Goal: Communication & Community: Answer question/provide support

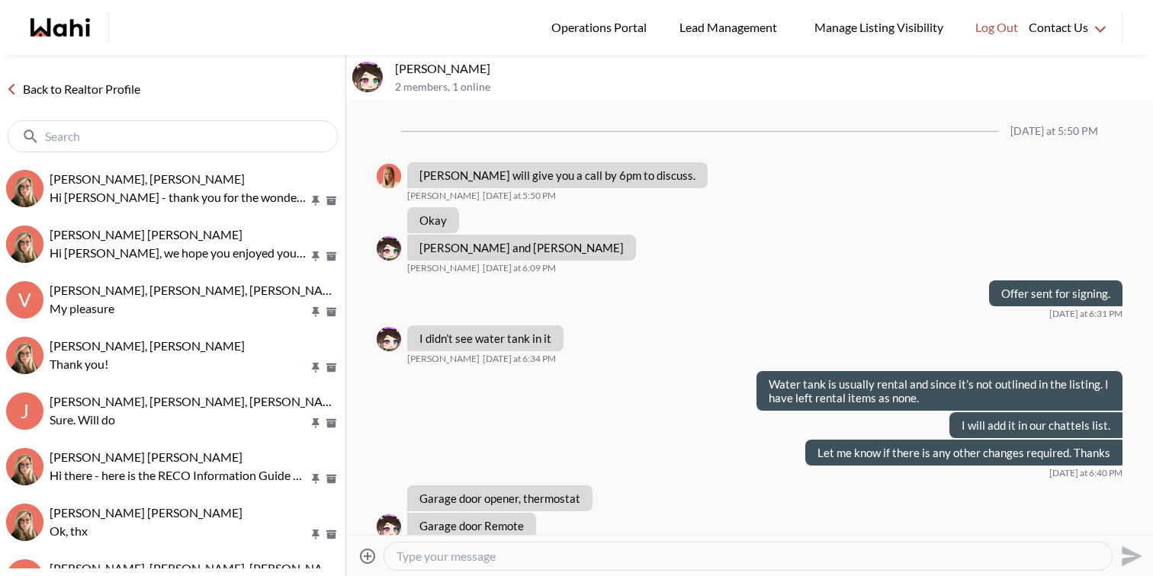
scroll to position [758, 0]
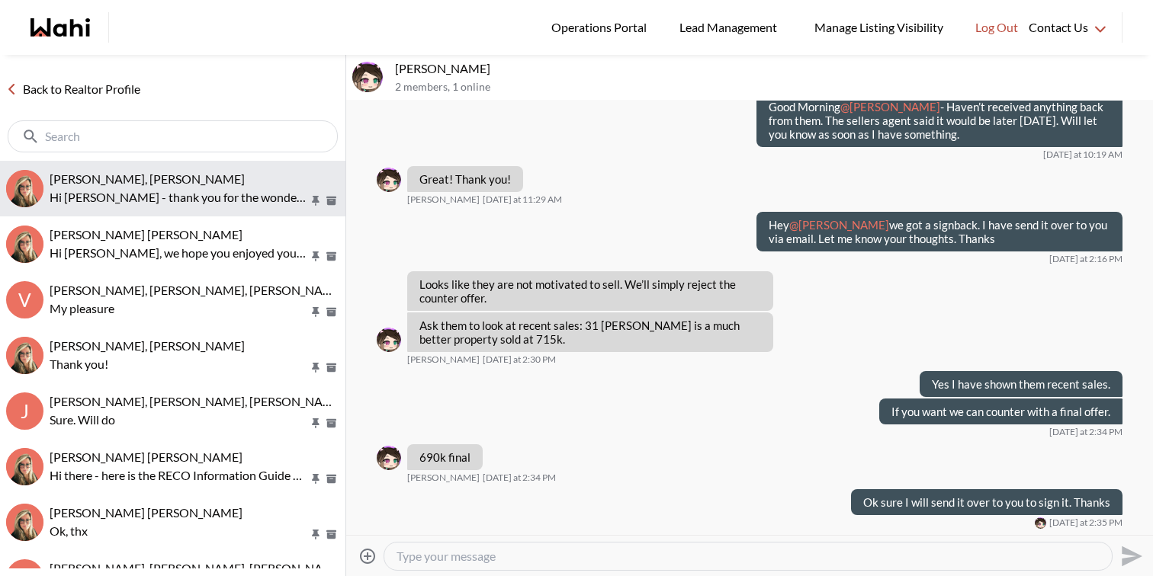
click at [159, 183] on span "[PERSON_NAME], [PERSON_NAME]" at bounding box center [147, 179] width 195 height 14
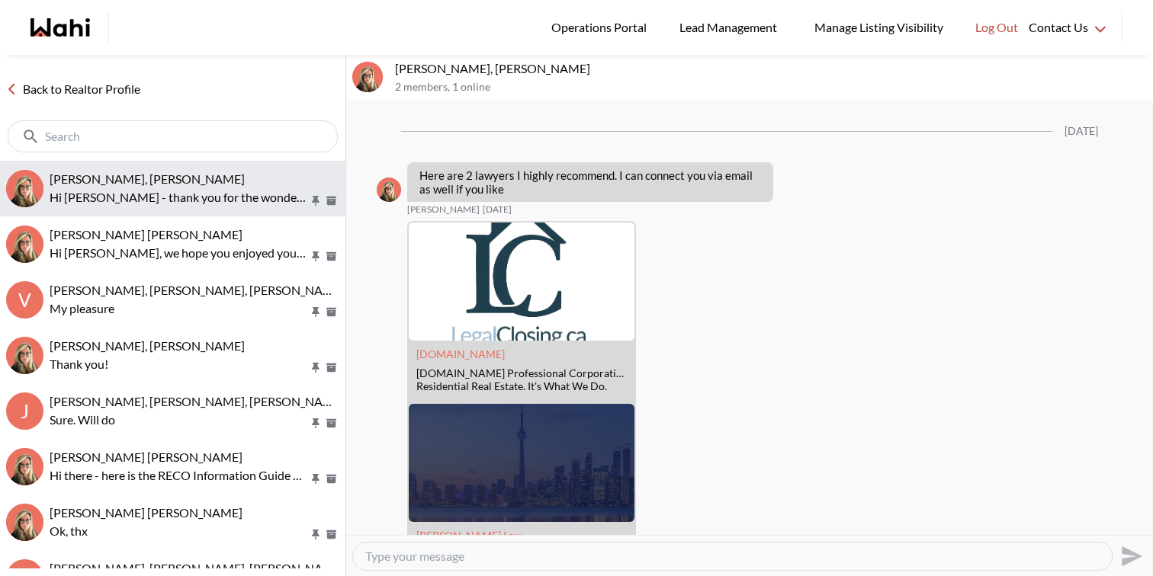
scroll to position [2692, 0]
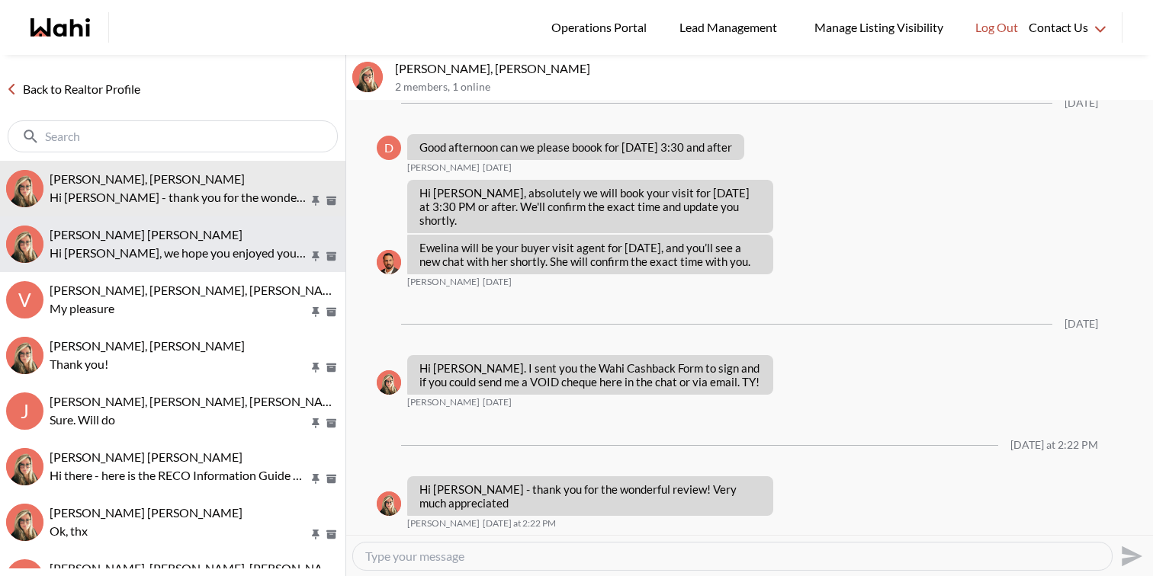
click at [175, 245] on p "Hi Meghan, we hope you enjoyed your showings! Did the properties meet your crit…" at bounding box center [179, 253] width 259 height 18
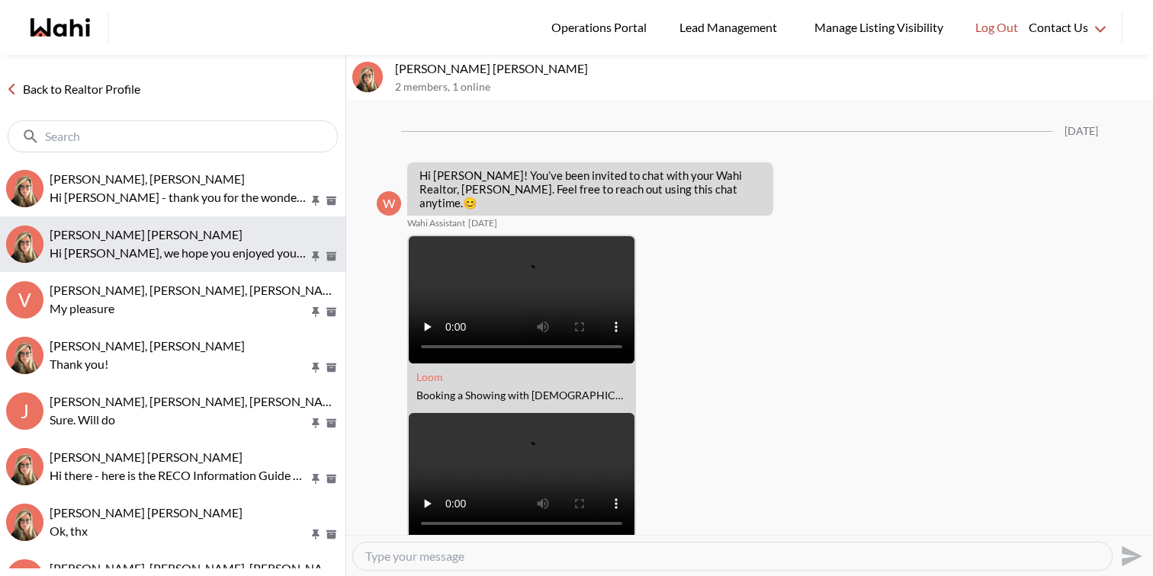
scroll to position [1903, 0]
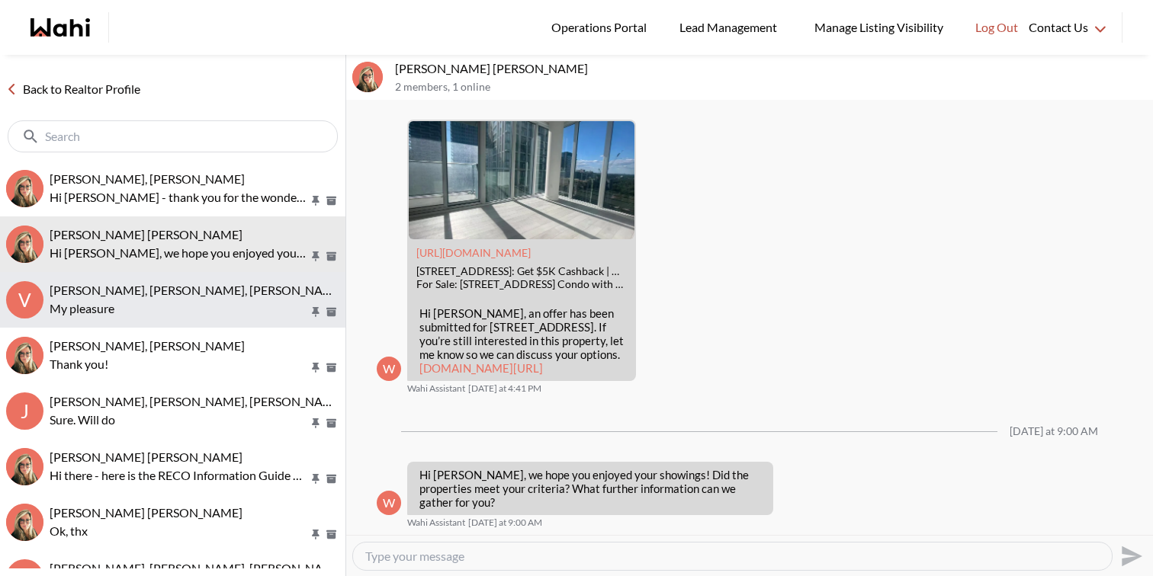
click at [180, 293] on span "Volodymyr Vozniak, Barbara, Faraz, Alicia" at bounding box center [247, 290] width 395 height 14
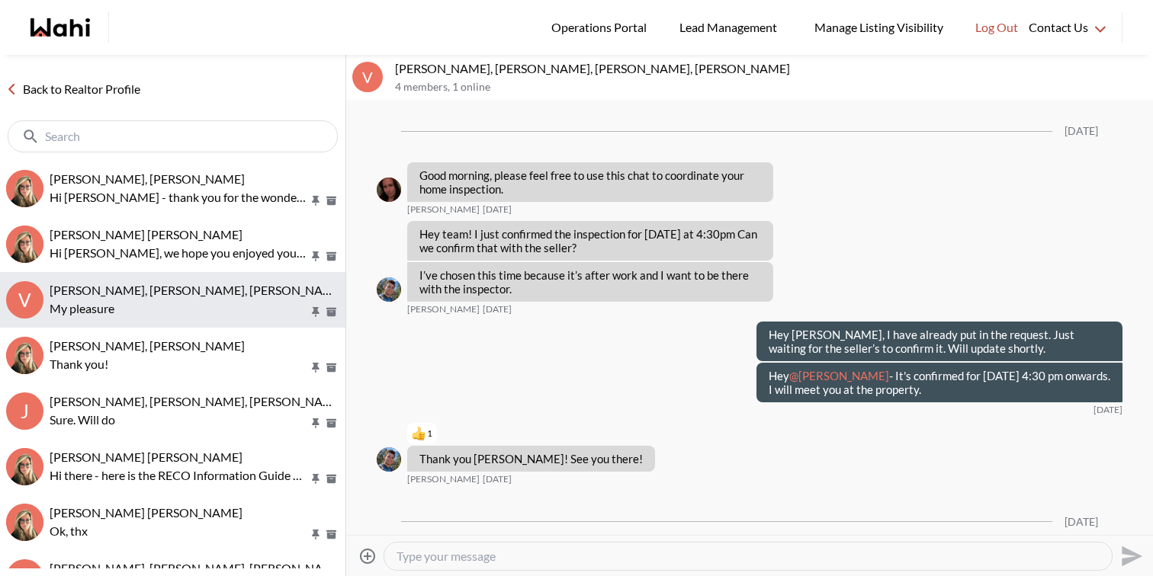
scroll to position [1576, 0]
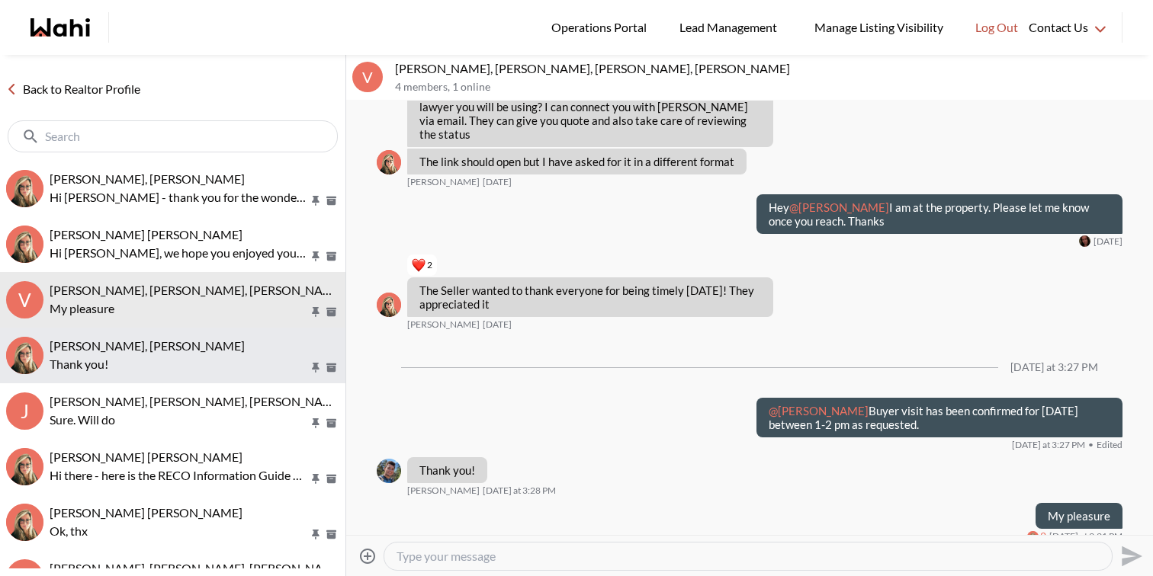
click at [207, 357] on p "Thank you!" at bounding box center [179, 364] width 259 height 18
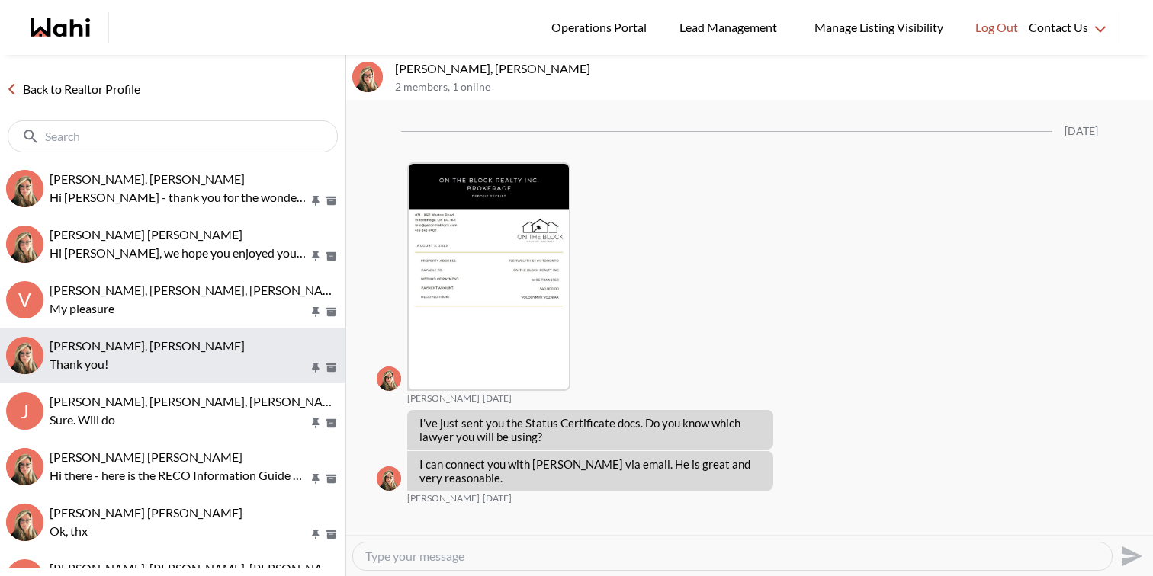
scroll to position [3007, 0]
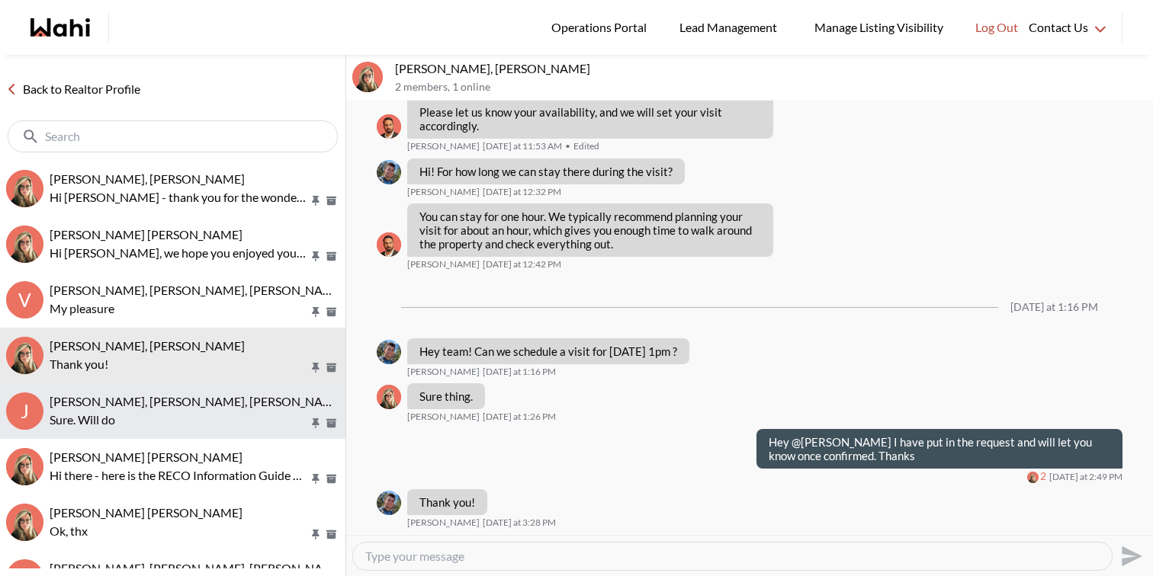
click at [205, 416] on p "Sure. Will do" at bounding box center [179, 420] width 259 height 18
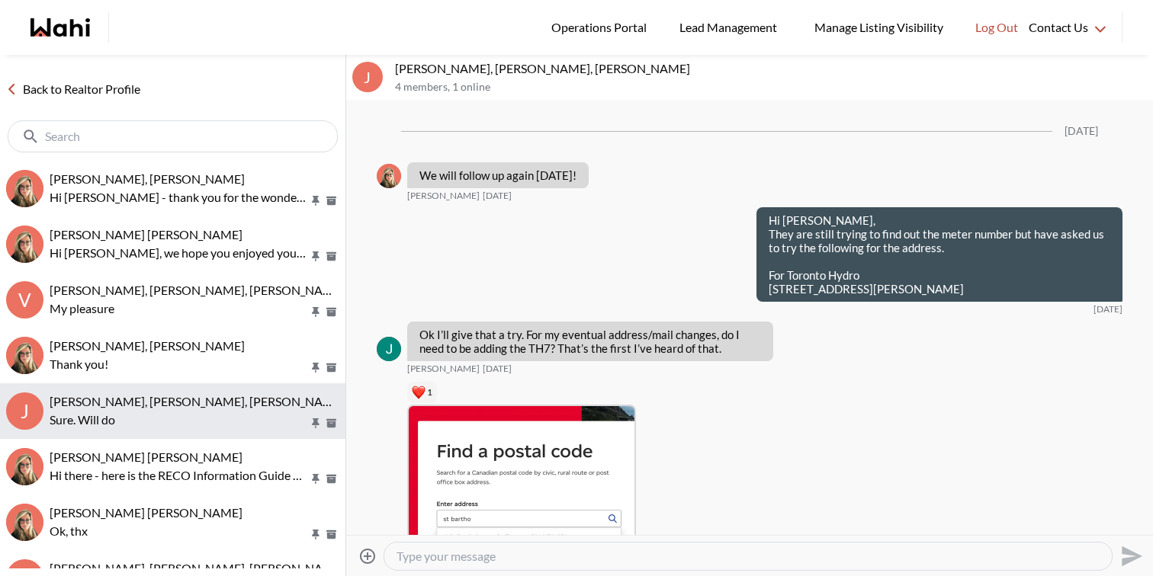
scroll to position [2406, 0]
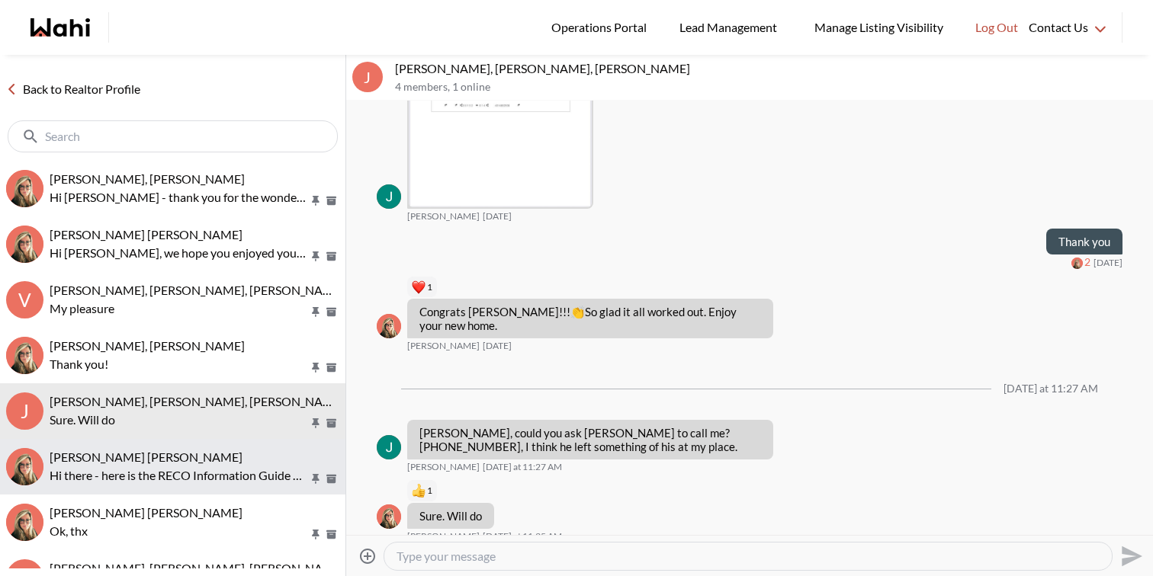
click at [209, 461] on div "Hannan Hussen, Barbara" at bounding box center [195, 457] width 290 height 15
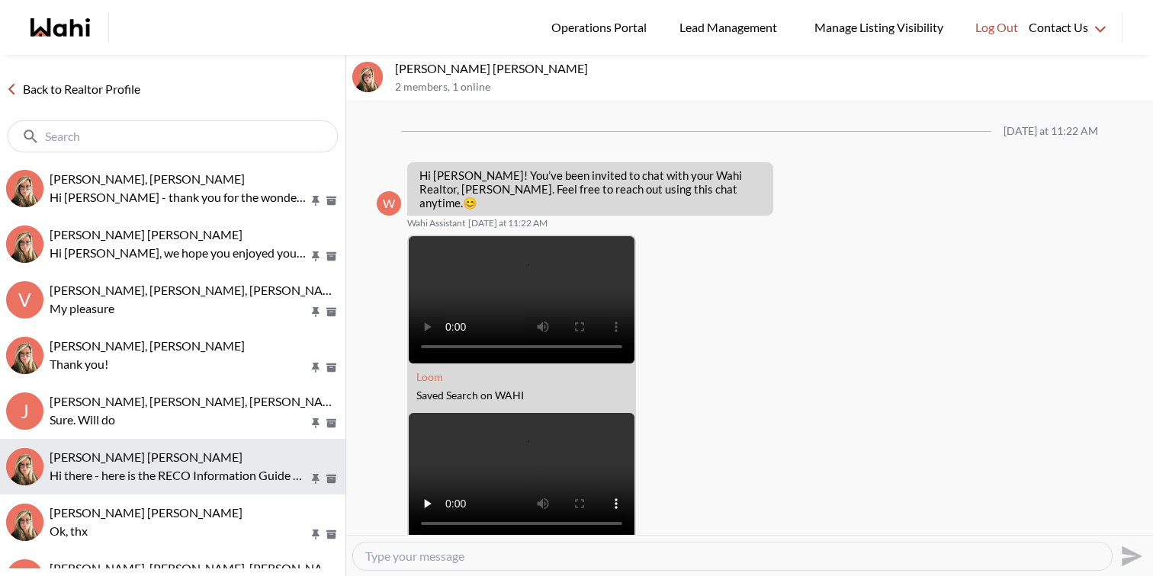
scroll to position [494, 0]
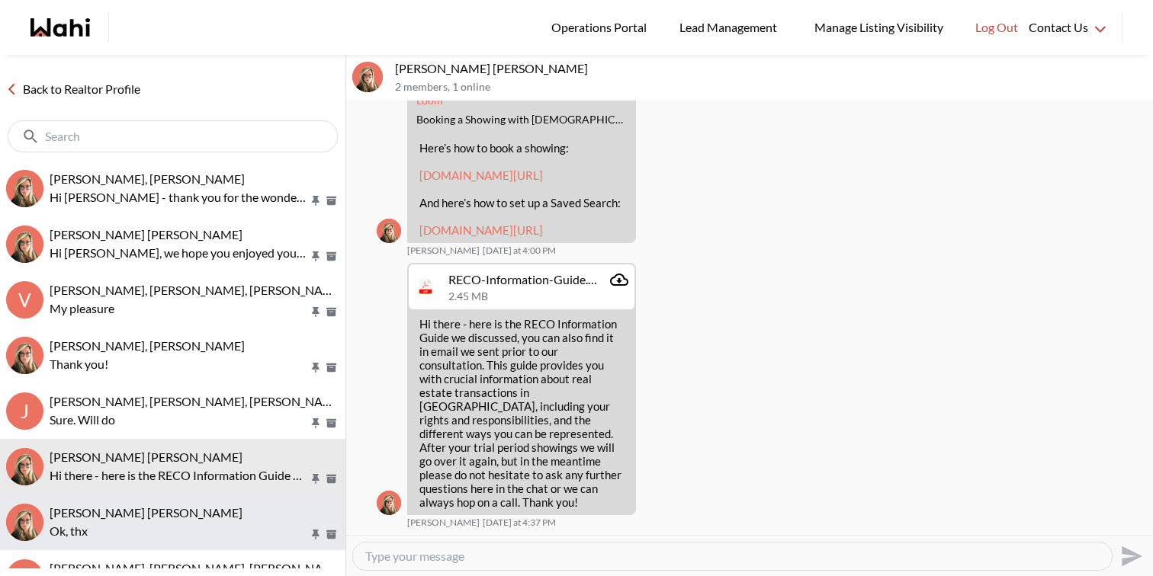
click at [200, 505] on div "Arek Klauza, Barbara" at bounding box center [195, 512] width 290 height 15
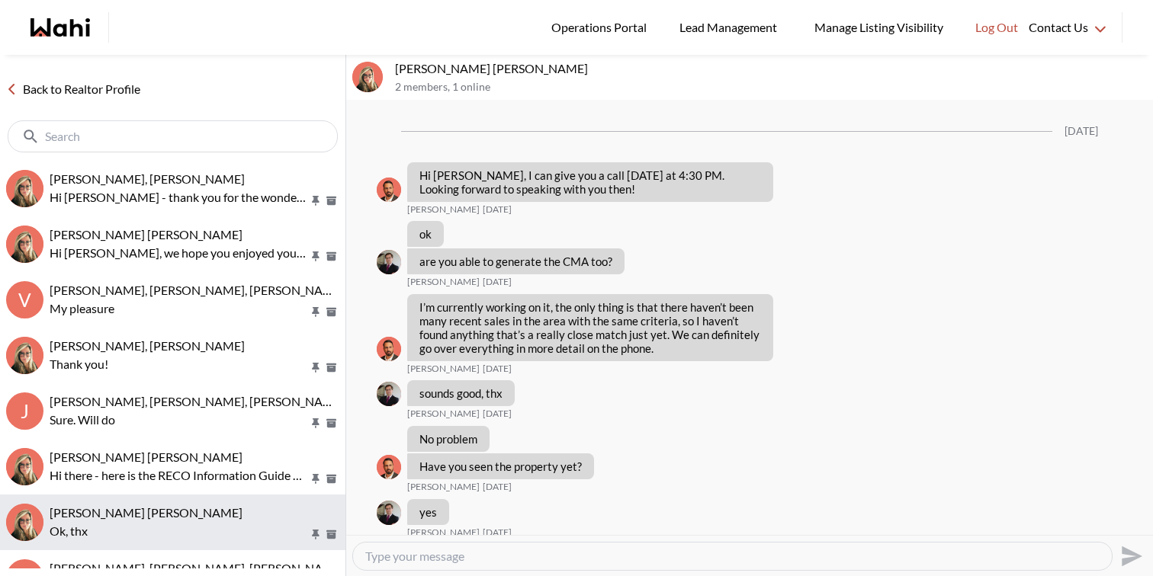
scroll to position [1724, 0]
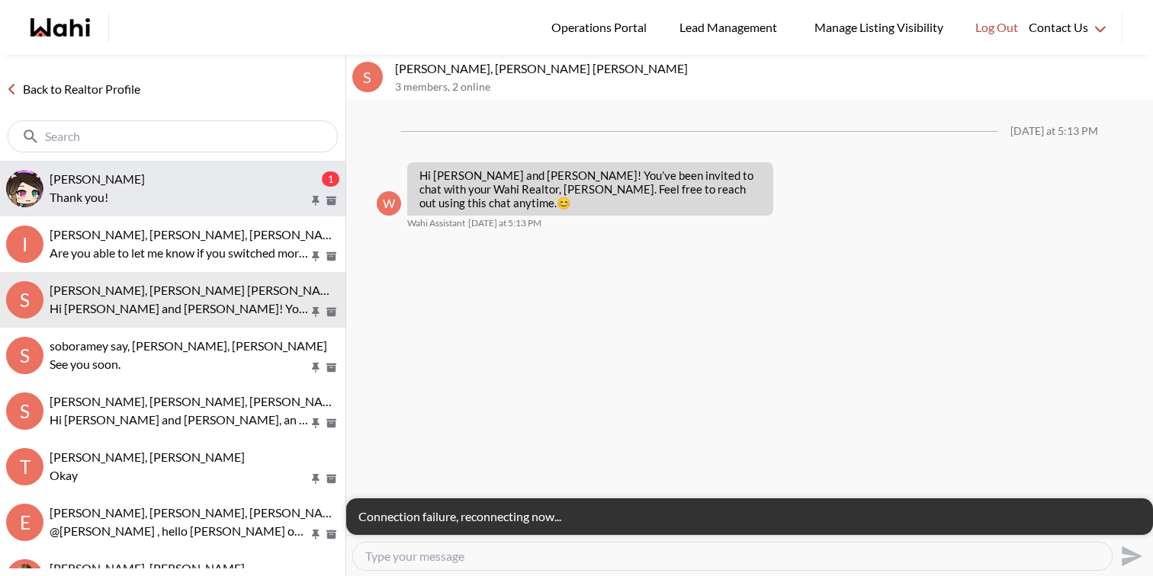
click at [195, 166] on button "liuhong chen, Faraz 1 Thank you!" at bounding box center [172, 189] width 345 height 56
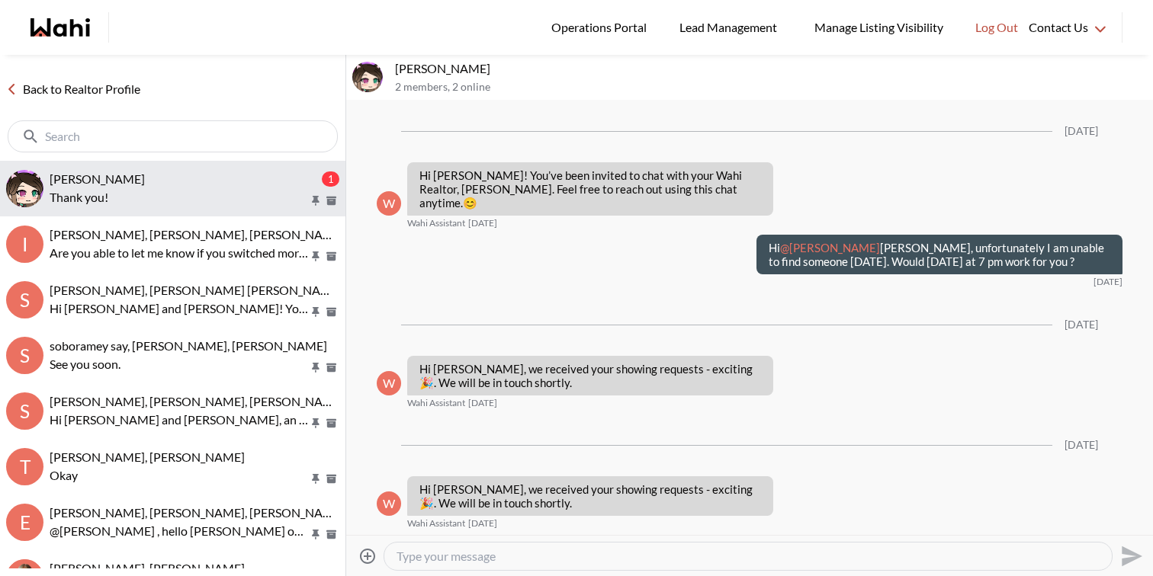
scroll to position [6460, 0]
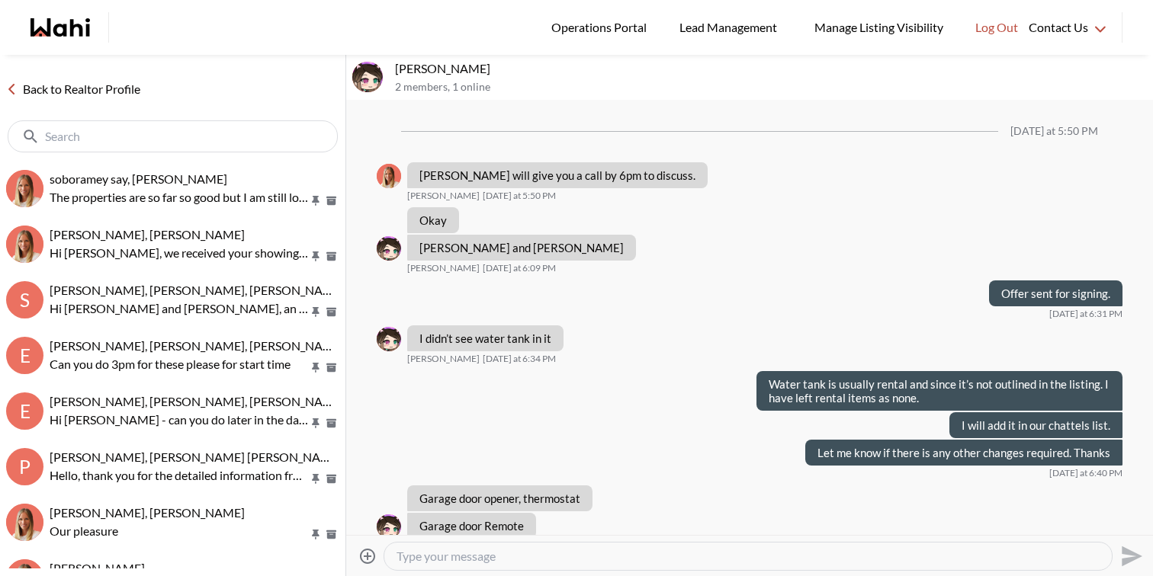
scroll to position [758, 0]
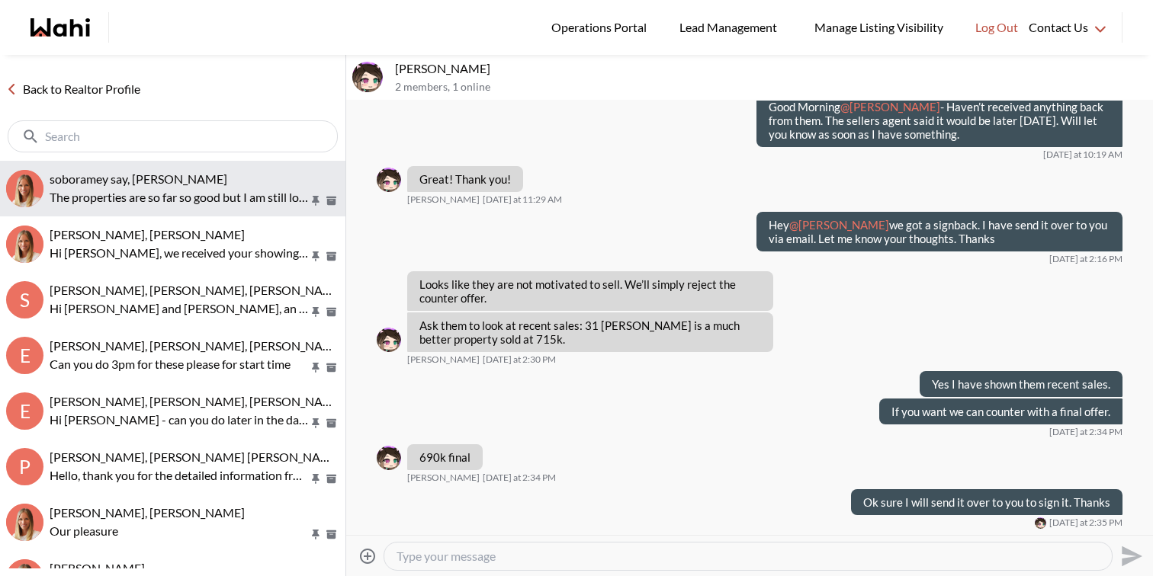
click at [159, 184] on span "soboramey say, Michelle" at bounding box center [139, 179] width 178 height 14
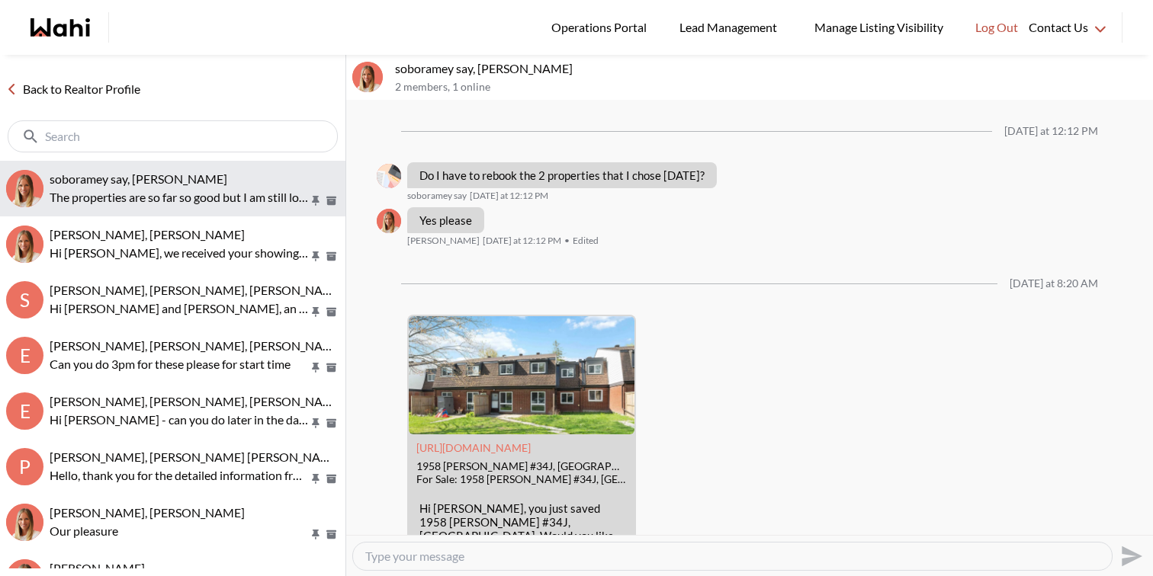
scroll to position [1493, 0]
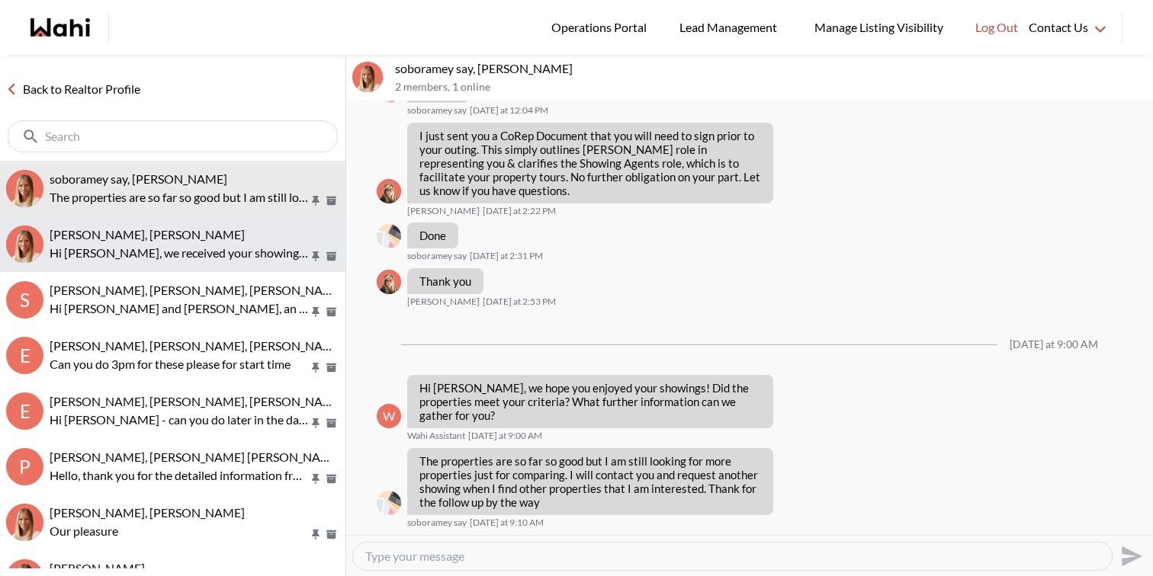
click at [187, 231] on div "[PERSON_NAME], [PERSON_NAME]" at bounding box center [195, 234] width 290 height 15
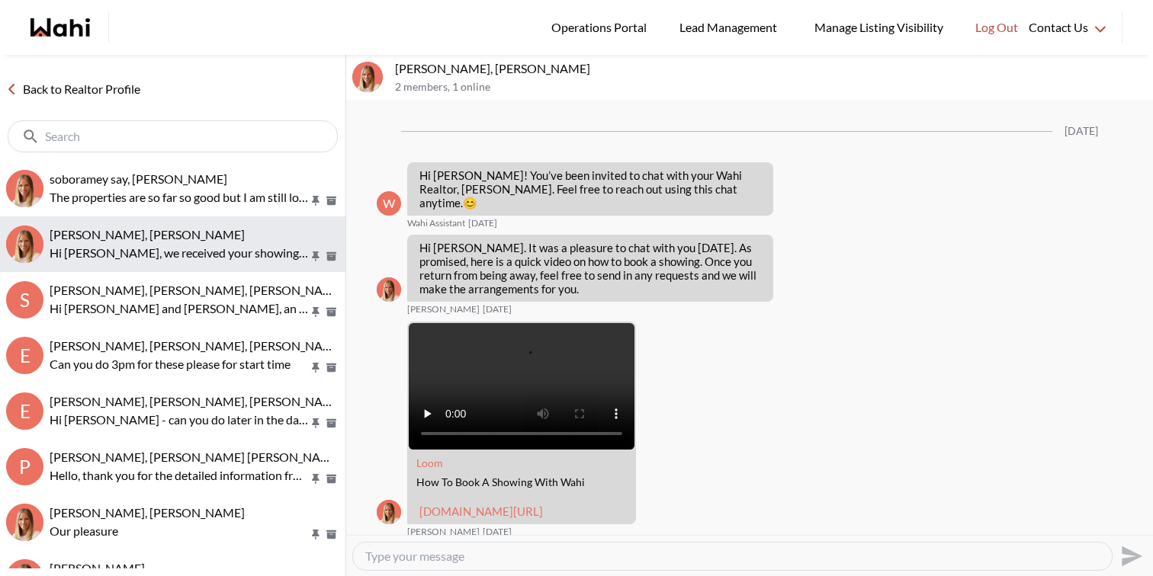
scroll to position [595, 0]
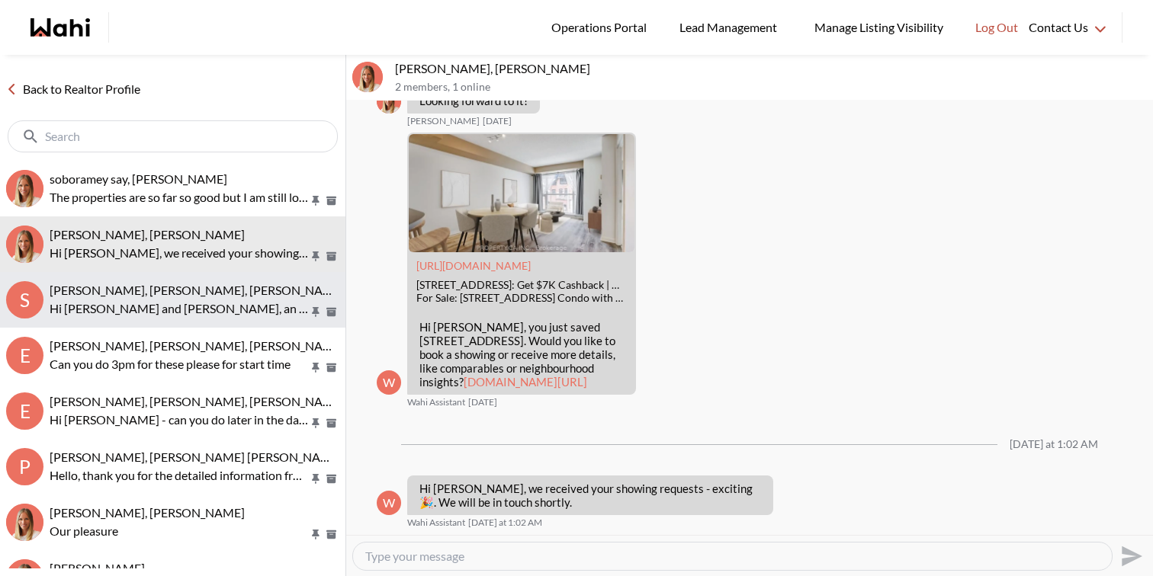
click at [188, 300] on p "Hi Sourav and Kirti, an offer has been submitted for 38 Iannuzzi St #1706, Toro…" at bounding box center [179, 309] width 259 height 18
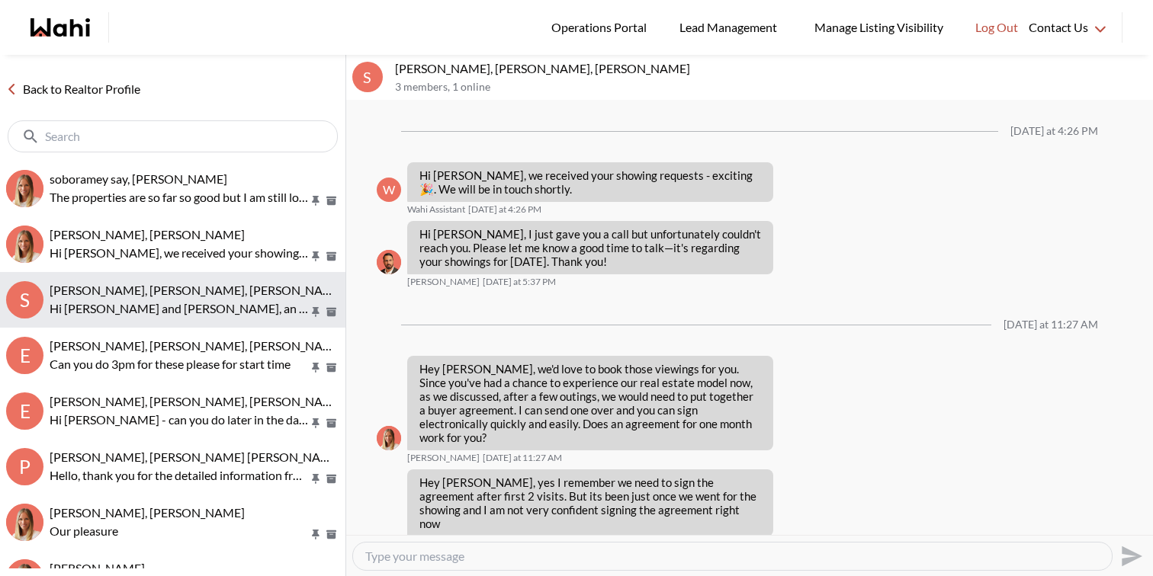
scroll to position [2688, 0]
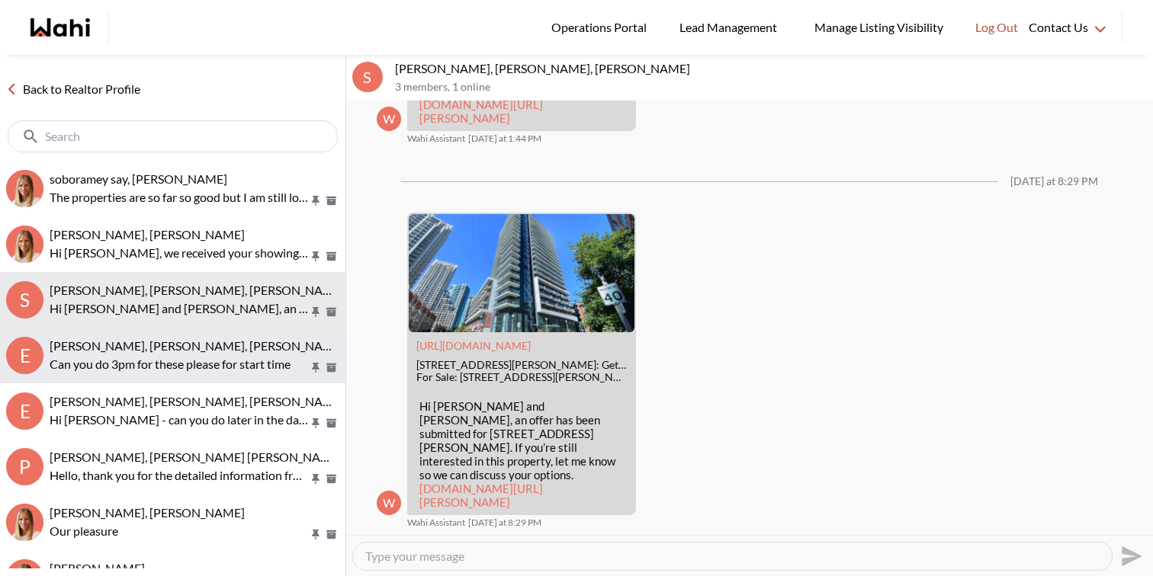
click at [179, 332] on button "E Erik Odegaard, Margarita Haimov, Paul, Michelle Can you do 3pm for these plea…" at bounding box center [172, 356] width 345 height 56
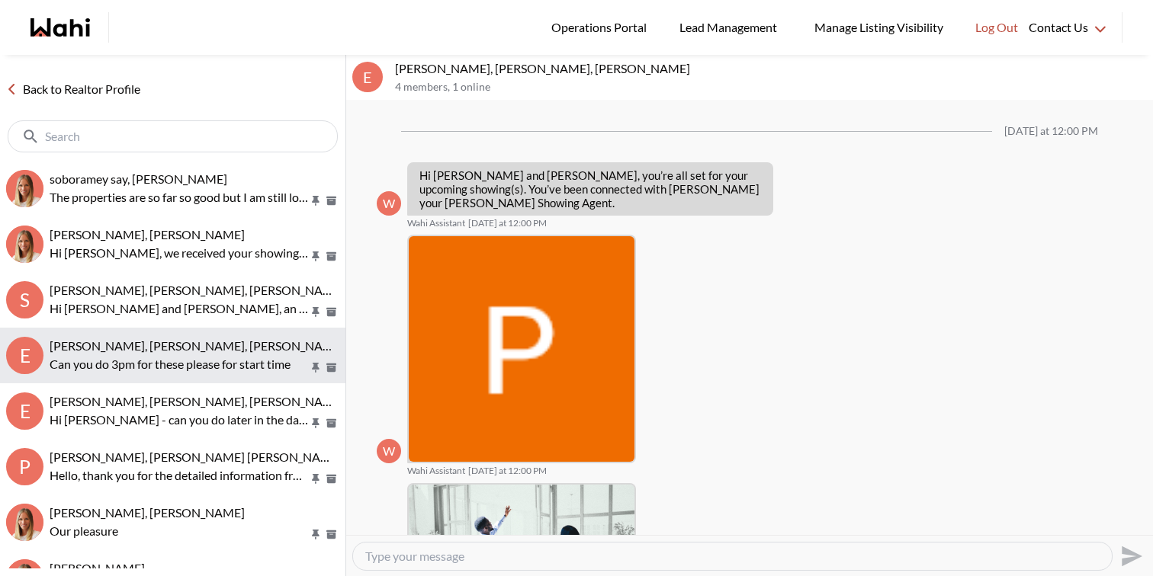
scroll to position [836, 0]
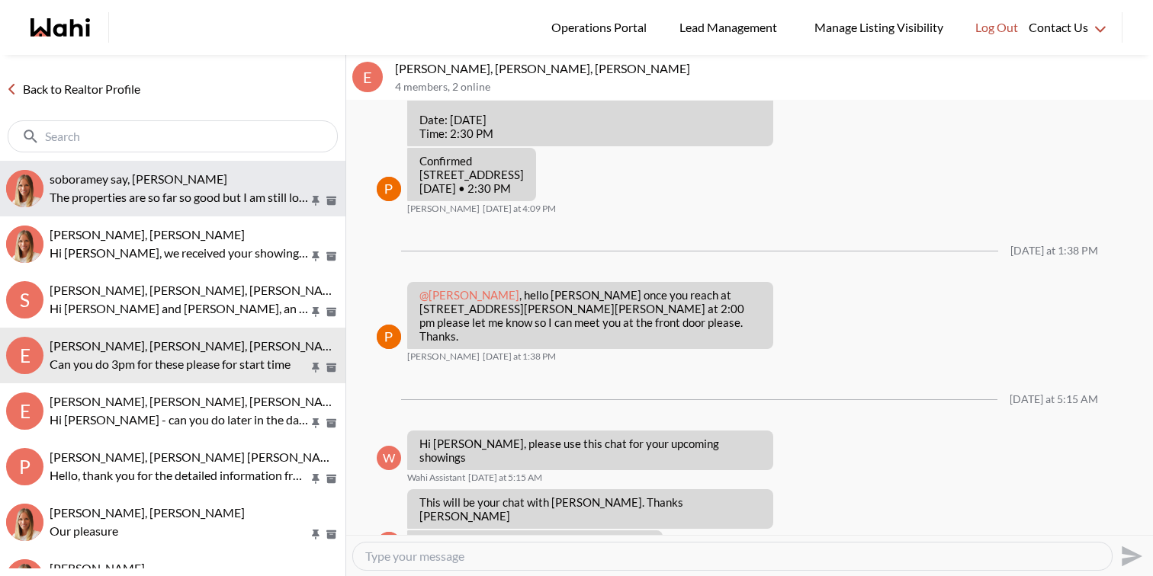
click at [143, 196] on p "The properties are so far so good but I am still looking for more properties ju…" at bounding box center [179, 197] width 259 height 18
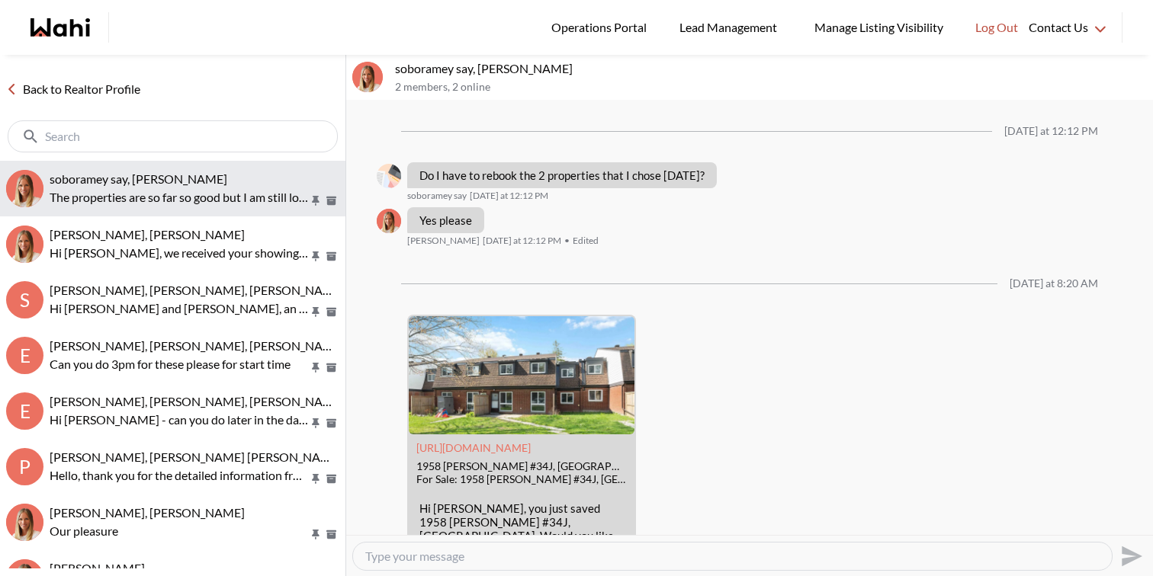
scroll to position [1493, 0]
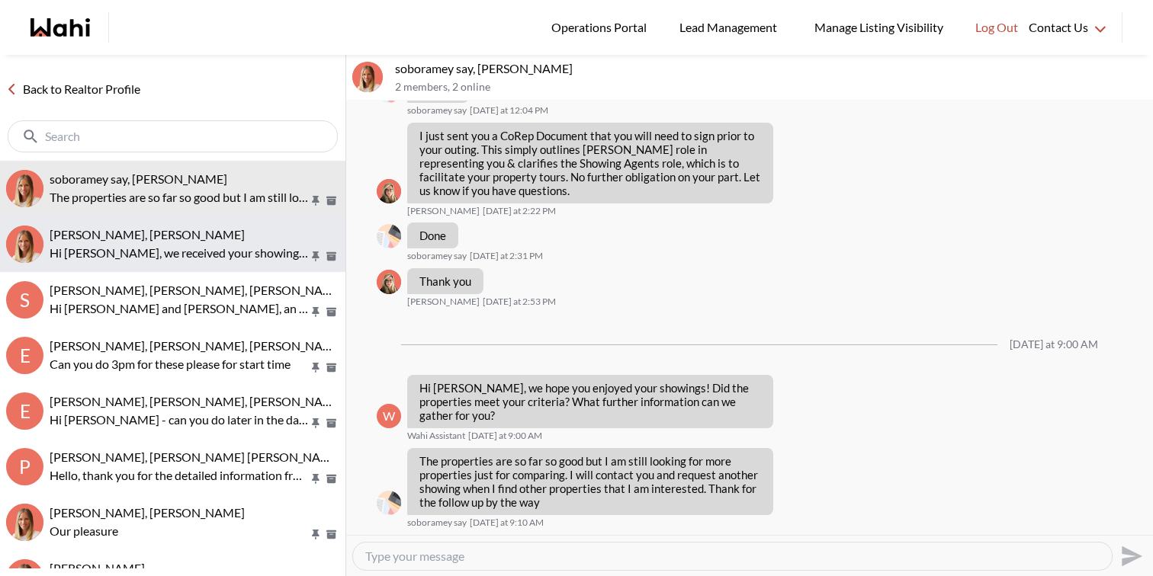
click at [154, 220] on button "Luisa Diaz, Michelle Hi Luisa, we received your showing requests - exciting 🎉 .…" at bounding box center [172, 244] width 345 height 56
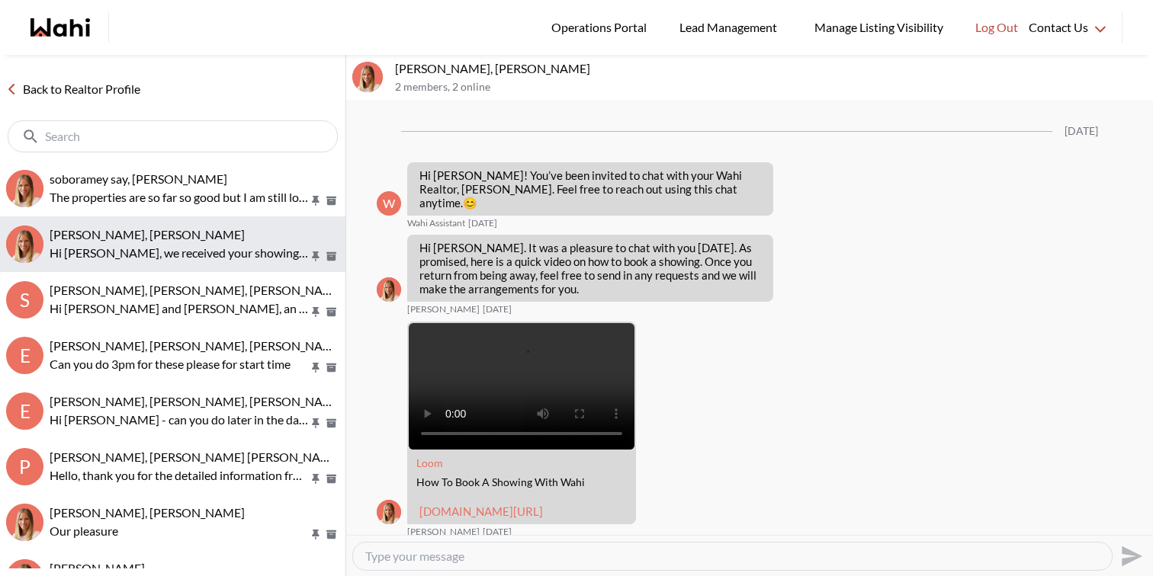
scroll to position [595, 0]
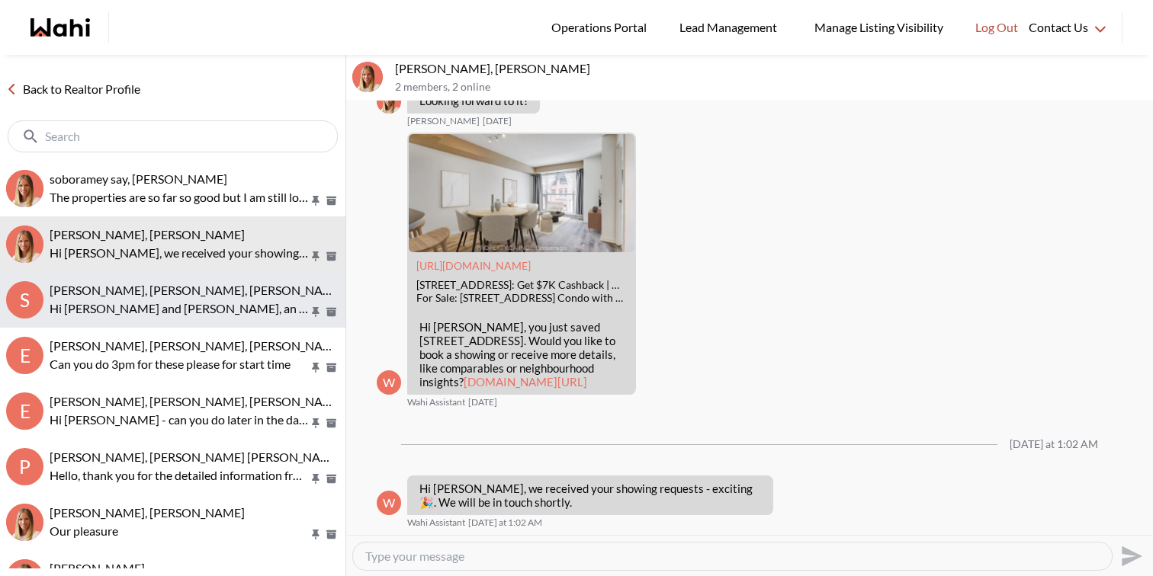
click at [170, 274] on button "S Sourav Singh, Kirti Pal, Michelle Hi Sourav and Kirti, an offer has been subm…" at bounding box center [172, 300] width 345 height 56
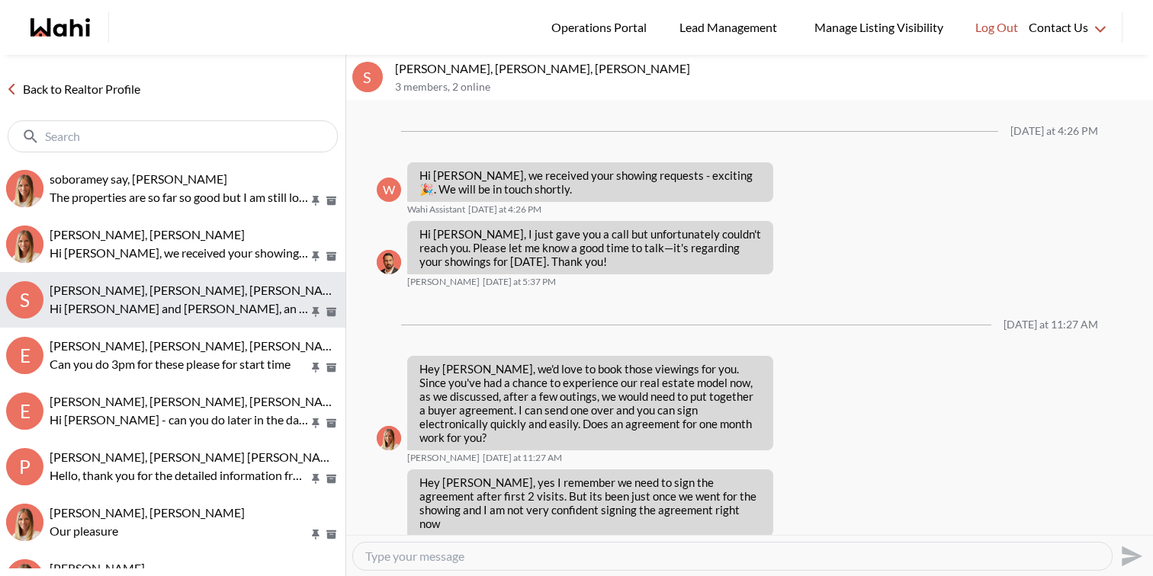
scroll to position [2688, 0]
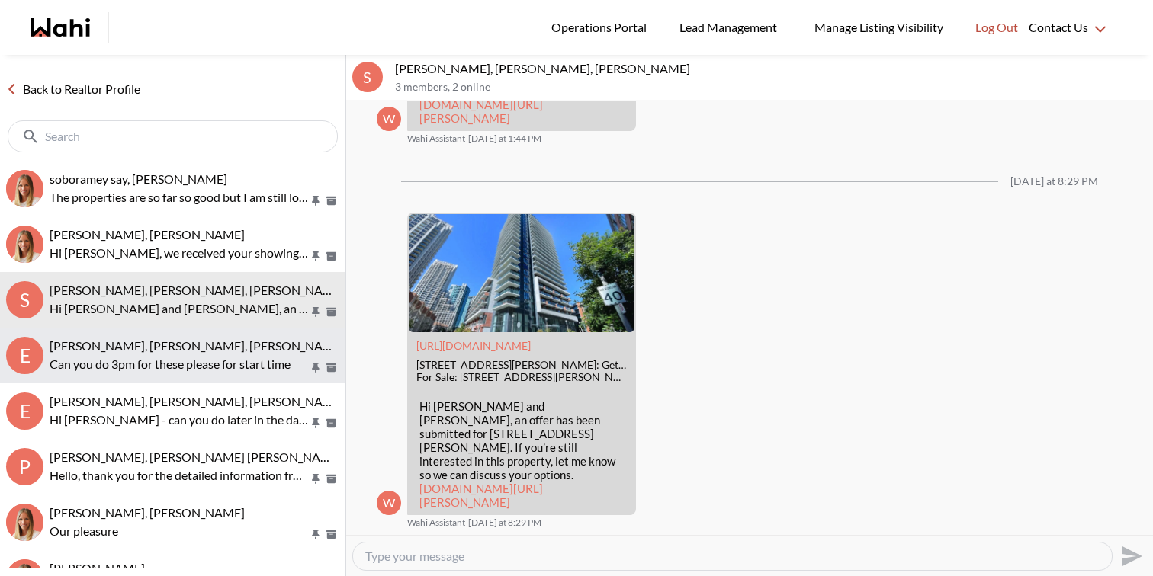
click at [189, 339] on span "Erik Odegaard, Margarita Haimov, Paul, Michelle" at bounding box center [197, 345] width 295 height 14
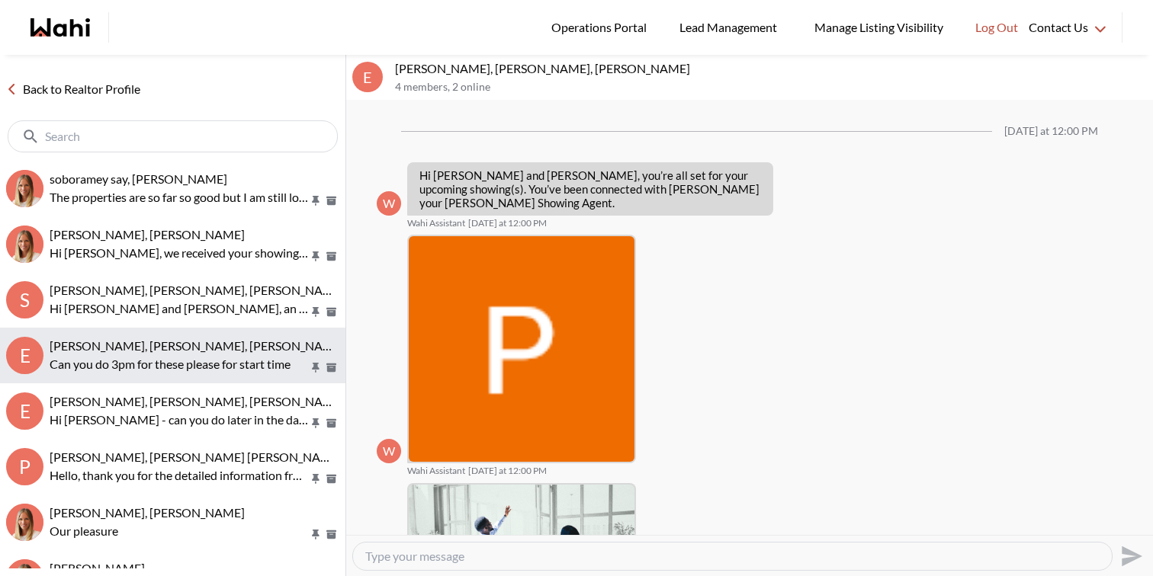
scroll to position [836, 0]
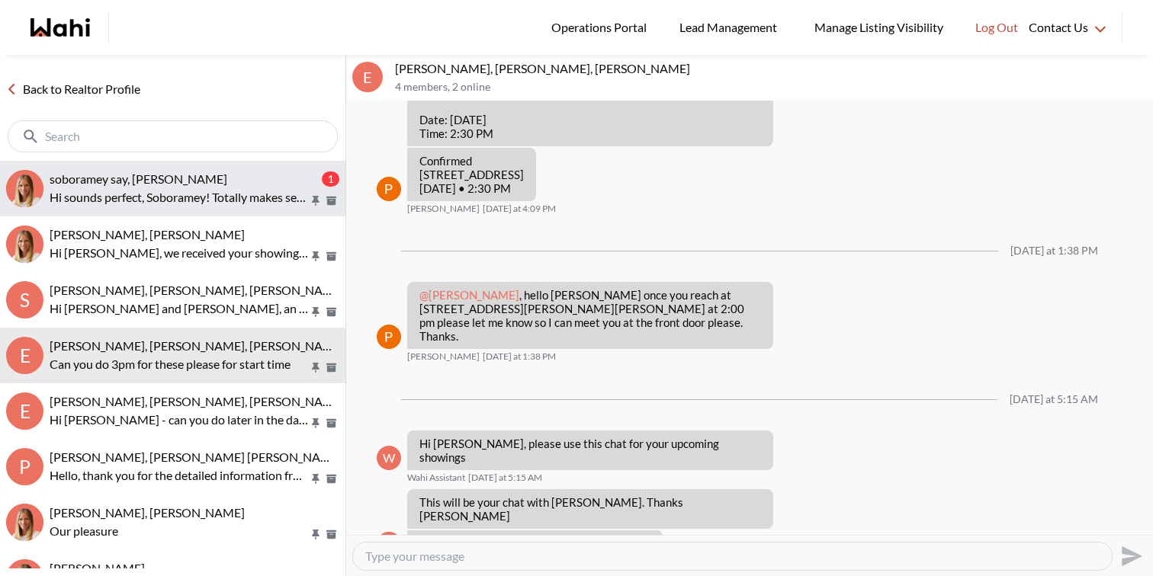
click at [188, 192] on p "Hi sounds perfect, Soboramey! Totally makes sense to compare a few options. Jus…" at bounding box center [179, 197] width 259 height 18
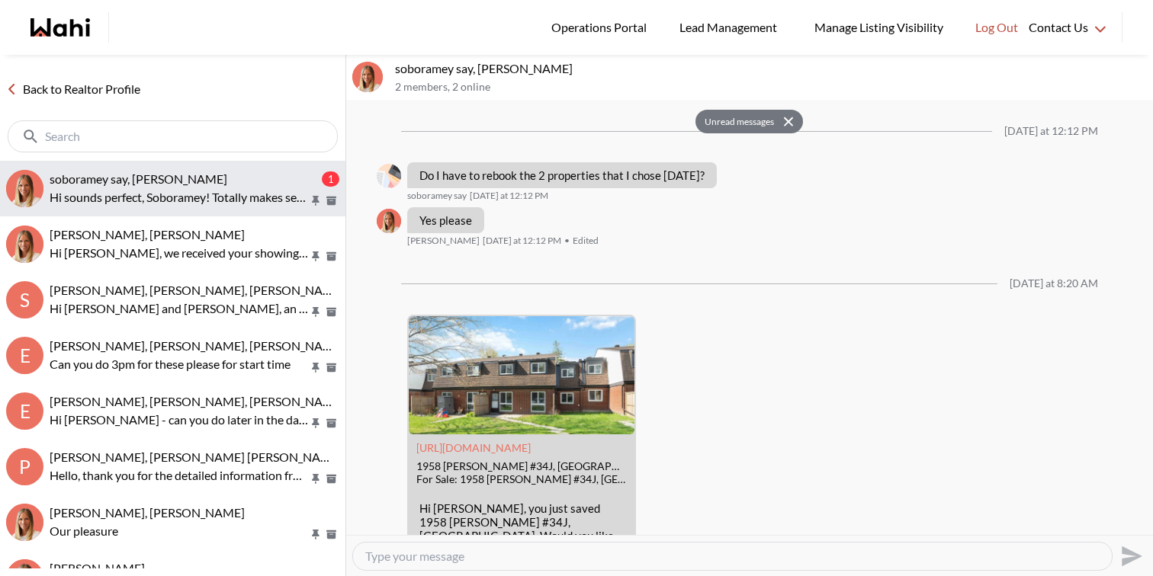
scroll to position [1627, 0]
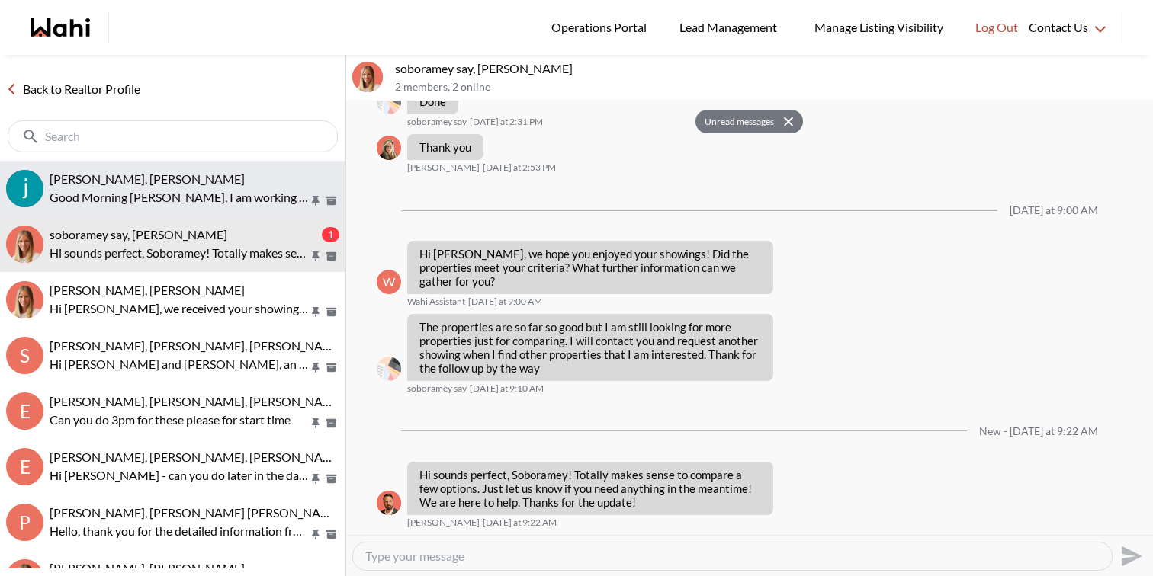
click at [188, 175] on div "Souhel Bally, Faraz" at bounding box center [195, 179] width 290 height 15
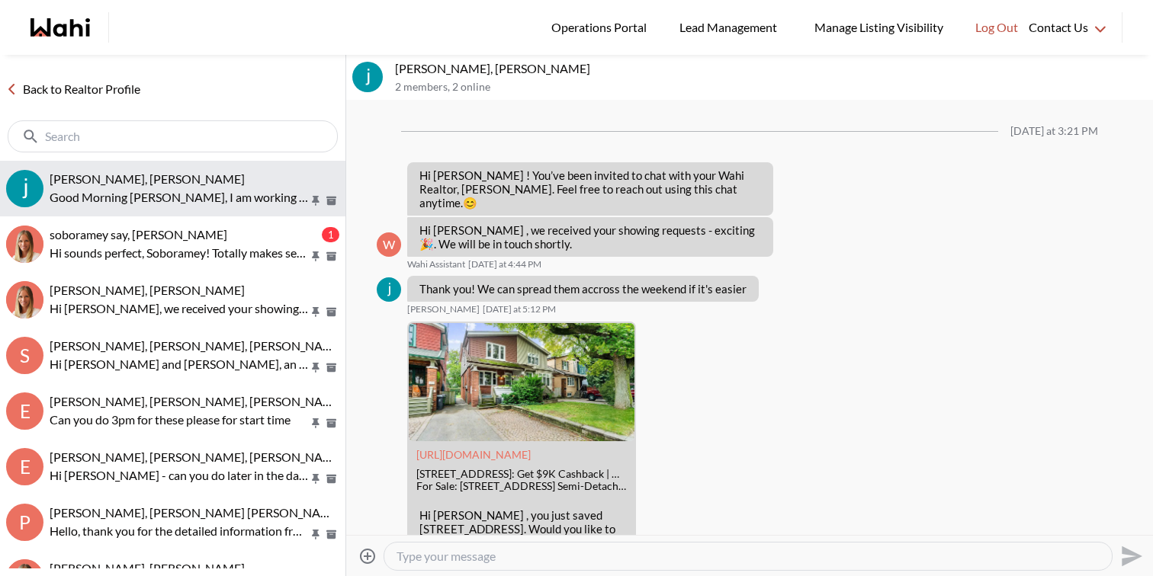
scroll to position [1465, 0]
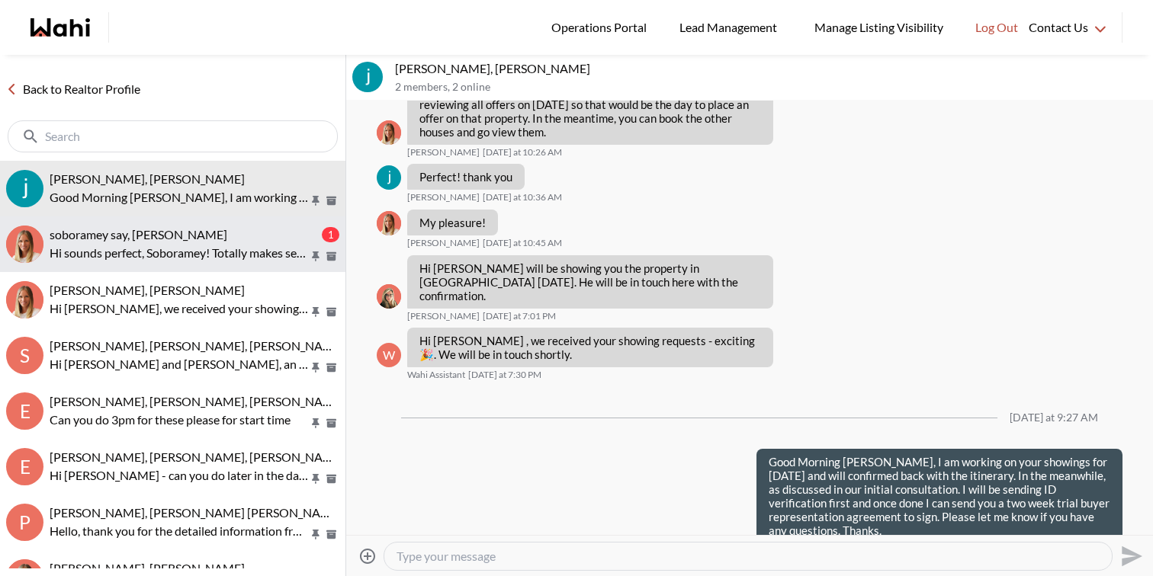
click at [205, 240] on div "soboramey say, Michelle" at bounding box center [184, 234] width 269 height 15
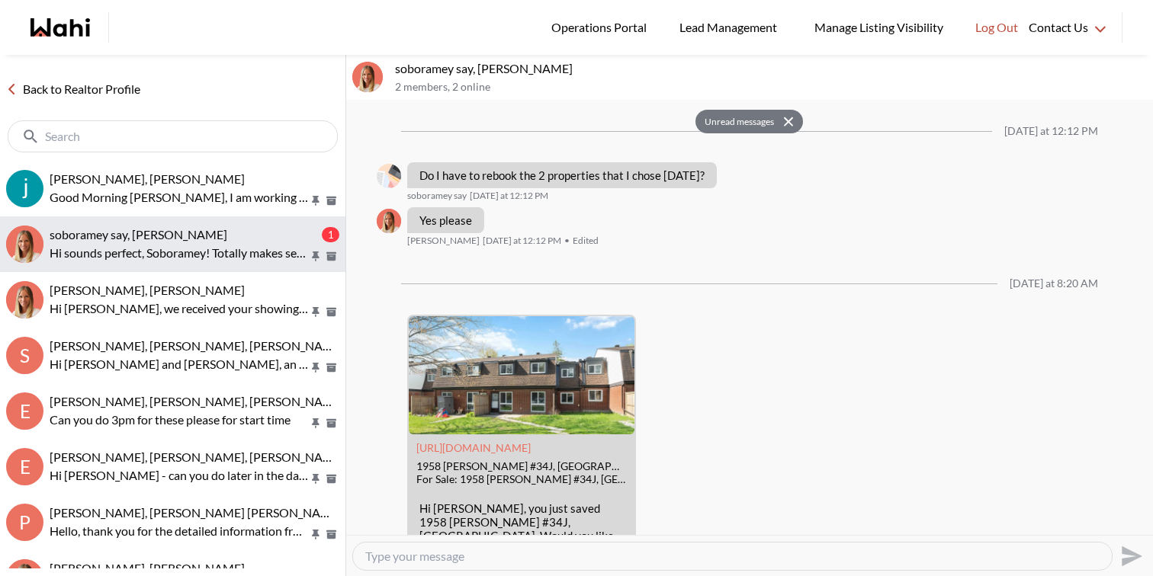
scroll to position [1627, 0]
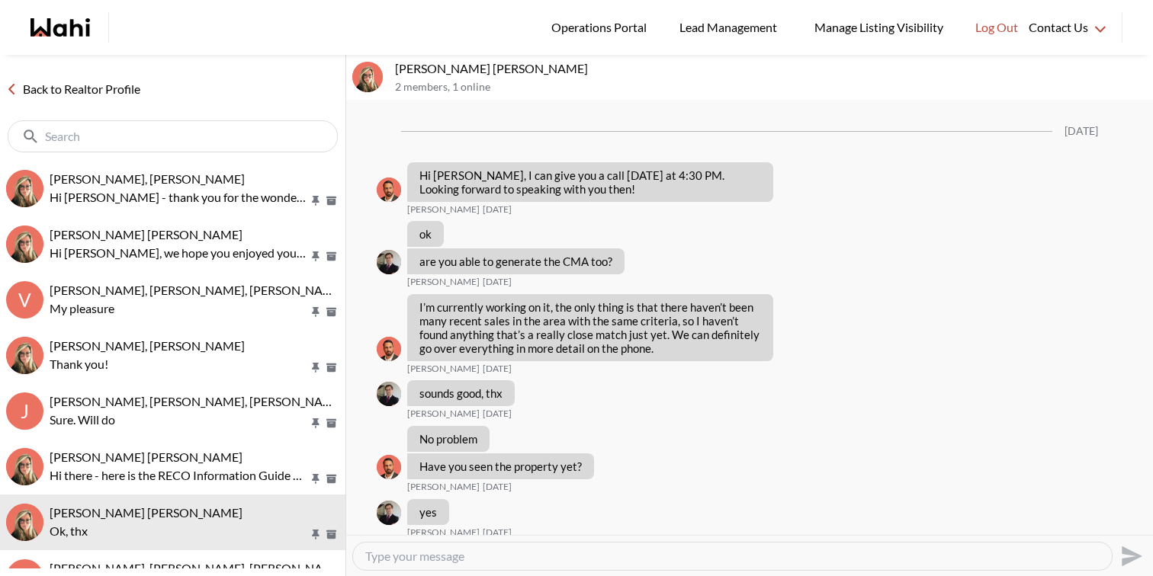
scroll to position [1724, 0]
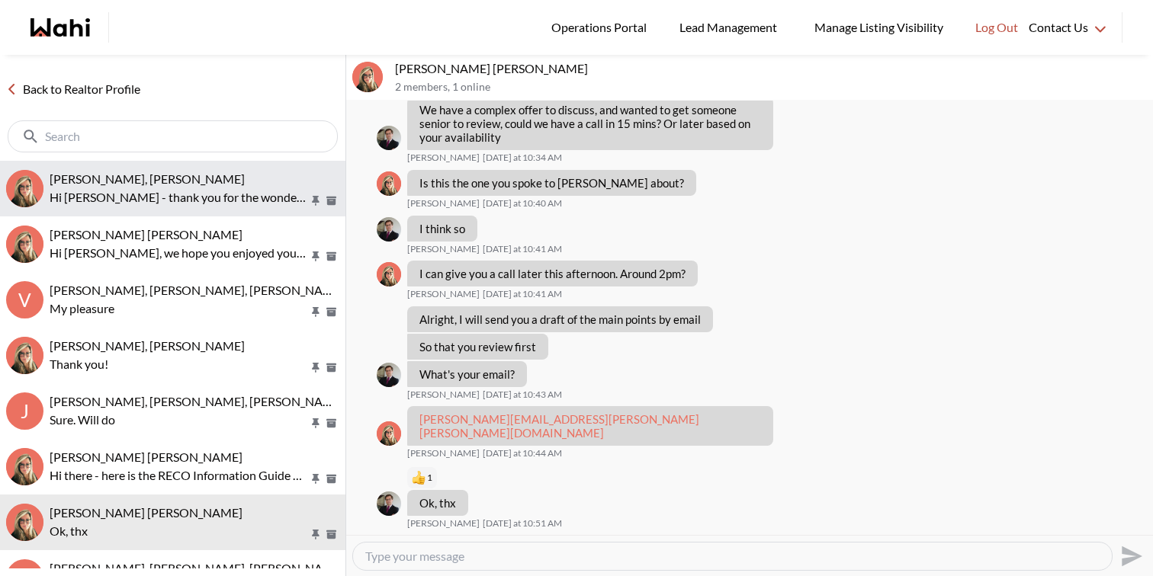
click at [233, 191] on p "Hi [PERSON_NAME] - thank you for the wonderful review! Very much appreciated" at bounding box center [179, 197] width 259 height 18
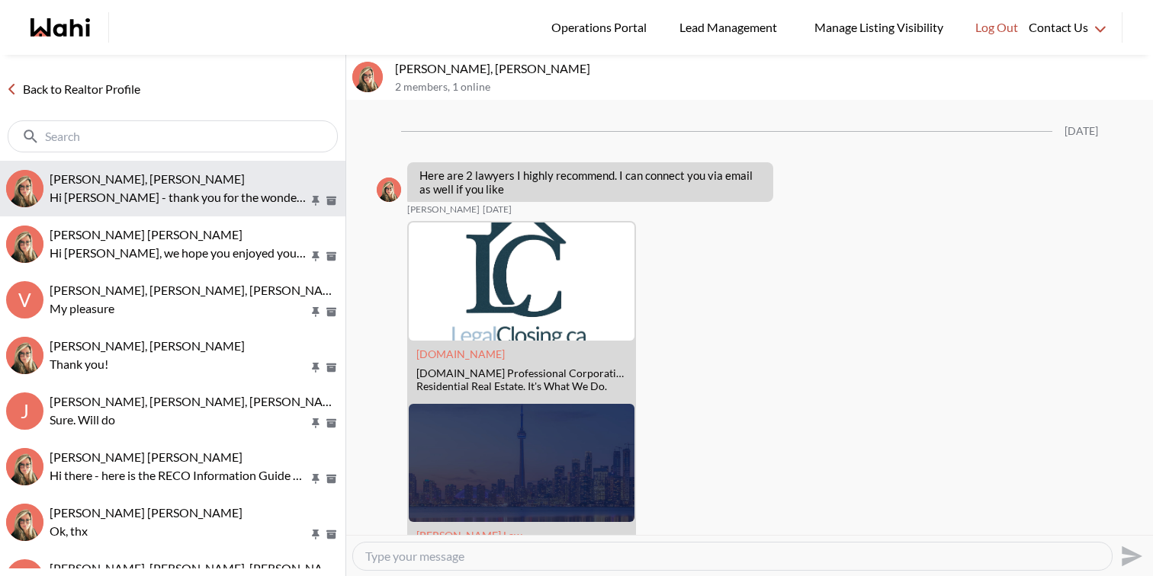
scroll to position [2692, 0]
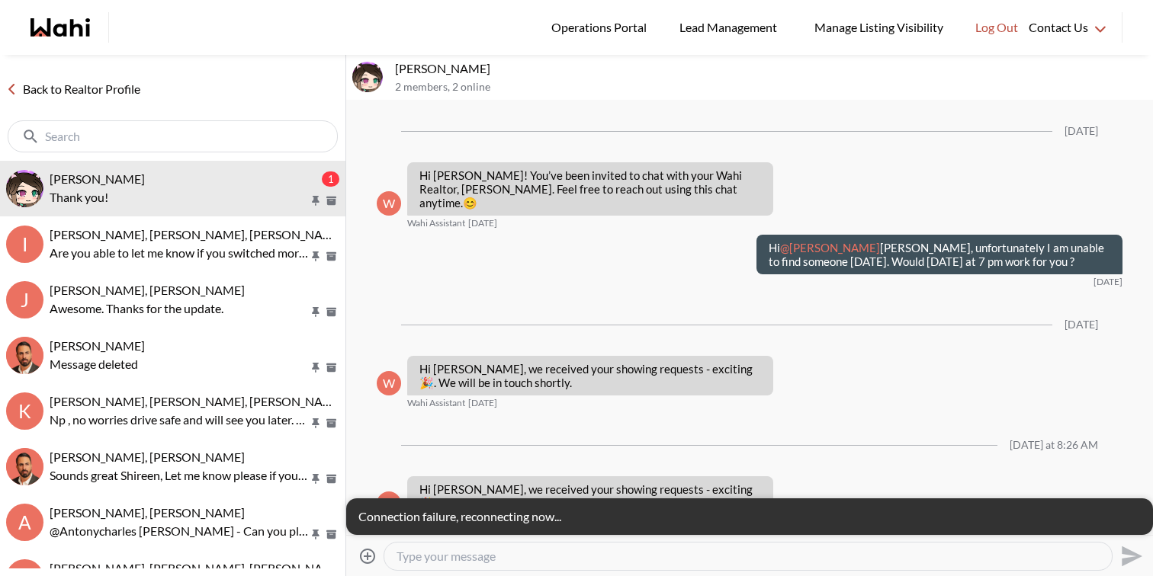
scroll to position [6354, 0]
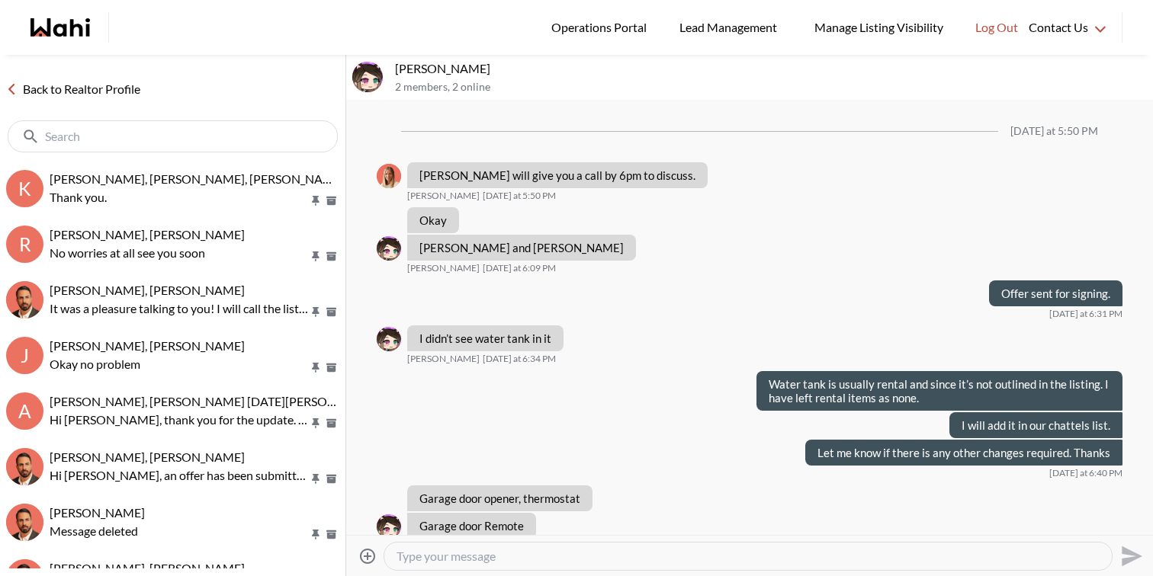
scroll to position [758, 0]
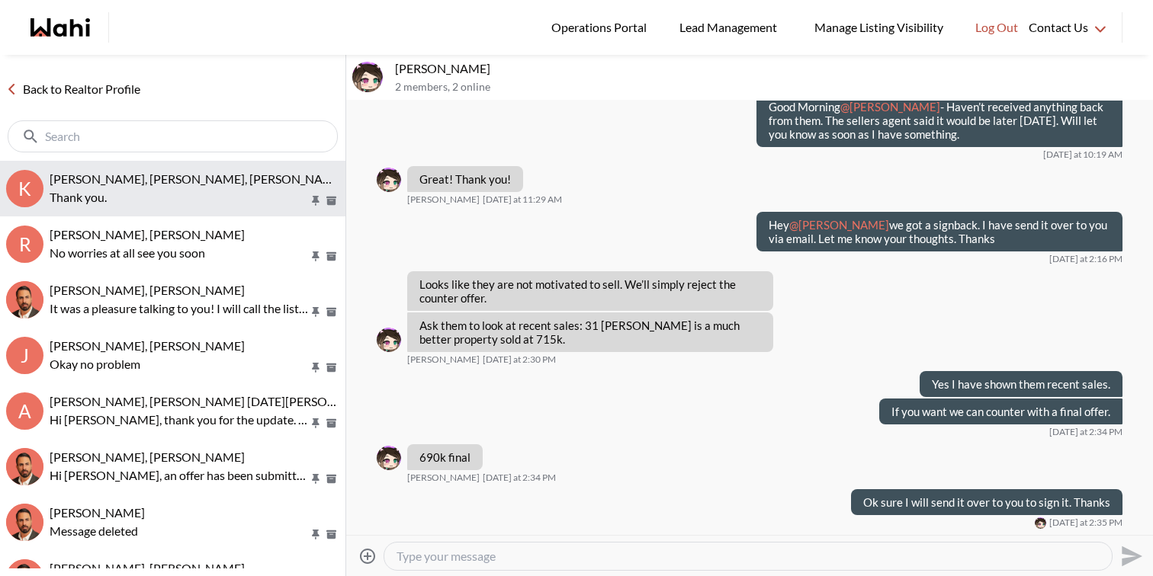
click at [182, 175] on span "[PERSON_NAME], [PERSON_NAME], [PERSON_NAME]" at bounding box center [197, 179] width 295 height 14
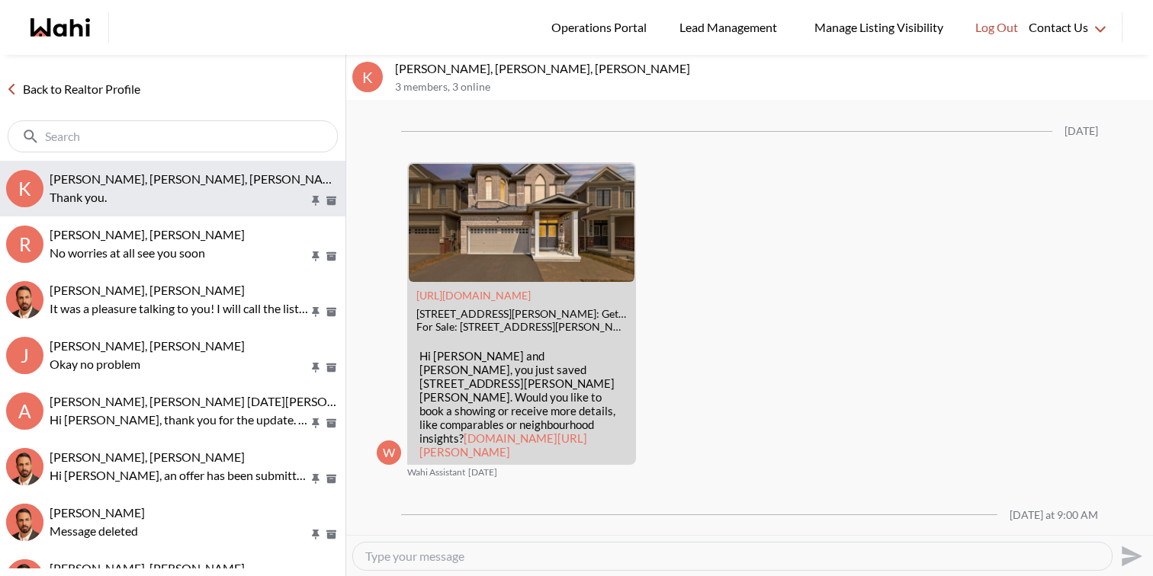
scroll to position [1780, 0]
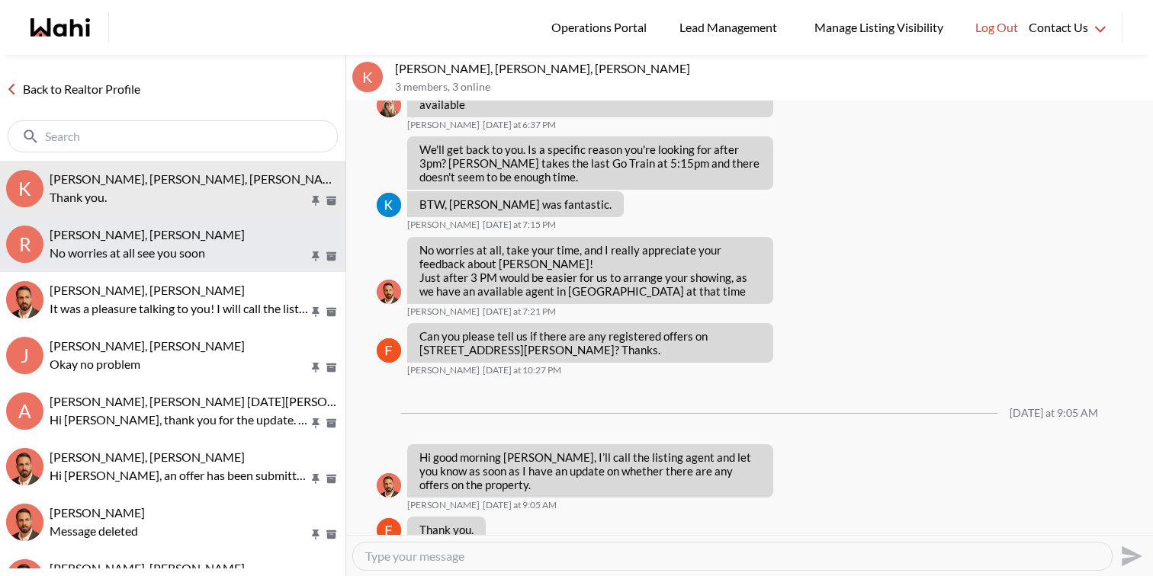
click at [181, 236] on span "[PERSON_NAME], [PERSON_NAME]" at bounding box center [147, 234] width 195 height 14
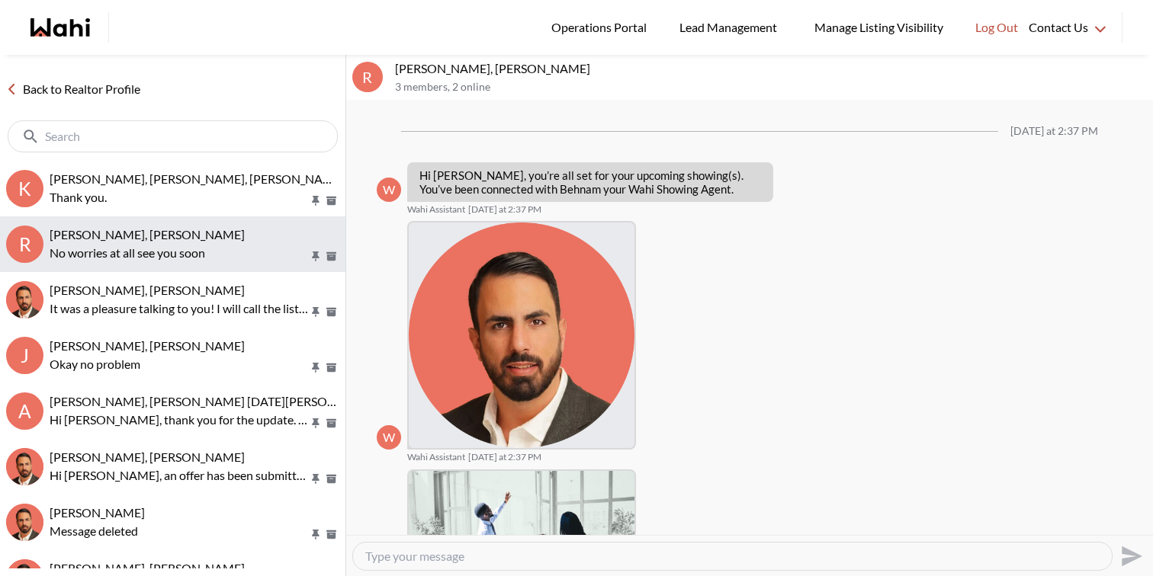
scroll to position [758, 0]
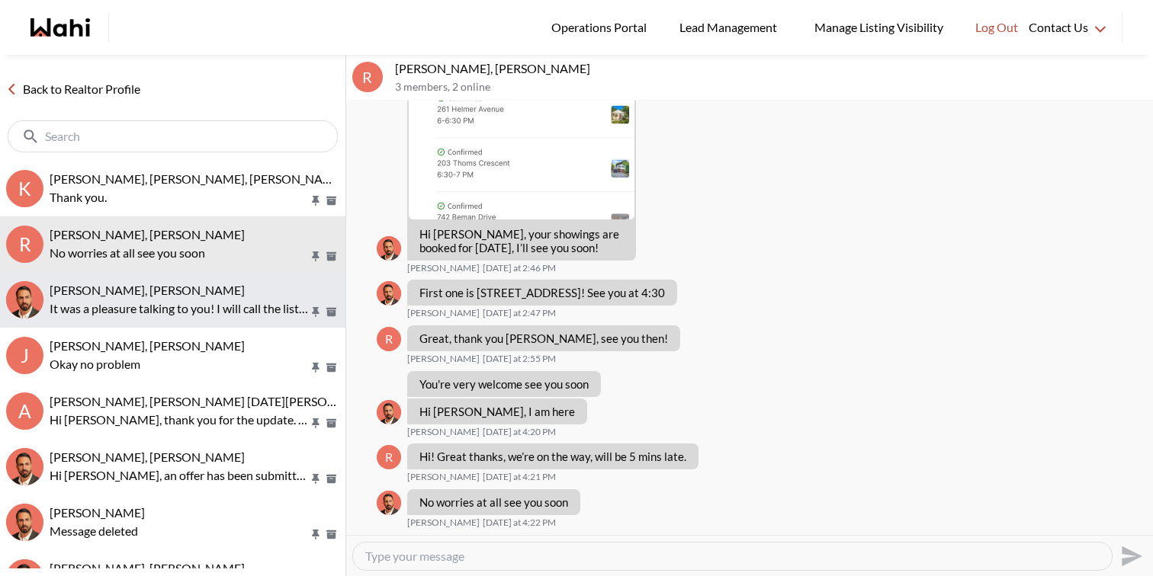
click at [200, 309] on p "It was a pleasure talking to you! I will call the listing agent and get back to…" at bounding box center [179, 309] width 259 height 18
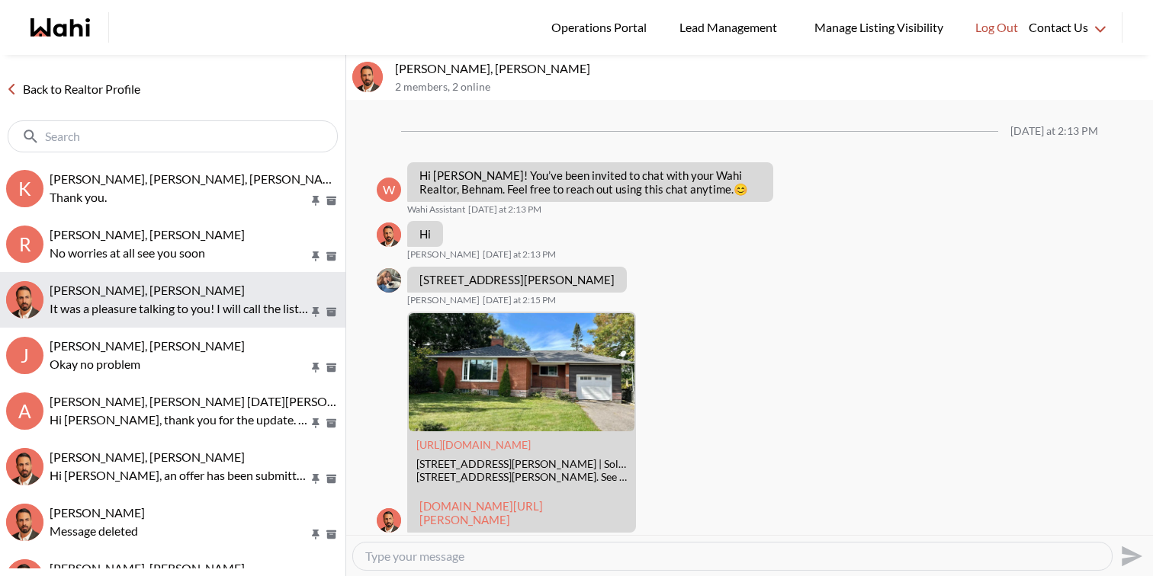
scroll to position [348, 0]
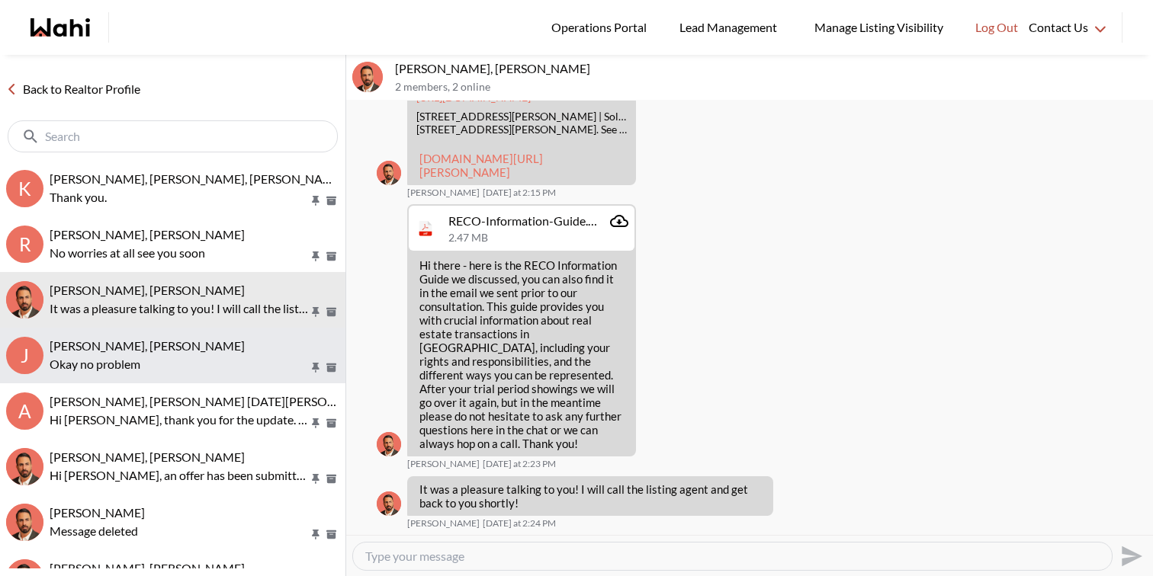
click at [208, 358] on p "Okay no problem" at bounding box center [179, 364] width 259 height 18
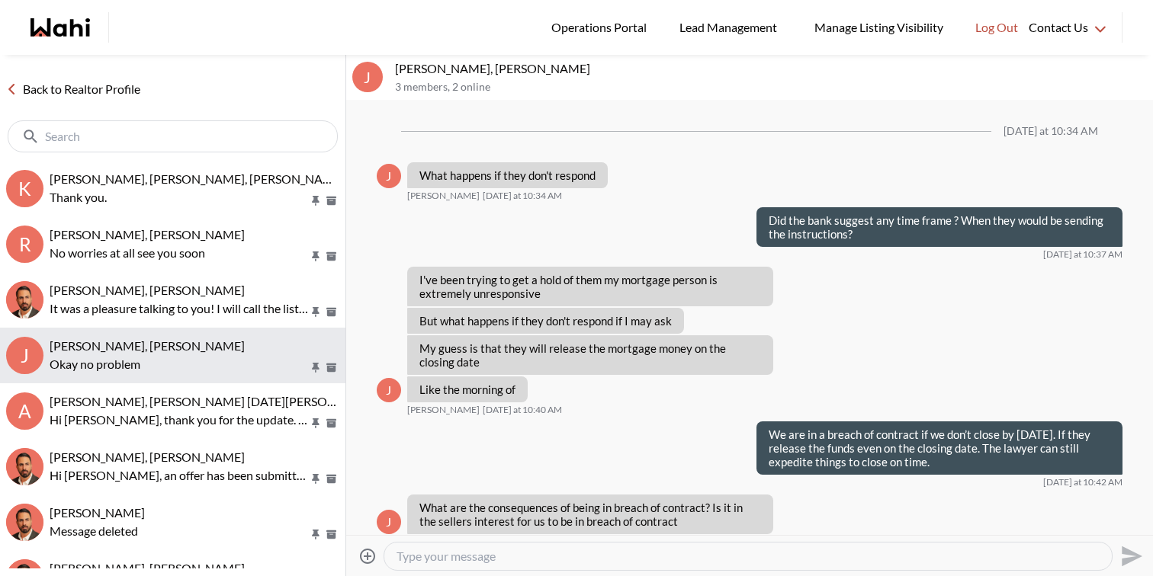
scroll to position [1108, 0]
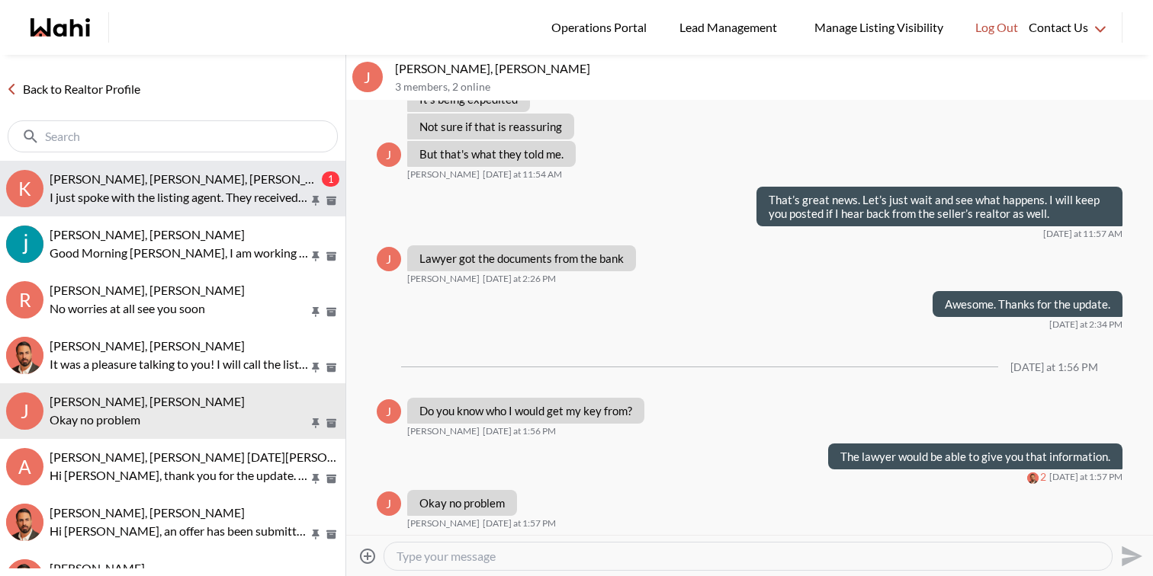
click at [220, 184] on span "Kevin McKay, Fawzia Sheikh, Behnam" at bounding box center [197, 179] width 295 height 14
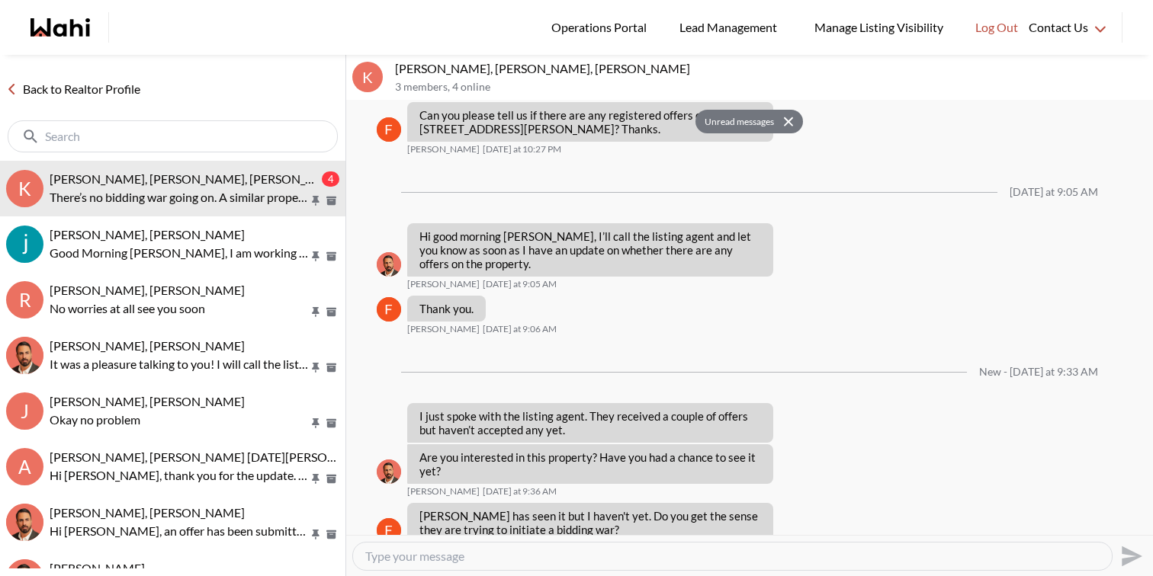
scroll to position [2143, 0]
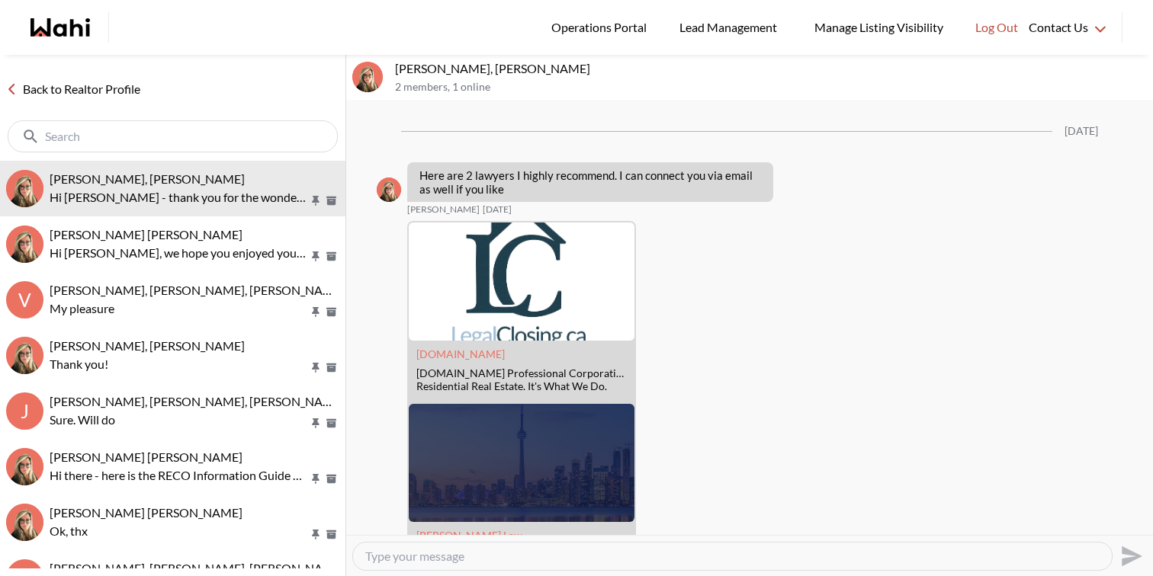
scroll to position [2692, 0]
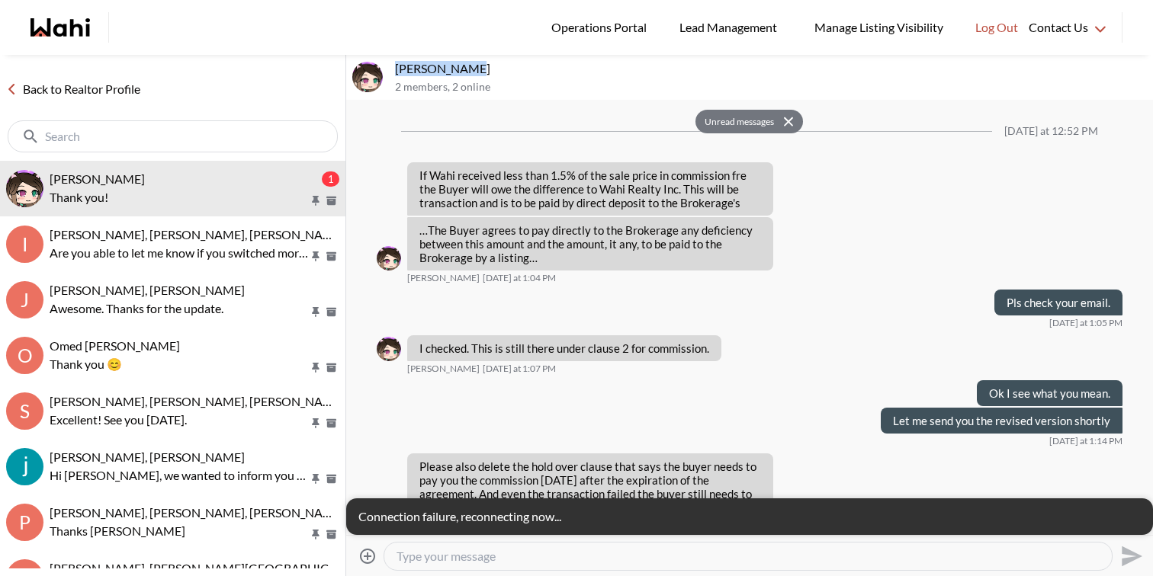
scroll to position [2631, 0]
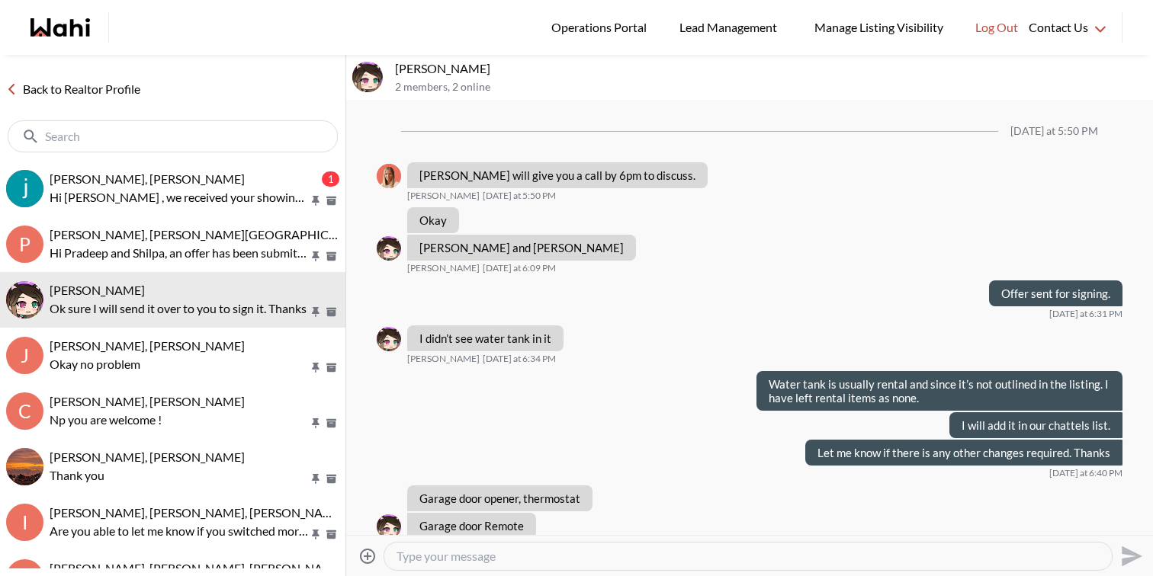
scroll to position [758, 0]
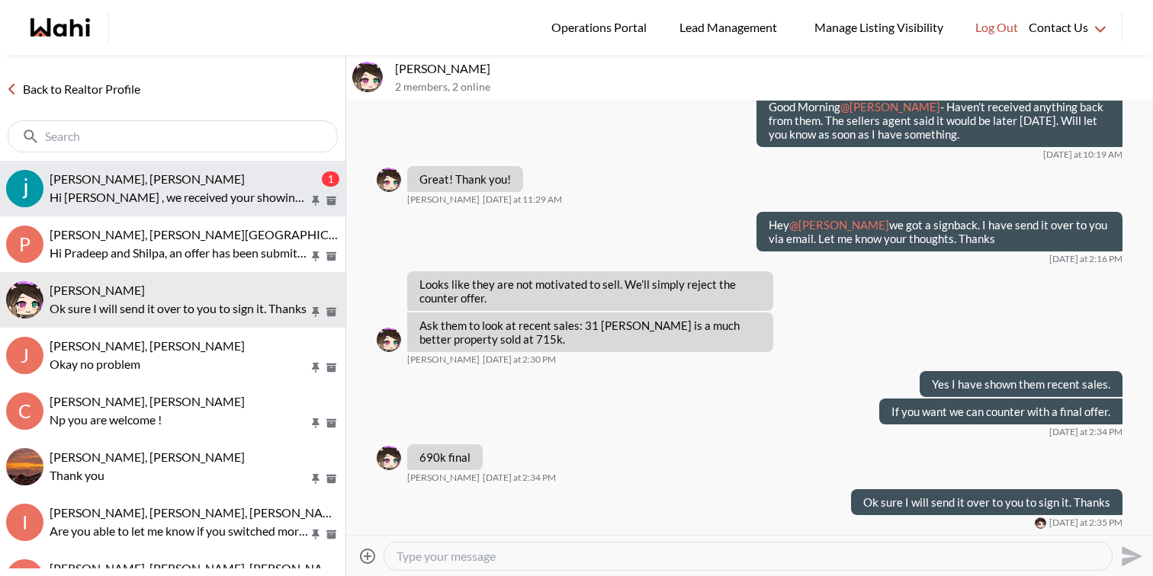
click at [154, 172] on div "Souhel Bally, Faraz" at bounding box center [184, 179] width 269 height 15
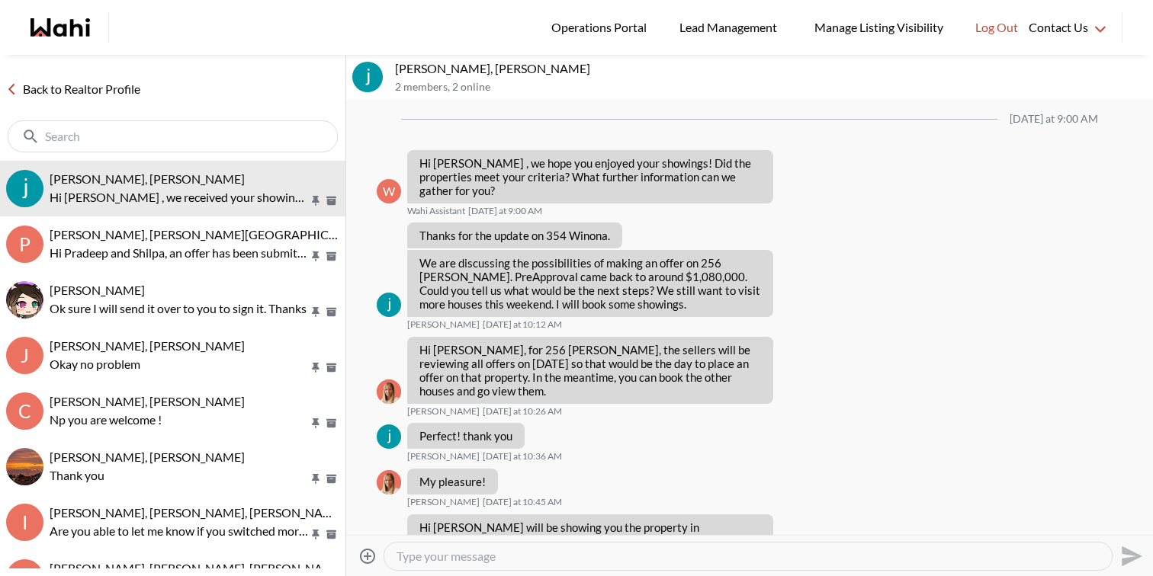
scroll to position [1387, 0]
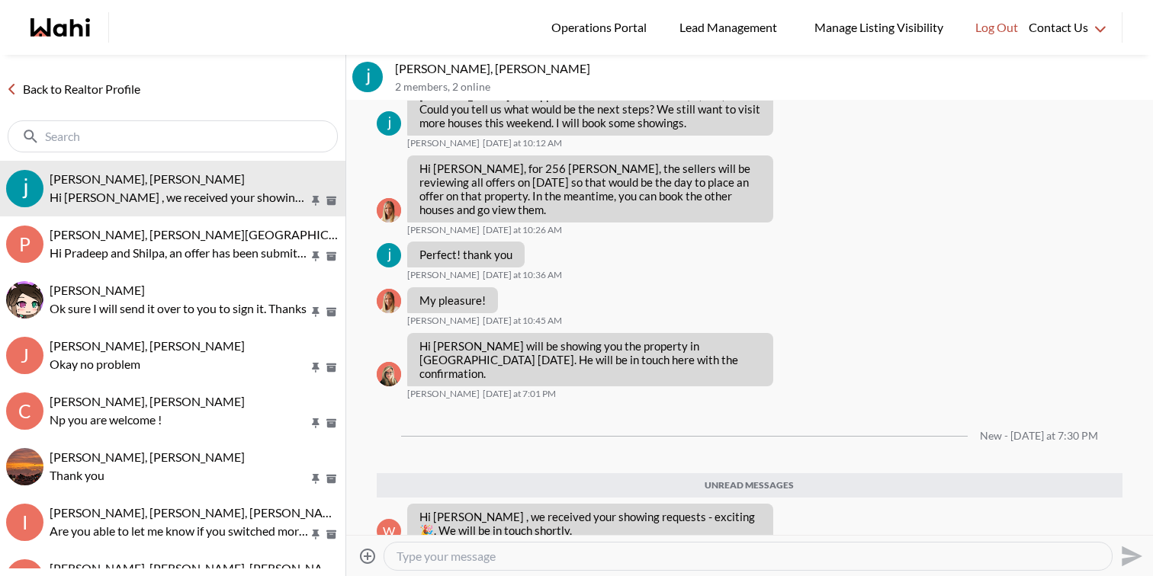
click at [538, 554] on textarea "Type your message" at bounding box center [747, 556] width 703 height 15
click at [983, 552] on textarea "Good Morning Souhel, I am working on your showings for Saturday and will confir…" at bounding box center [747, 556] width 703 height 15
type textarea "Good Morning Souhel, I am working on your showings for Saturday and will confir…"
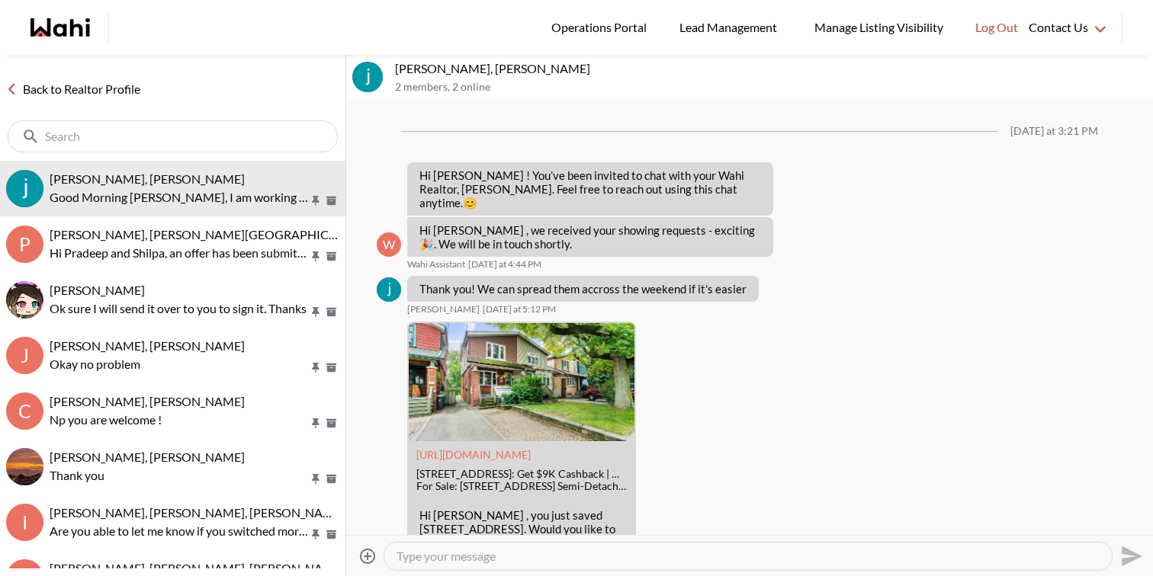
scroll to position [1465, 0]
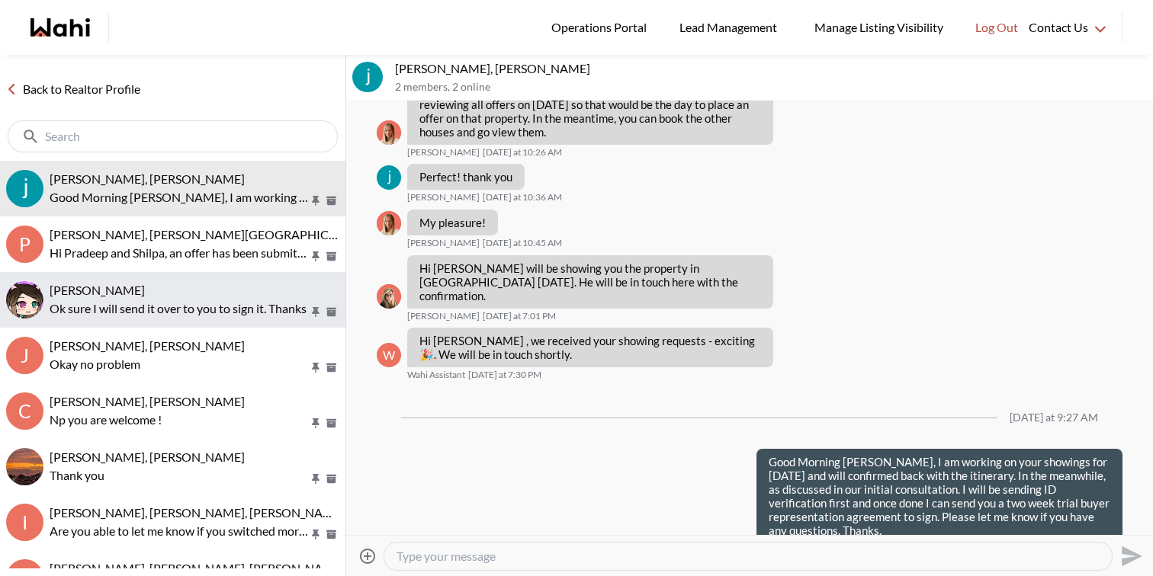
click at [216, 307] on p "Ok sure I will send it over to you to sign it. Thanks" at bounding box center [179, 309] width 259 height 18
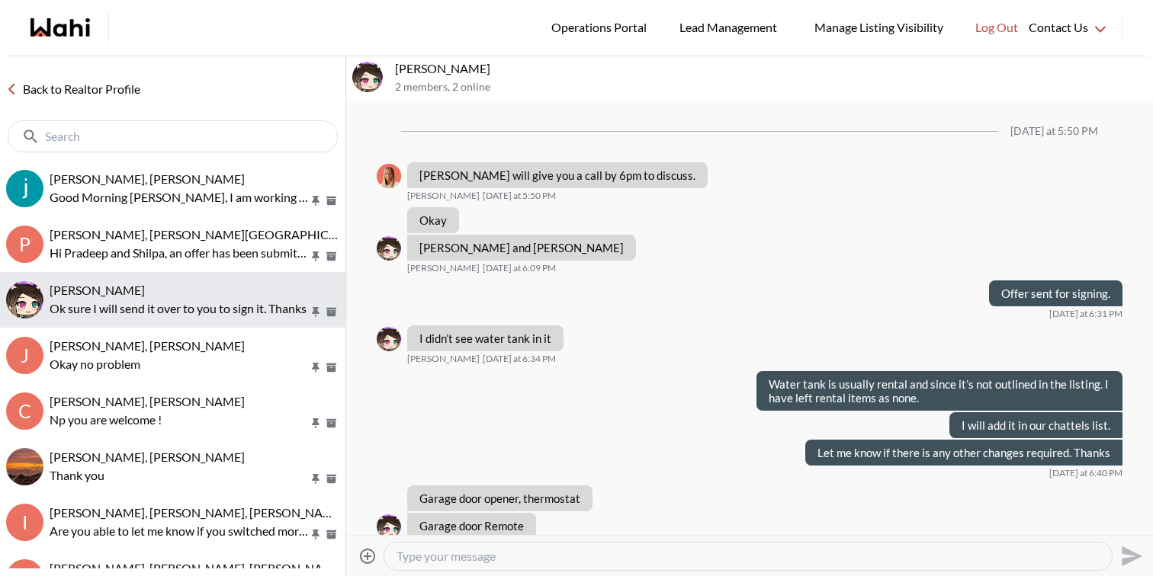
scroll to position [758, 0]
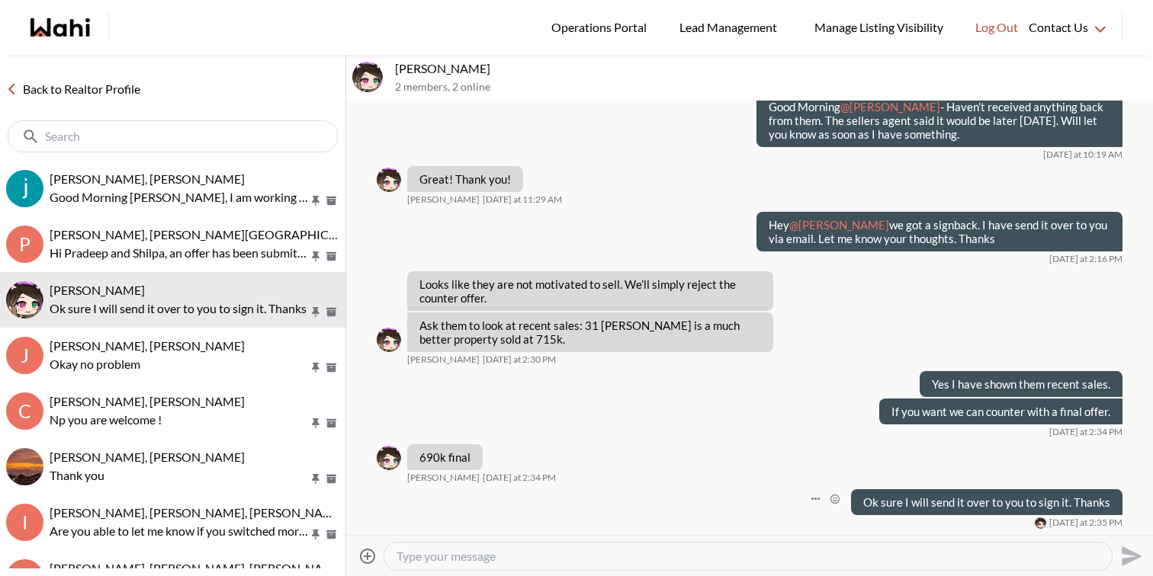
click at [944, 502] on p "Ok sure I will send it over to you to sign it. Thanks" at bounding box center [986, 502] width 247 height 14
click at [867, 561] on textarea "Type your message" at bounding box center [747, 556] width 703 height 15
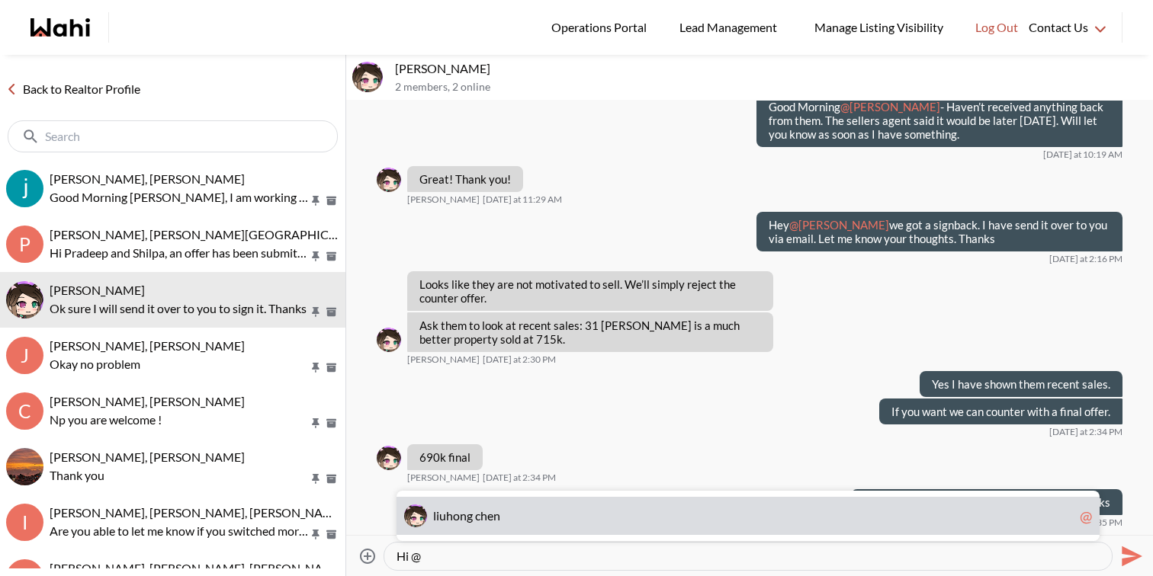
click at [800, 501] on div "l i u h o n g c h e n @" at bounding box center [747, 516] width 703 height 38
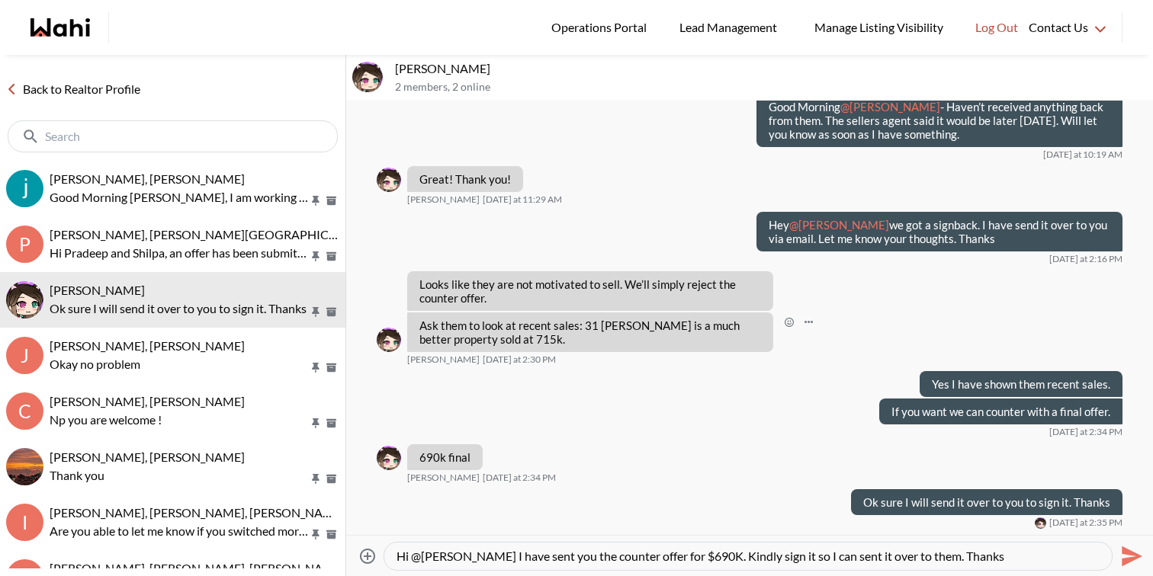
type textarea "Hi @[PERSON_NAME] I have sent you the counter offer for $690K. Kindly sign it s…"
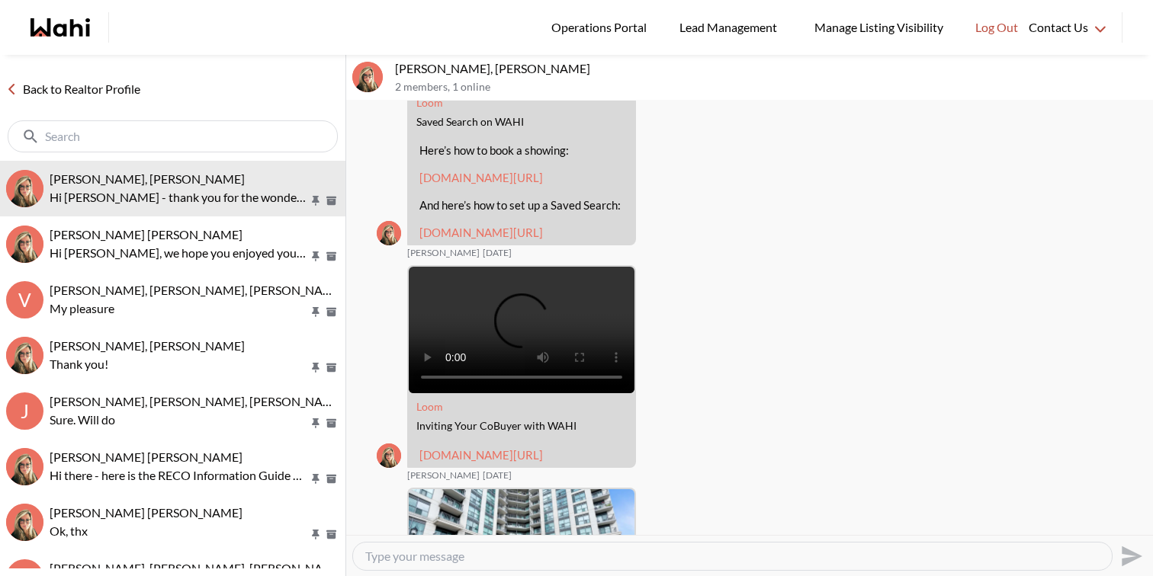
scroll to position [27, 0]
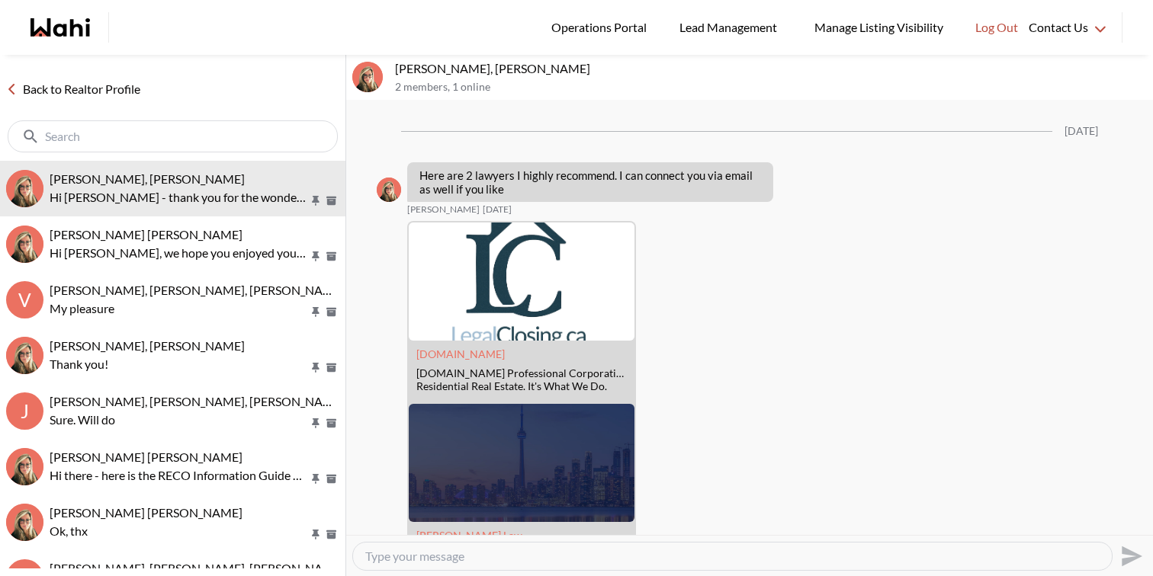
scroll to position [2692, 0]
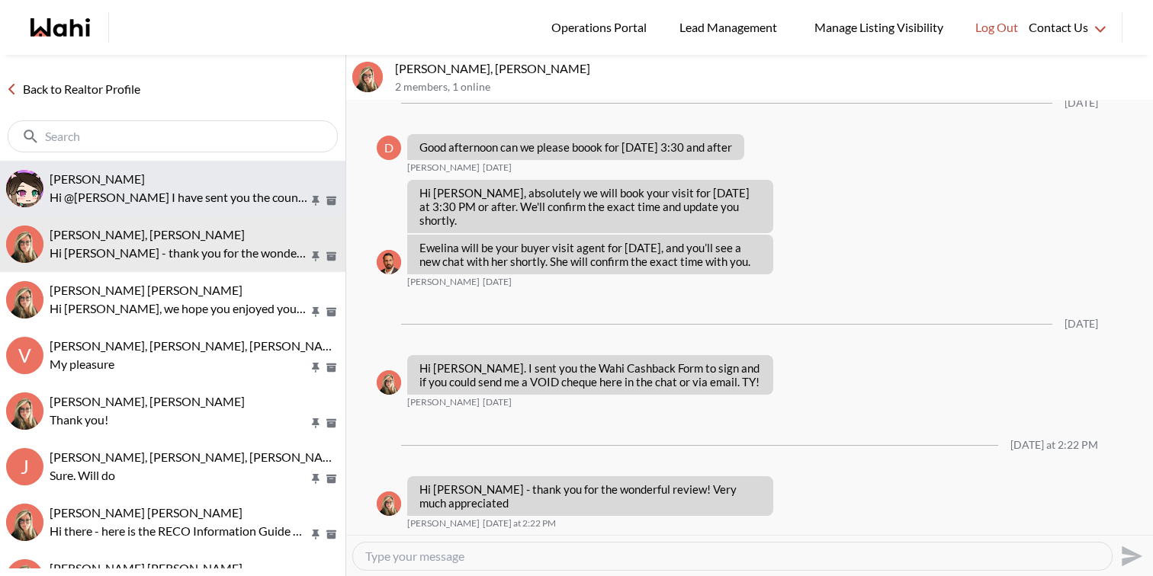
click at [196, 176] on div "liuhong chen, Faraz" at bounding box center [195, 179] width 290 height 15
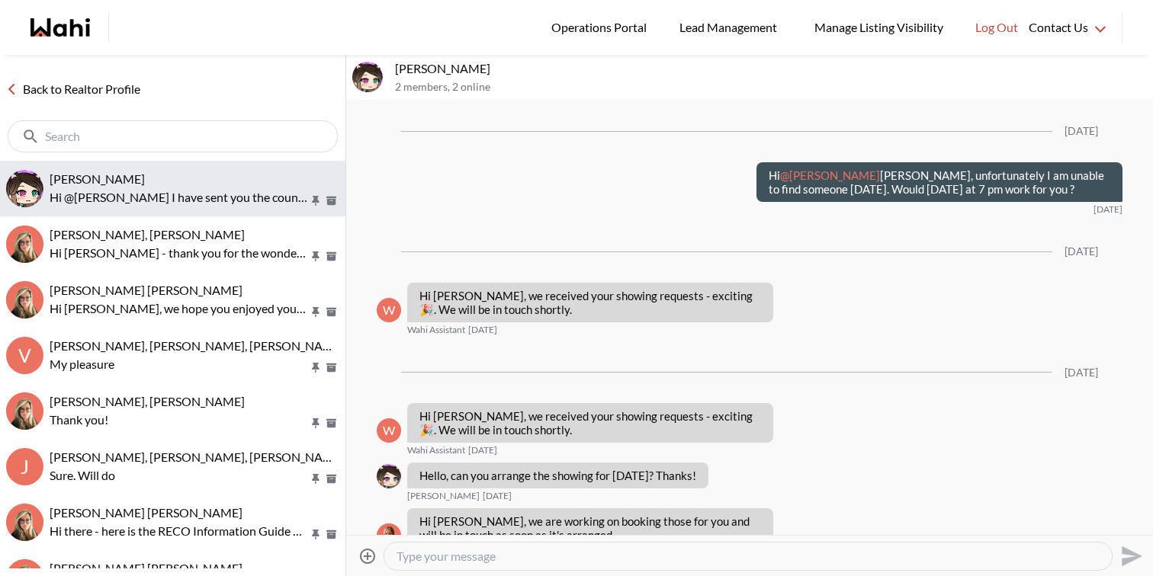
scroll to position [6973, 0]
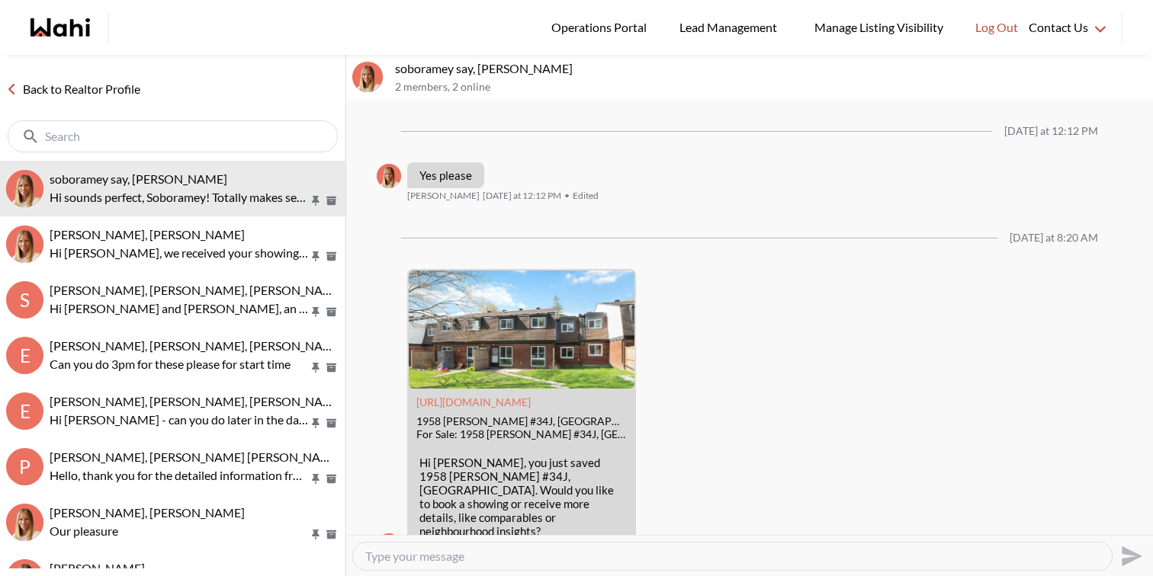
scroll to position [1520, 0]
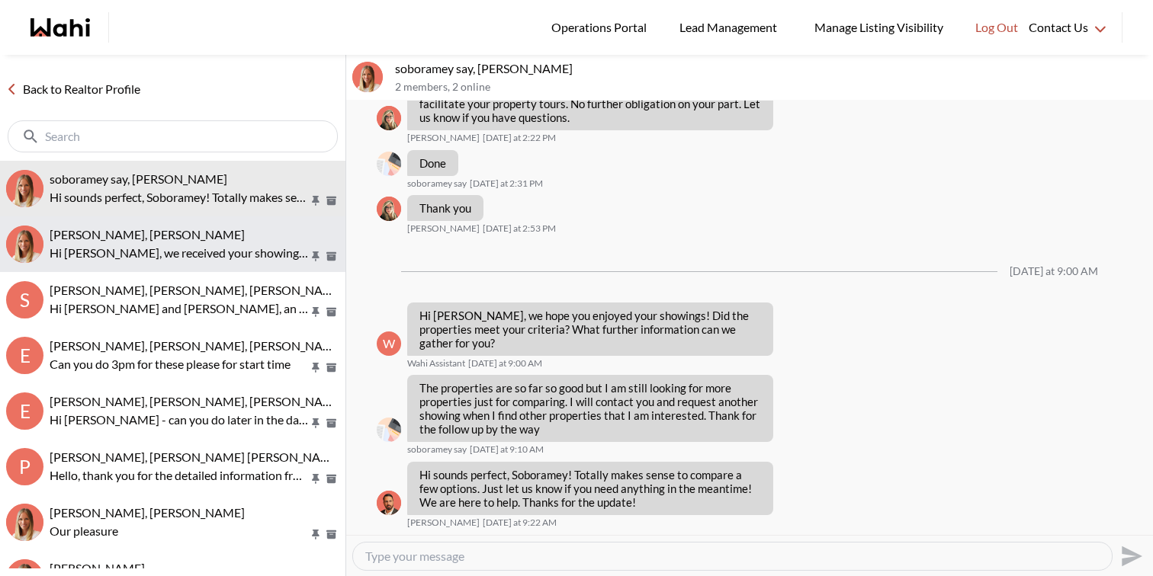
click at [129, 227] on span "Luisa Diaz, Michelle" at bounding box center [147, 234] width 195 height 14
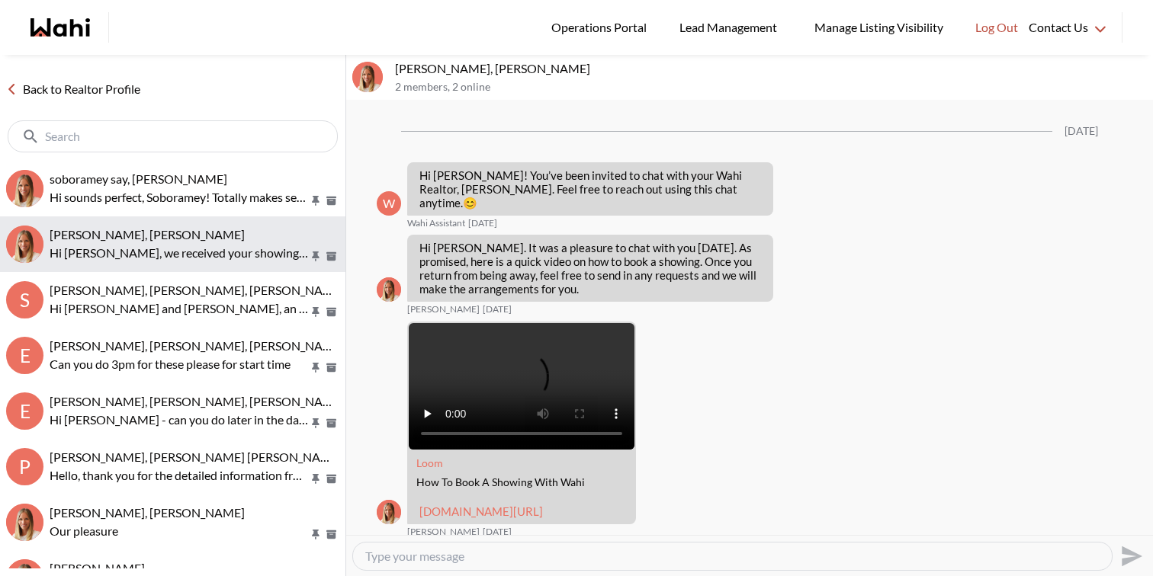
scroll to position [595, 0]
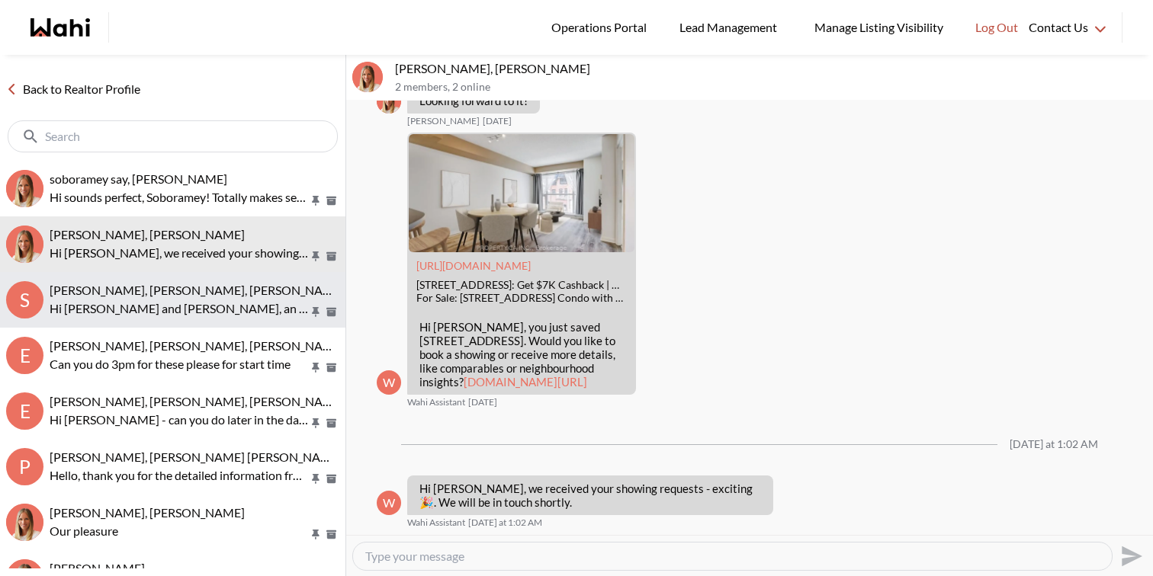
click at [136, 274] on button "S Sourav Singh, Kirti Pal, Michelle Hi Sourav and Kirti, an offer has been subm…" at bounding box center [172, 300] width 345 height 56
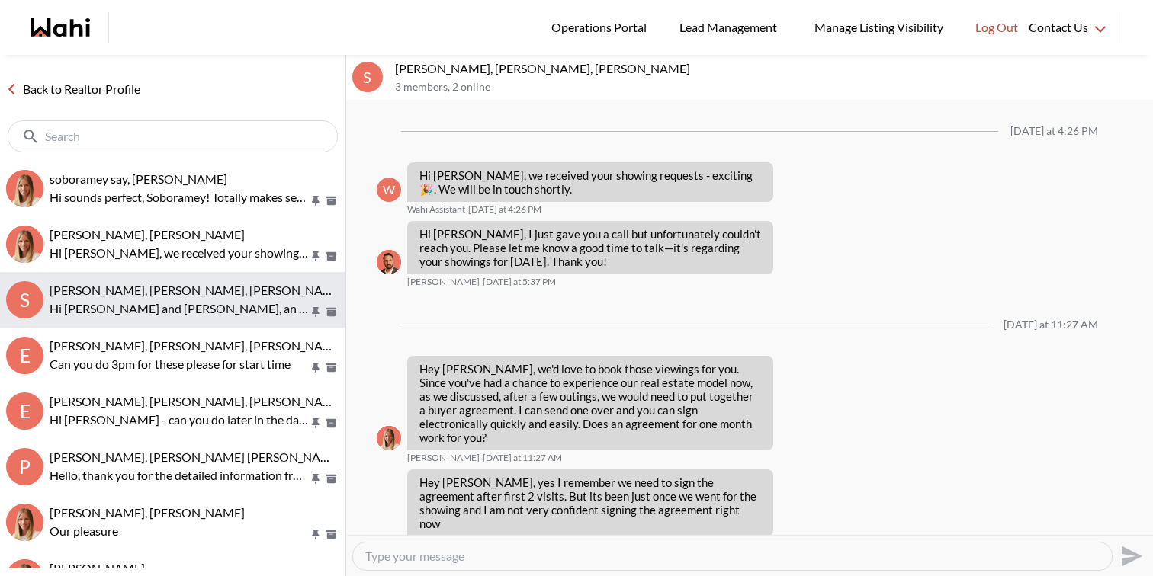
scroll to position [2688, 0]
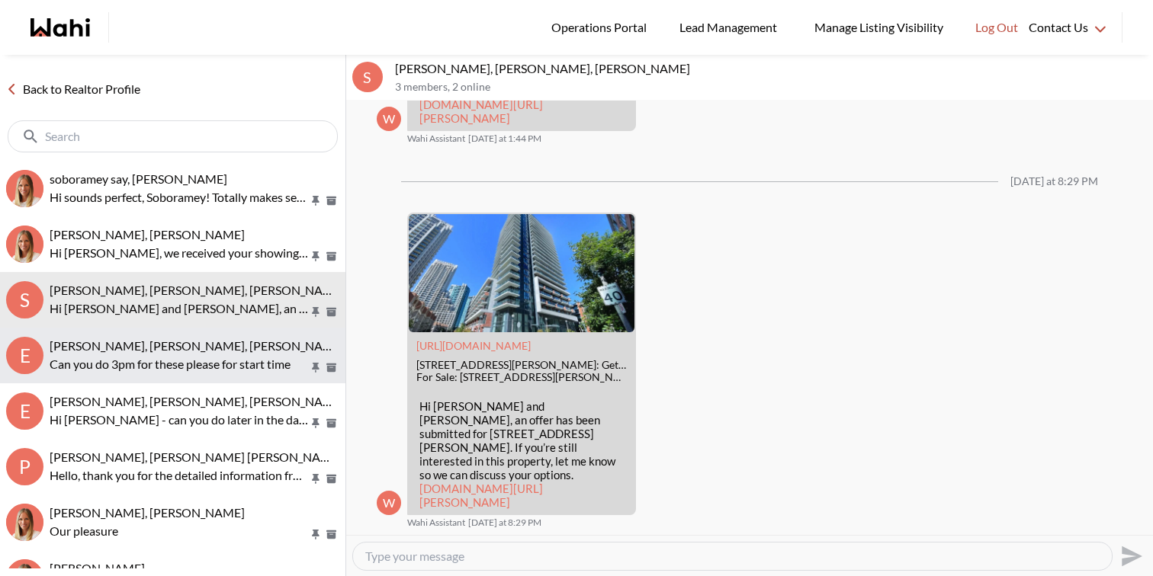
click at [152, 348] on span "[PERSON_NAME], [PERSON_NAME], [PERSON_NAME]" at bounding box center [197, 345] width 295 height 14
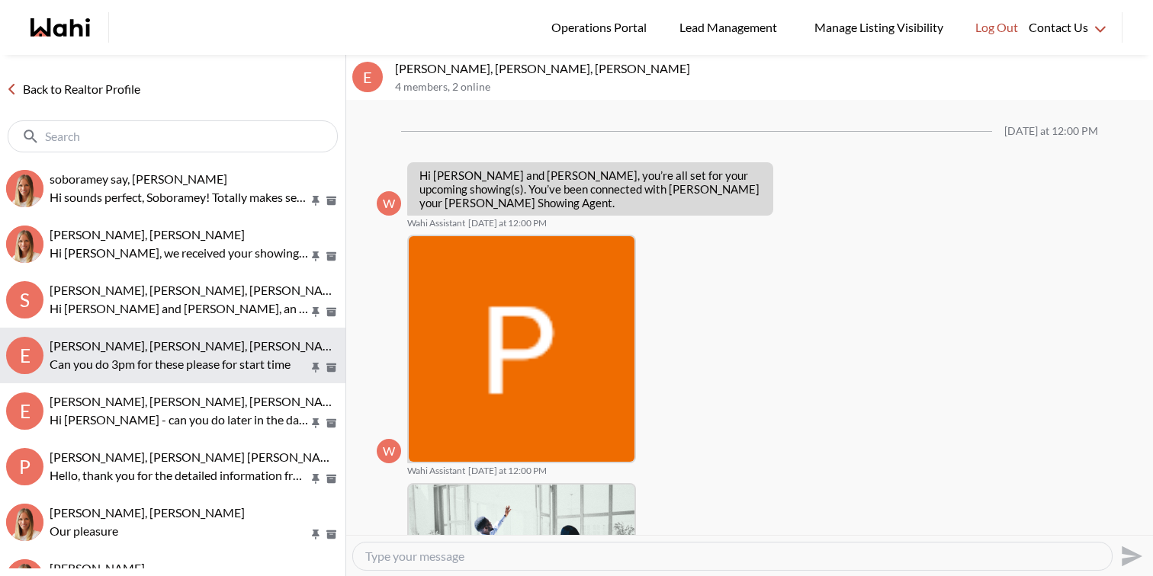
scroll to position [836, 0]
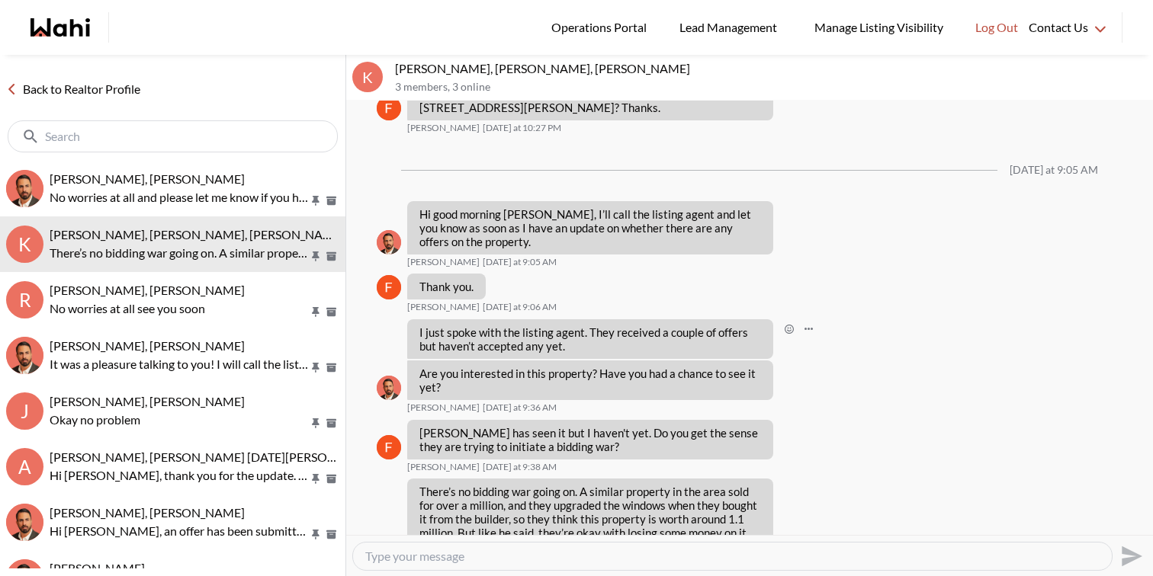
scroll to position [1469, 0]
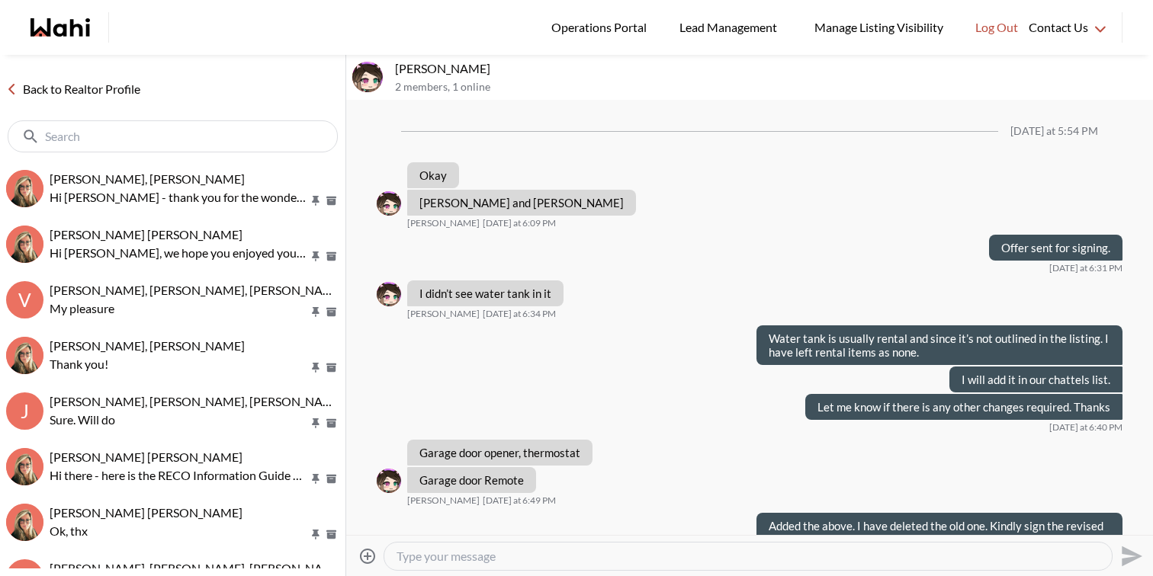
scroll to position [834, 0]
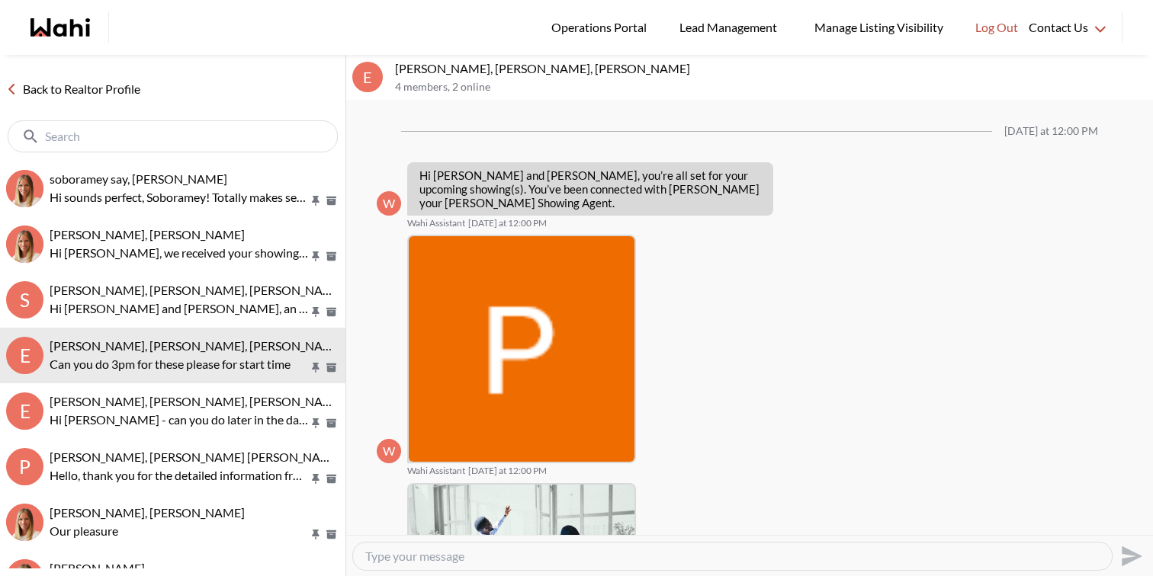
scroll to position [836, 0]
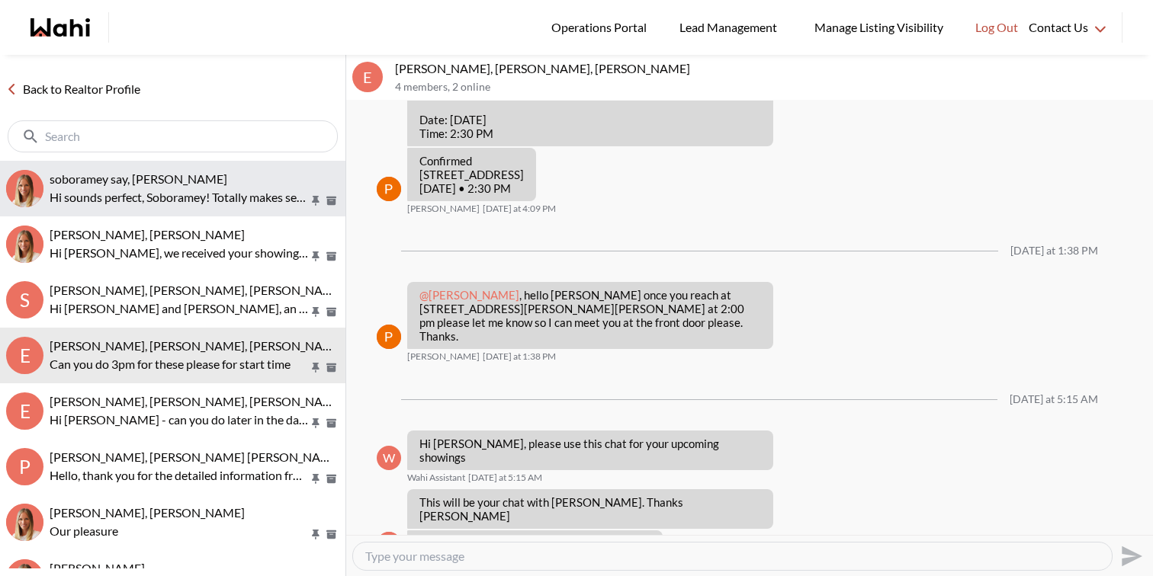
click at [245, 188] on p "Hi sounds perfect, Soboramey! Totally makes sense to compare a few options. Jus…" at bounding box center [179, 197] width 259 height 18
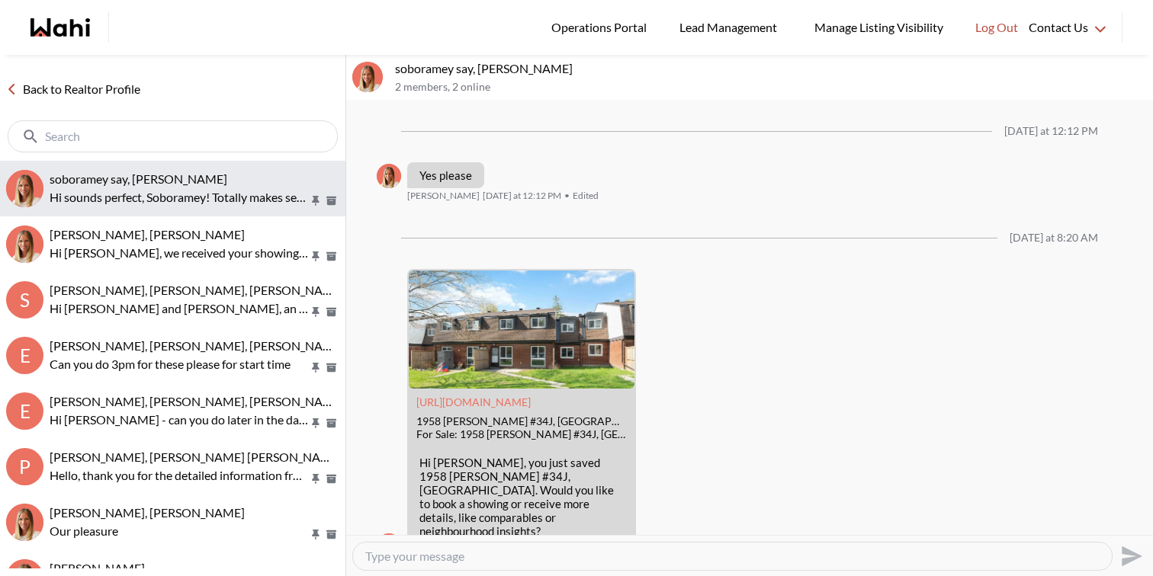
scroll to position [1520, 0]
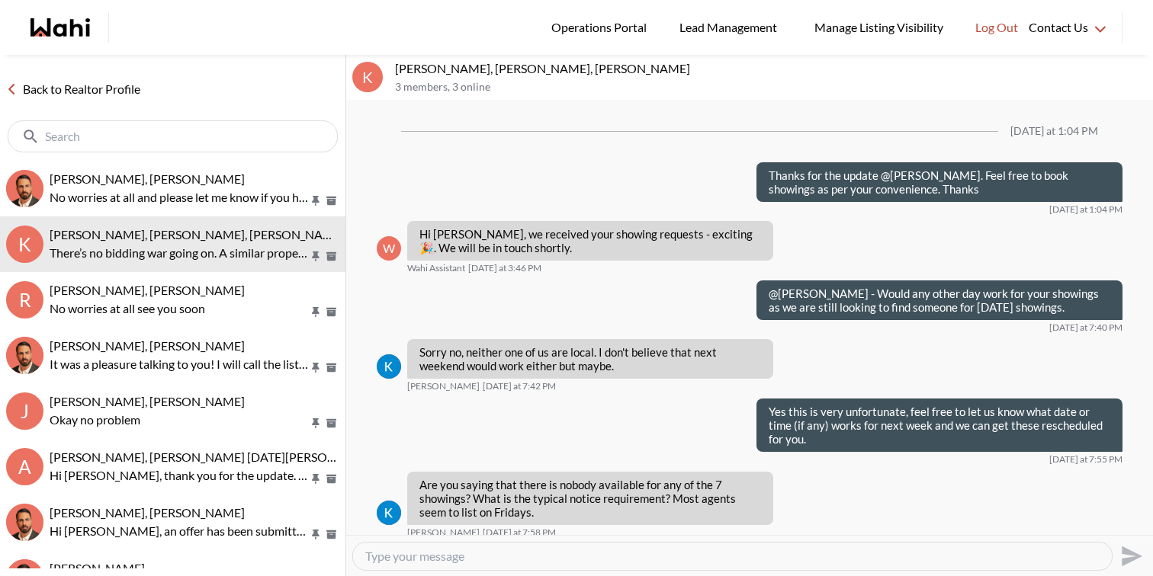
scroll to position [1469, 0]
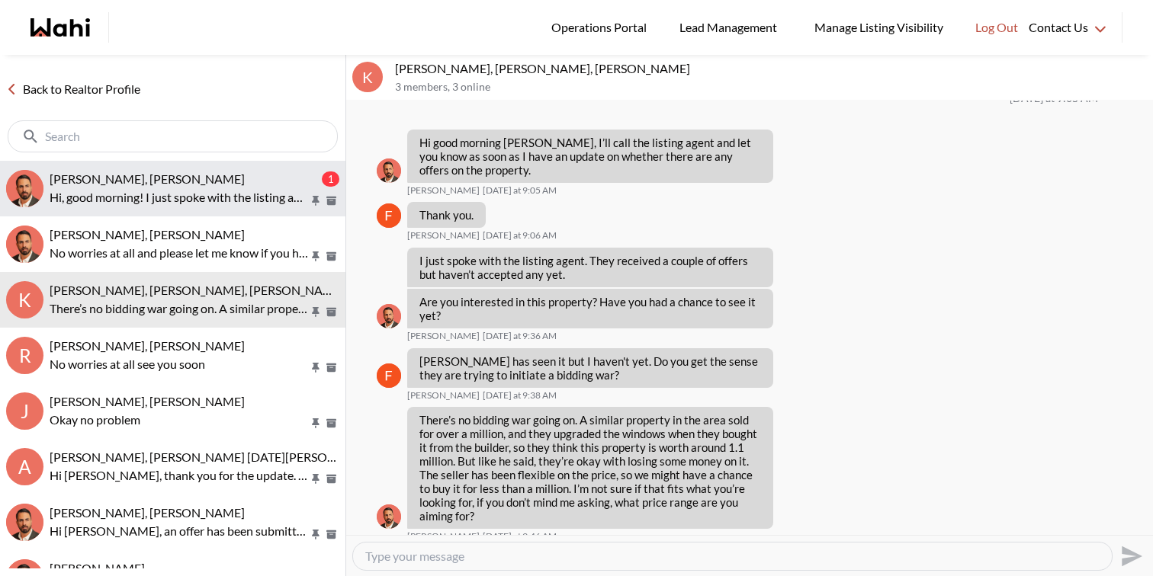
click at [246, 186] on div "Paula Versteeg, Behnam 1 Hi, good morning! I just spoke with the listing agent …" at bounding box center [195, 189] width 290 height 35
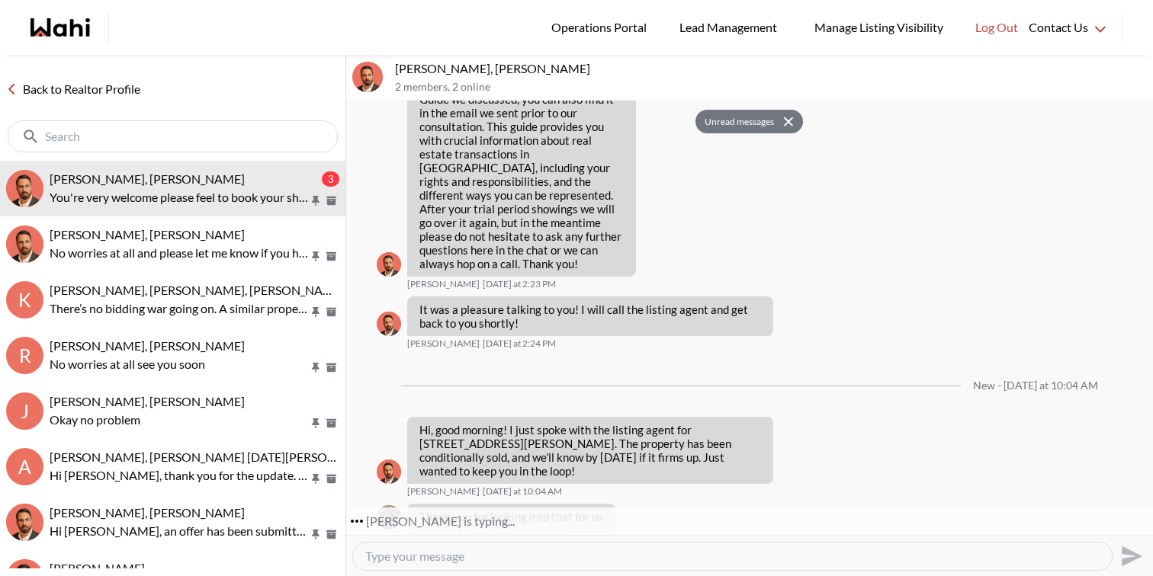
scroll to position [587, 0]
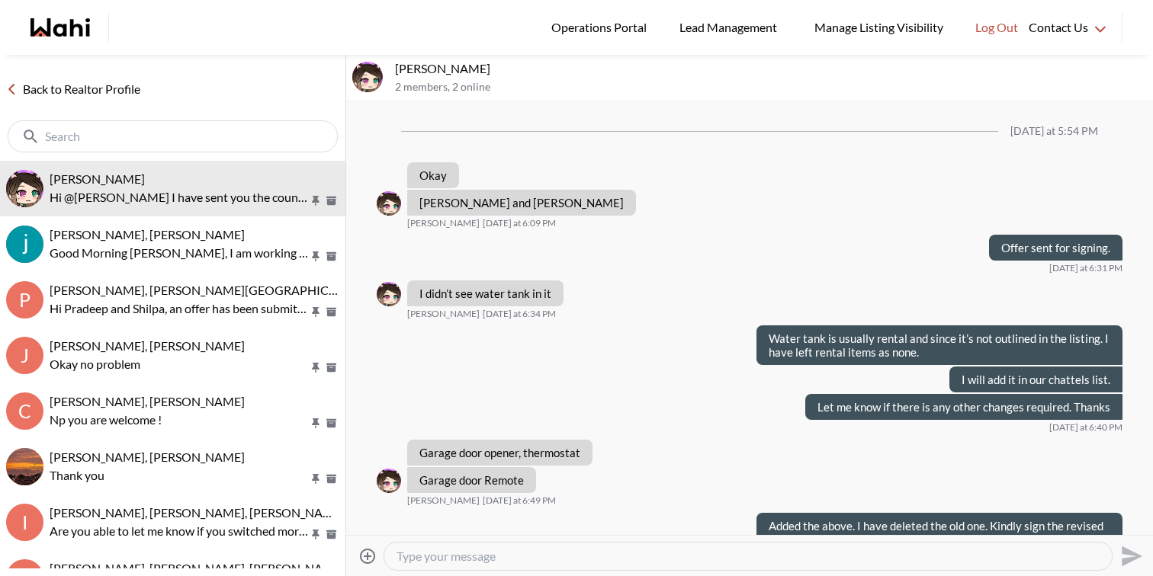
scroll to position [834, 0]
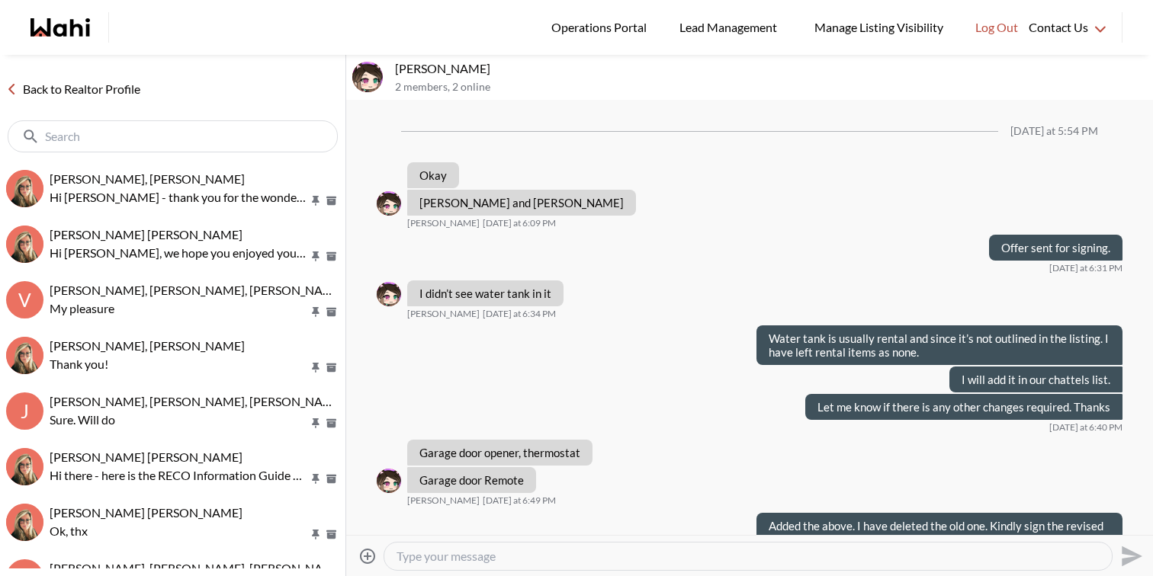
scroll to position [834, 0]
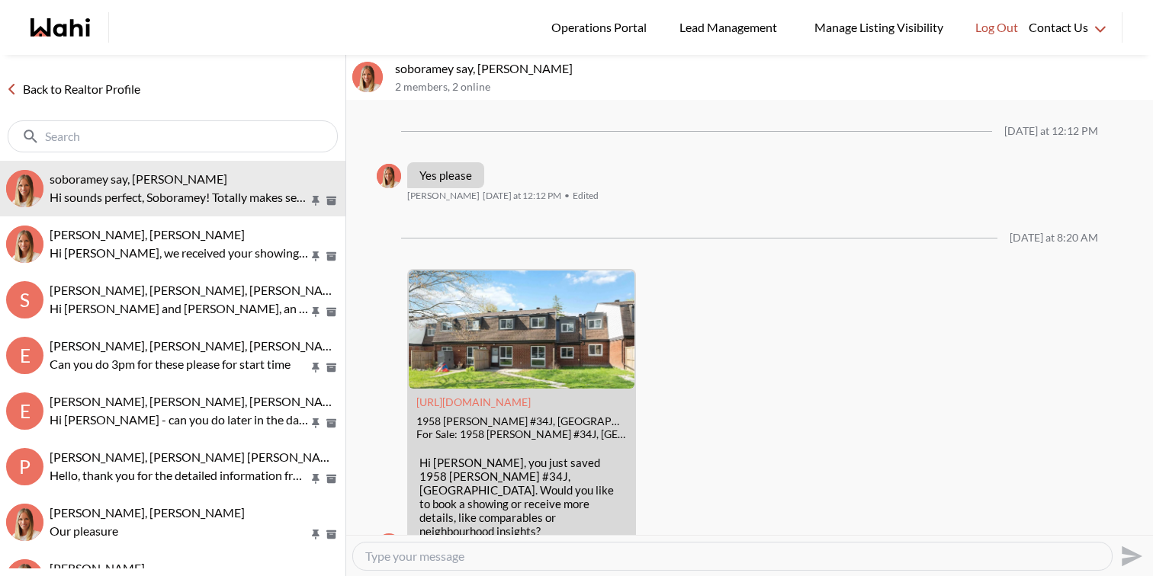
scroll to position [1520, 0]
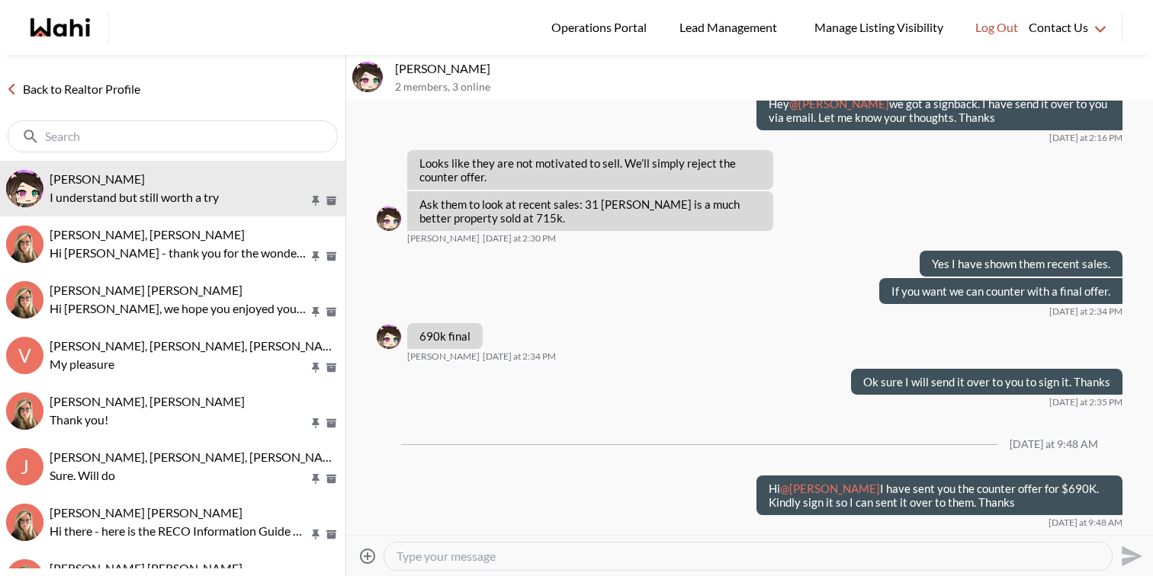
scroll to position [1036, 0]
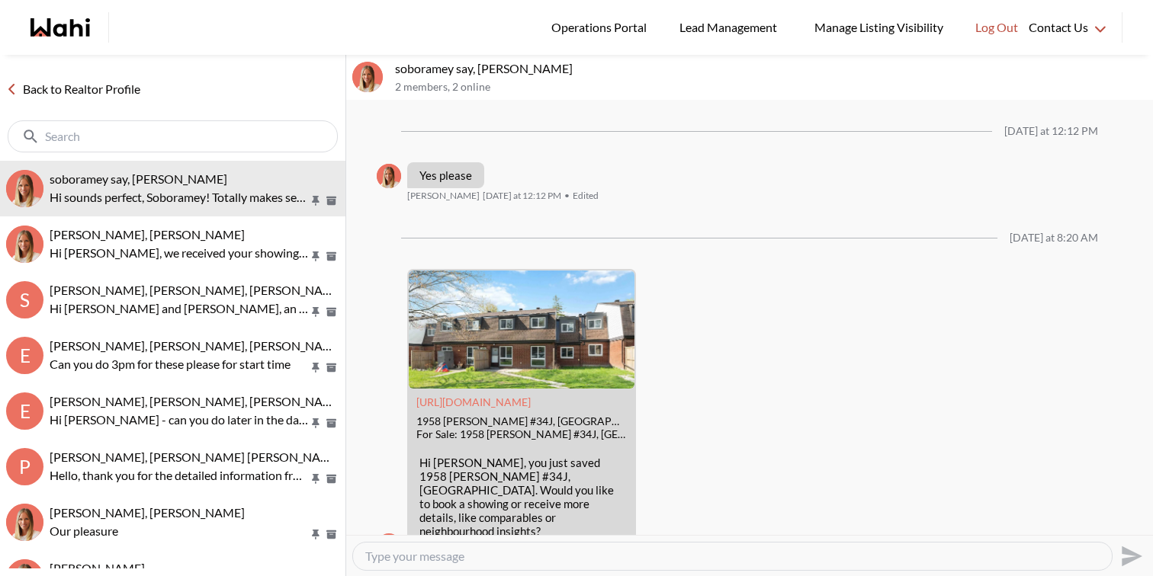
scroll to position [1520, 0]
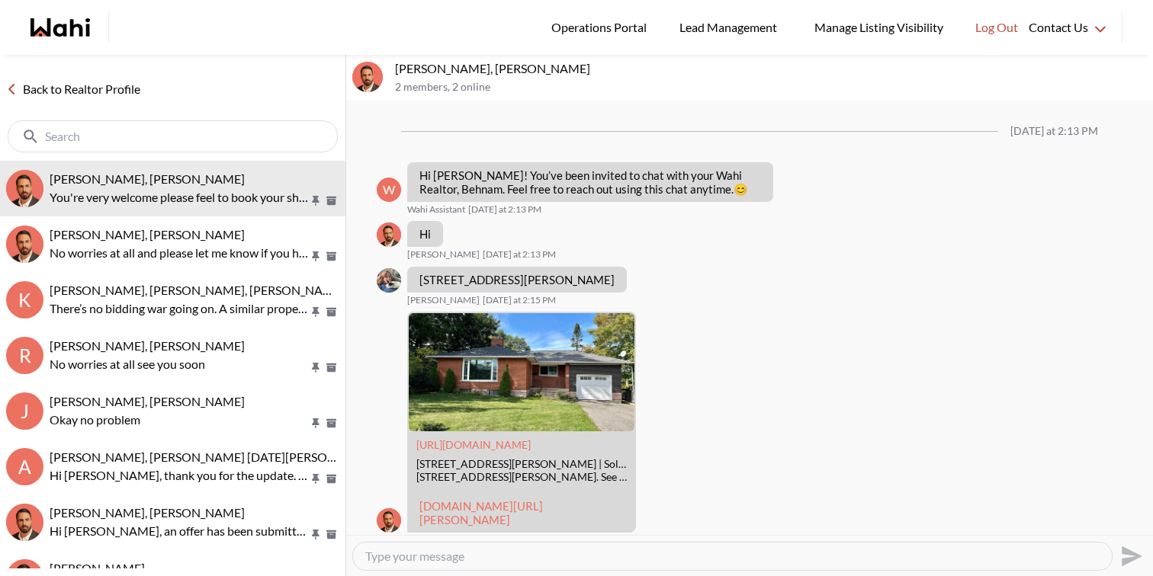
scroll to position [587, 0]
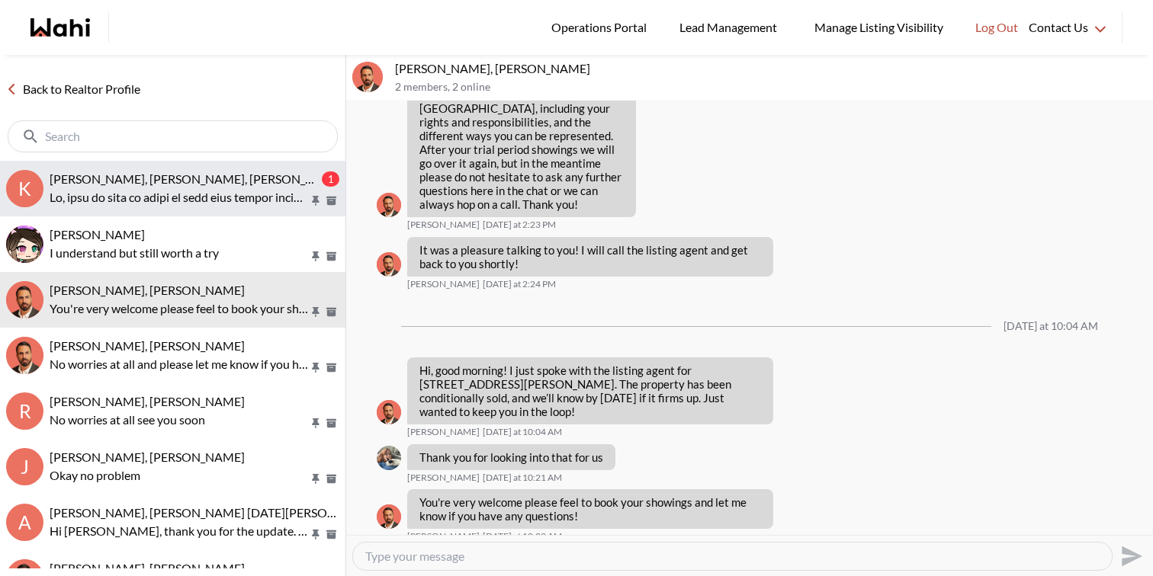
click at [184, 185] on span "Kevin McKay, Fawzia Sheikh, Behnam" at bounding box center [197, 179] width 295 height 14
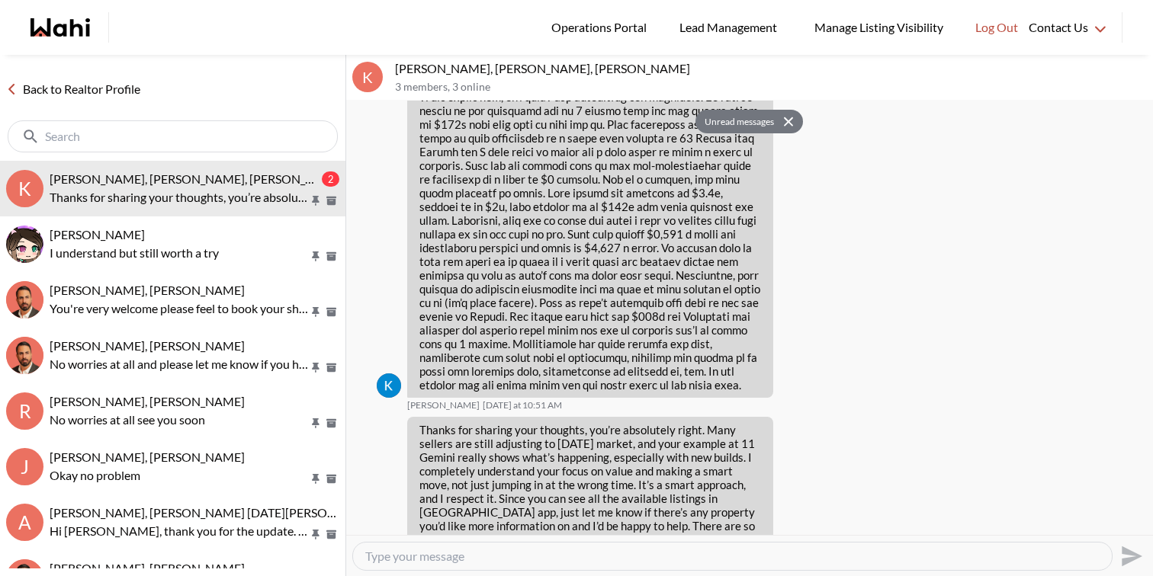
scroll to position [2102, 0]
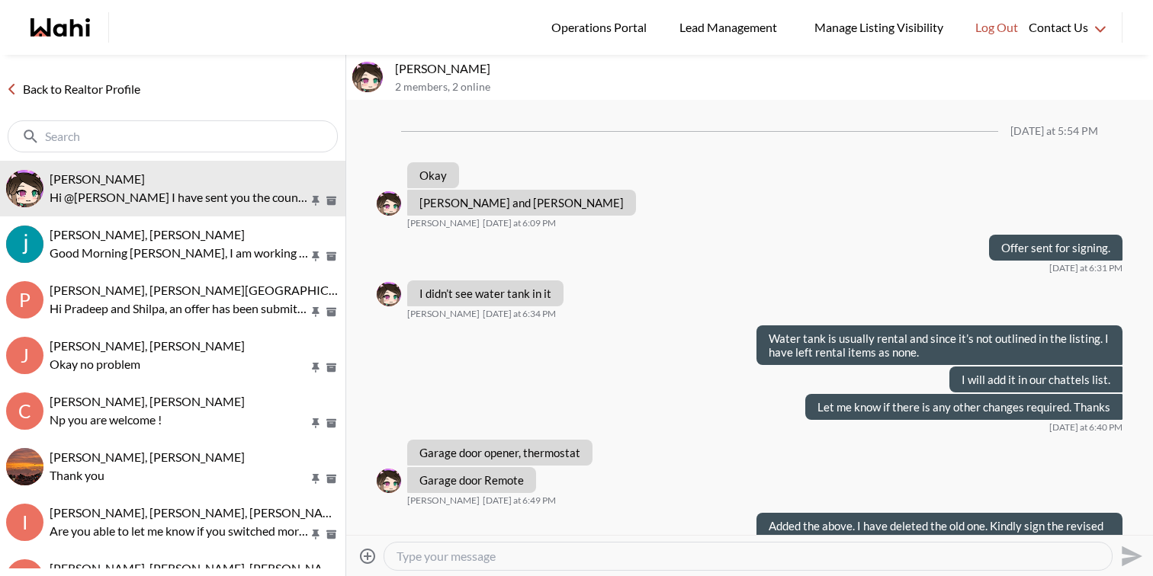
scroll to position [834, 0]
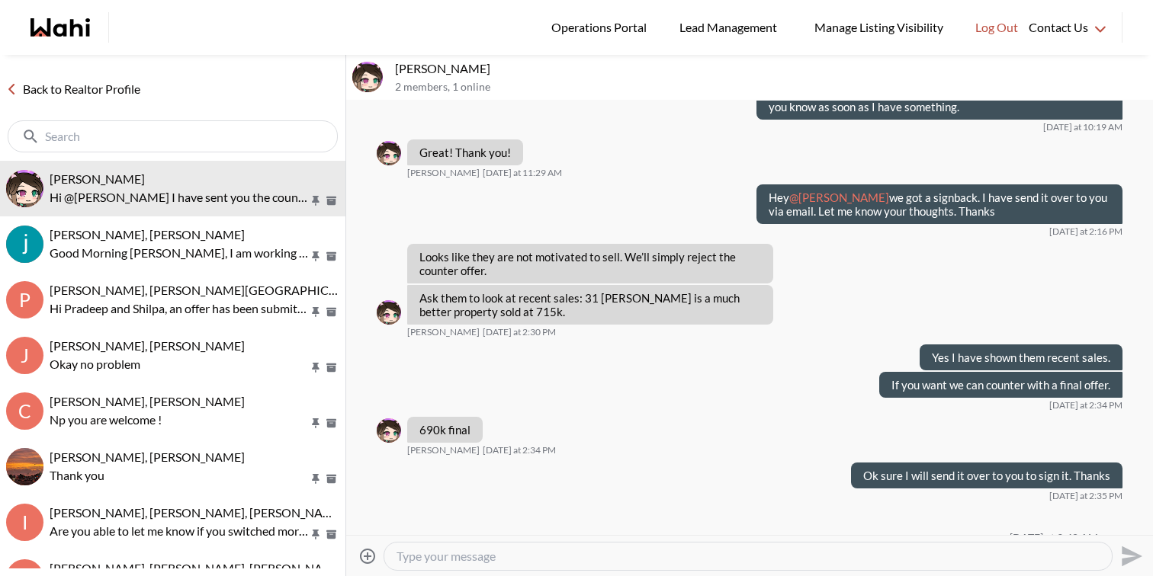
scroll to position [756, 0]
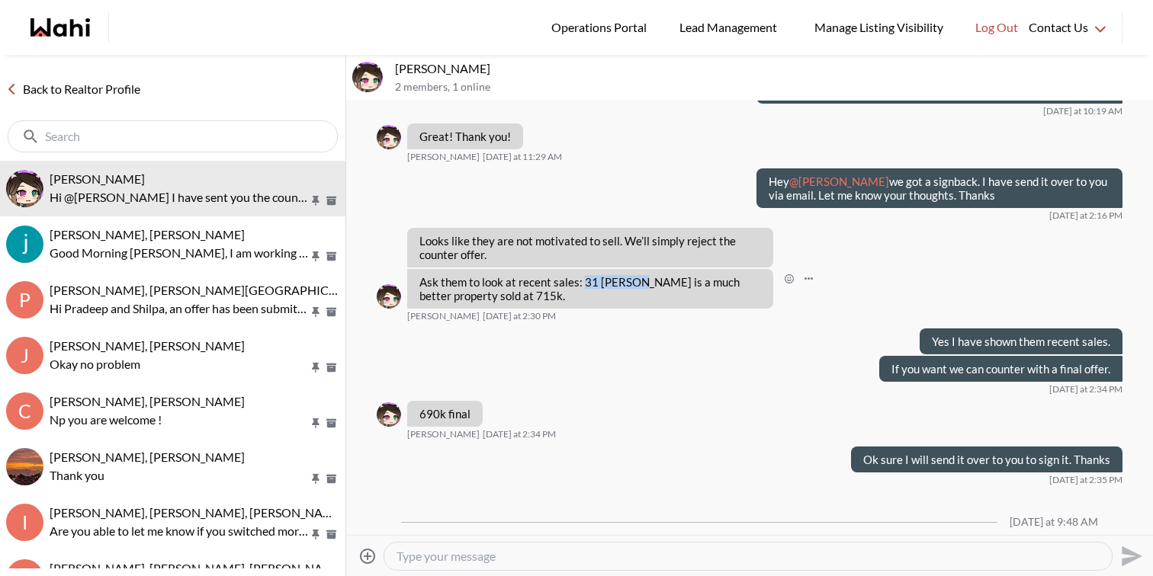
drag, startPoint x: 584, startPoint y: 284, endPoint x: 637, endPoint y: 286, distance: 52.6
click at [637, 286] on p "Ask them to look at recent sales: 31 Eugene is a much better property sold at 7…" at bounding box center [590, 288] width 342 height 27
copy p "31 Eugene"
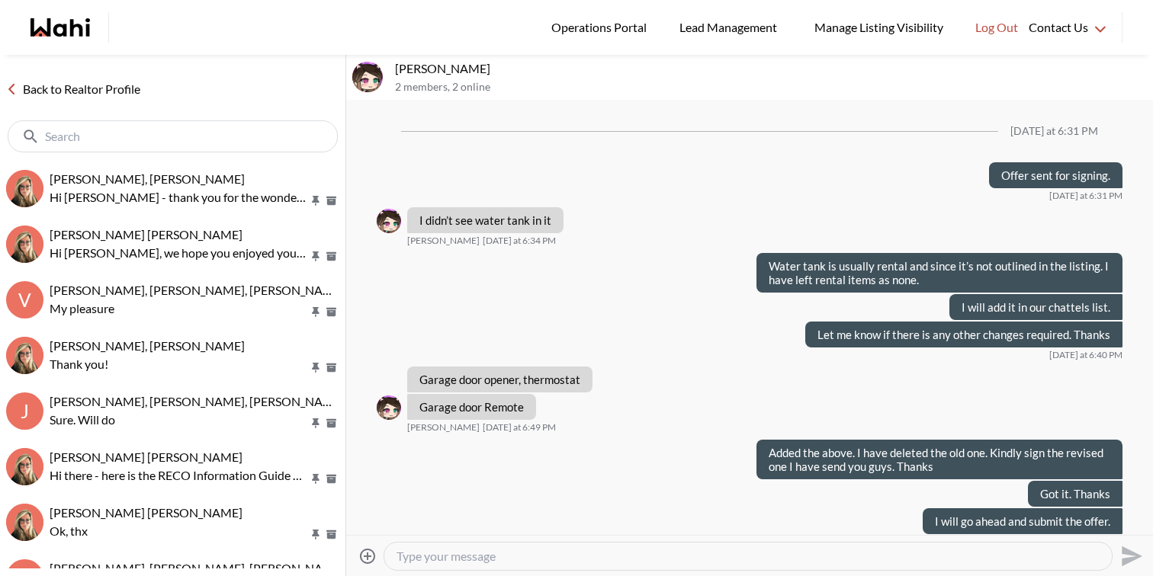
scroll to position [865, 0]
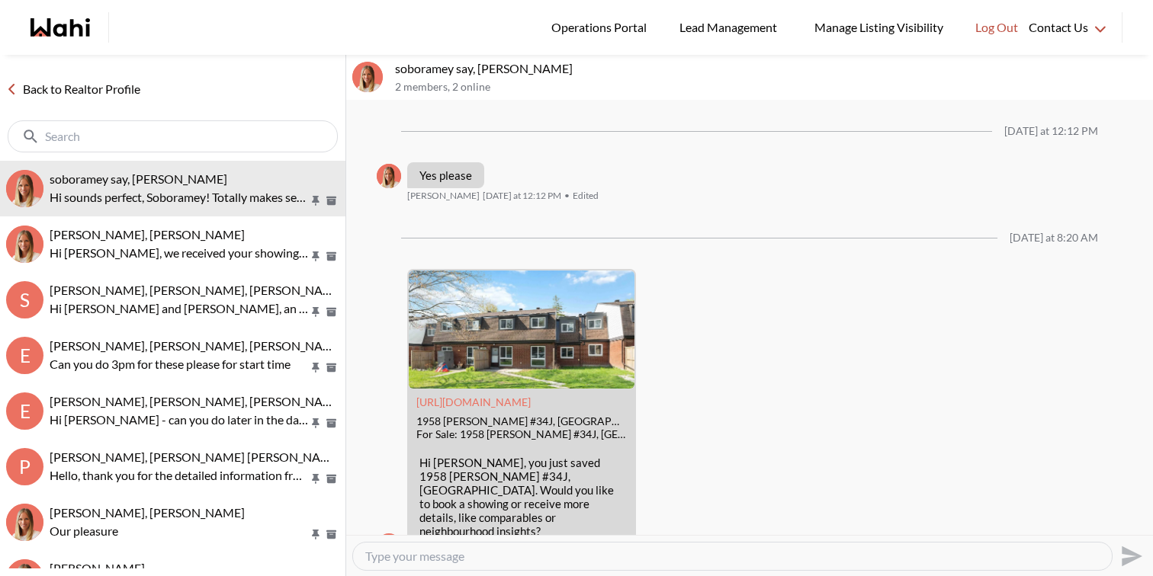
scroll to position [1520, 0]
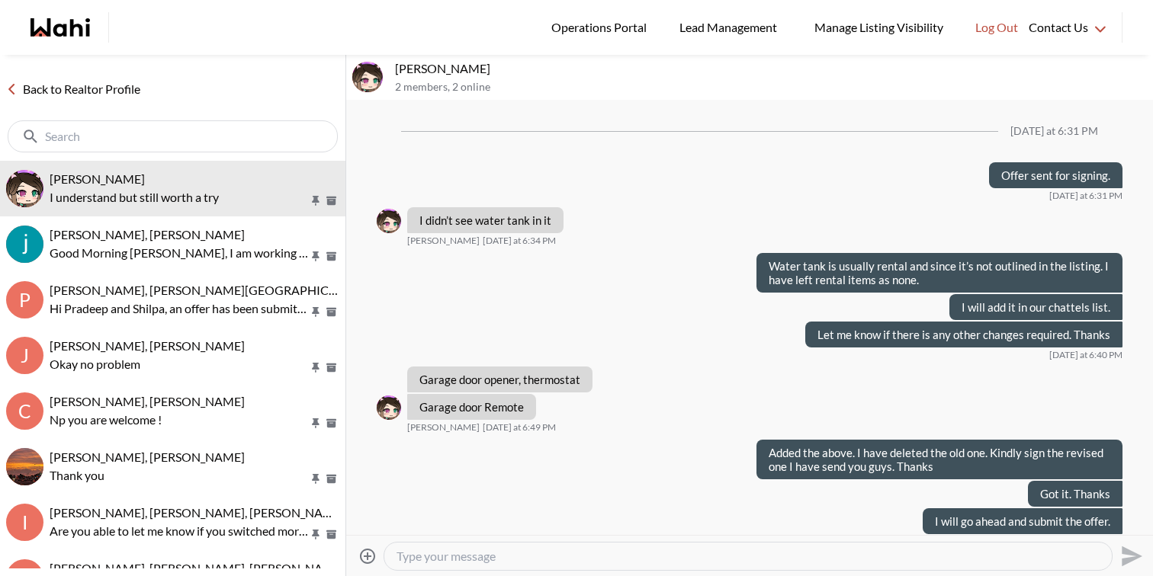
scroll to position [865, 0]
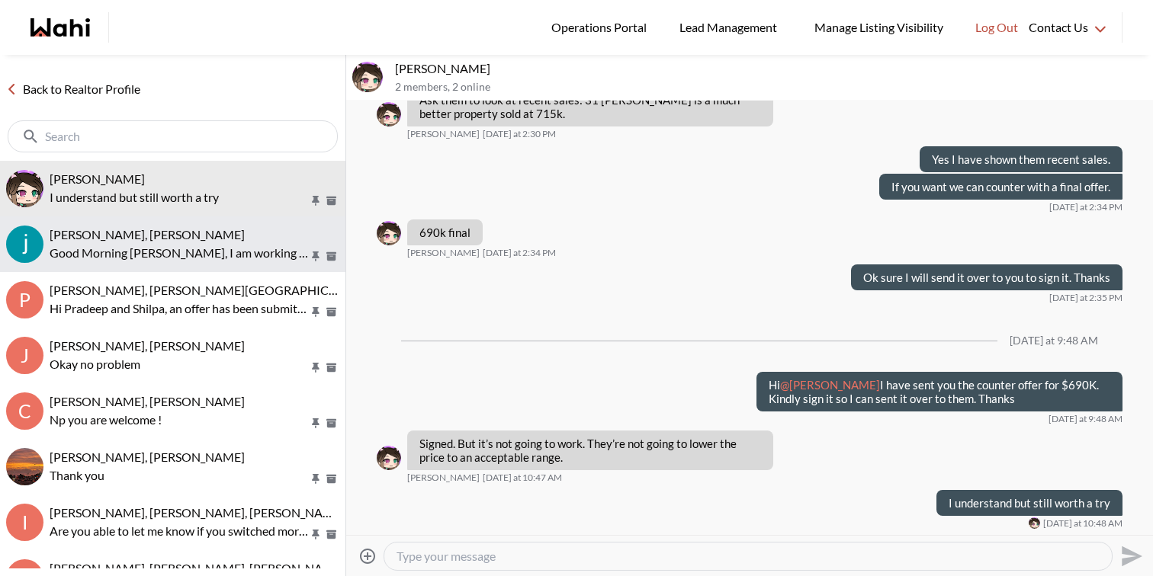
click at [178, 237] on div "[PERSON_NAME], [PERSON_NAME]" at bounding box center [195, 234] width 290 height 15
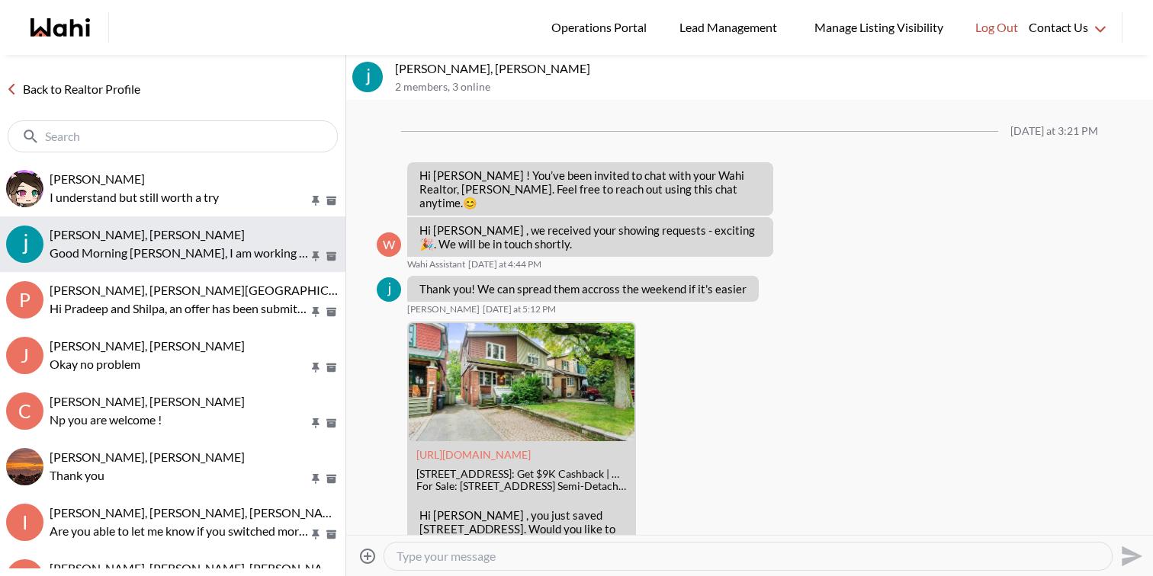
scroll to position [1465, 0]
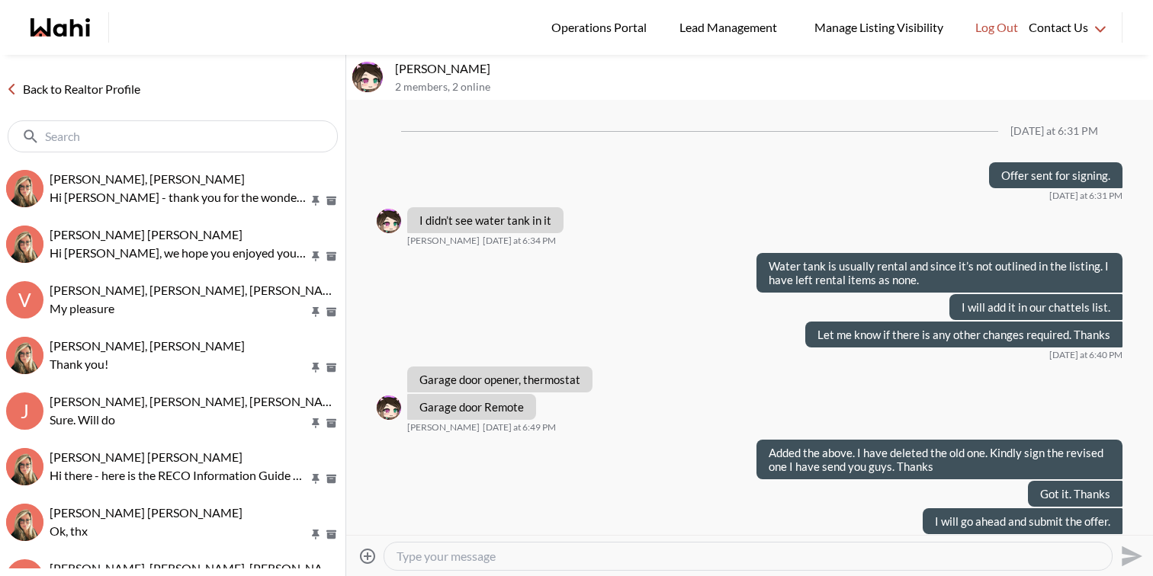
scroll to position [865, 0]
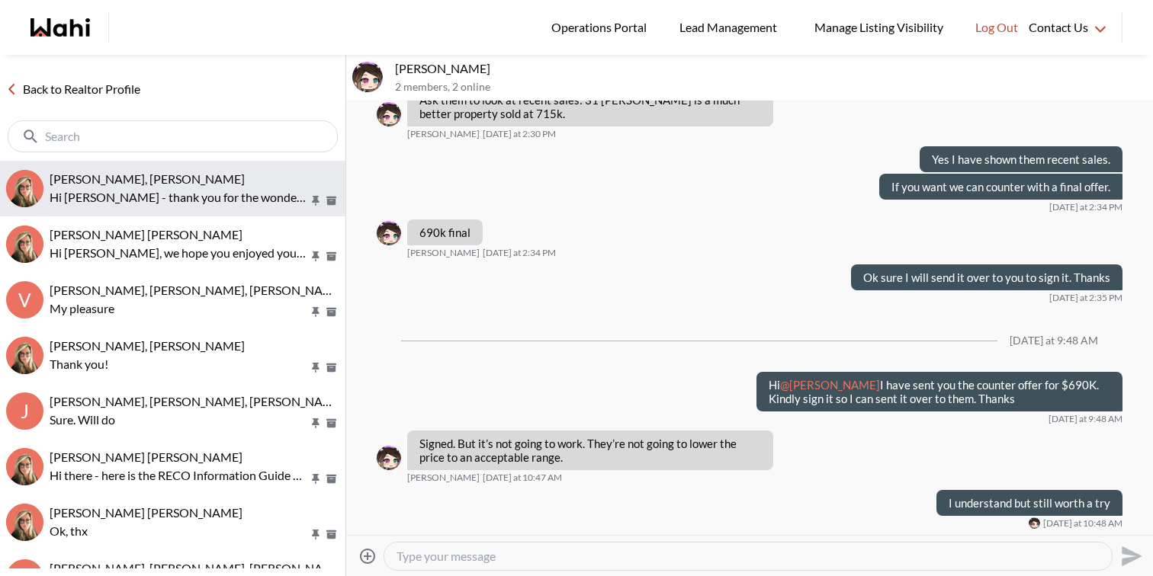
click at [147, 204] on p "Hi [PERSON_NAME] - thank you for the wonderful review! Very much appreciated" at bounding box center [179, 197] width 259 height 18
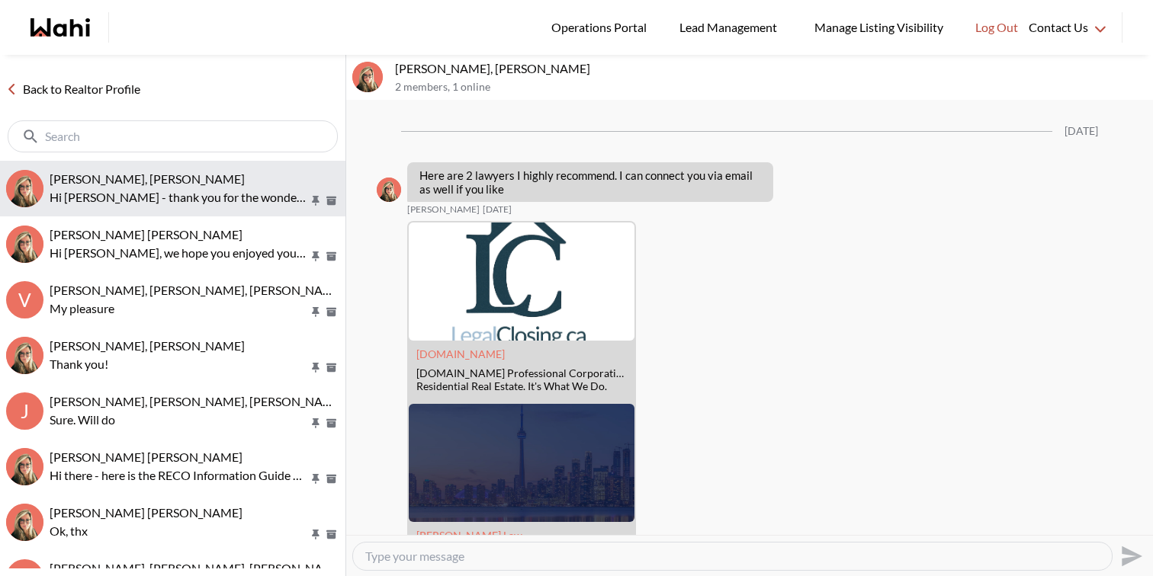
scroll to position [2692, 0]
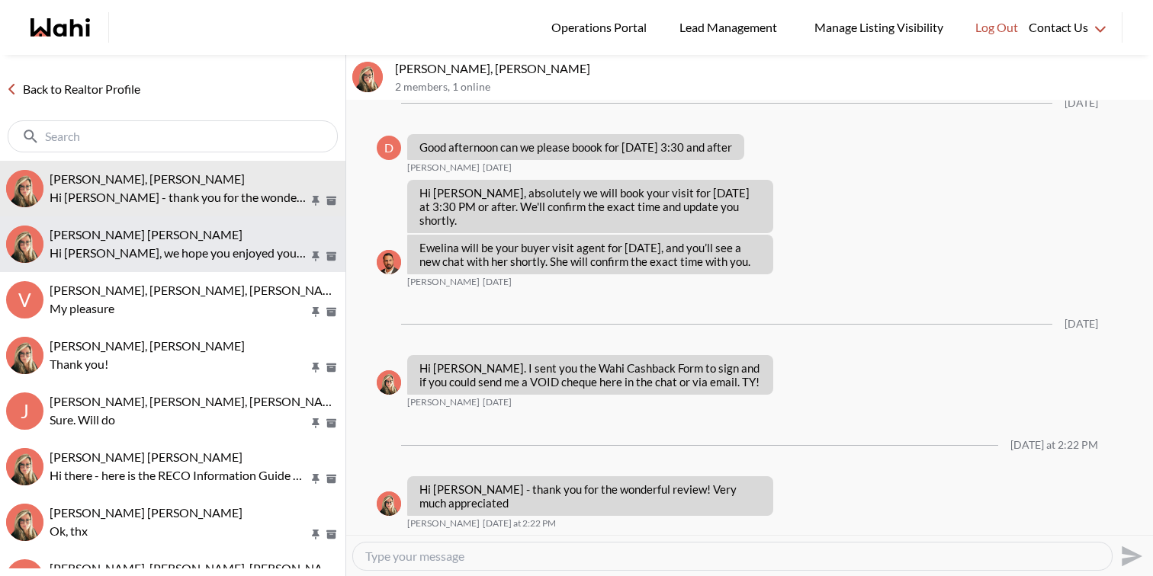
click at [157, 244] on p "Hi [PERSON_NAME], we hope you enjoyed your showings! Did the properties meet yo…" at bounding box center [179, 253] width 259 height 18
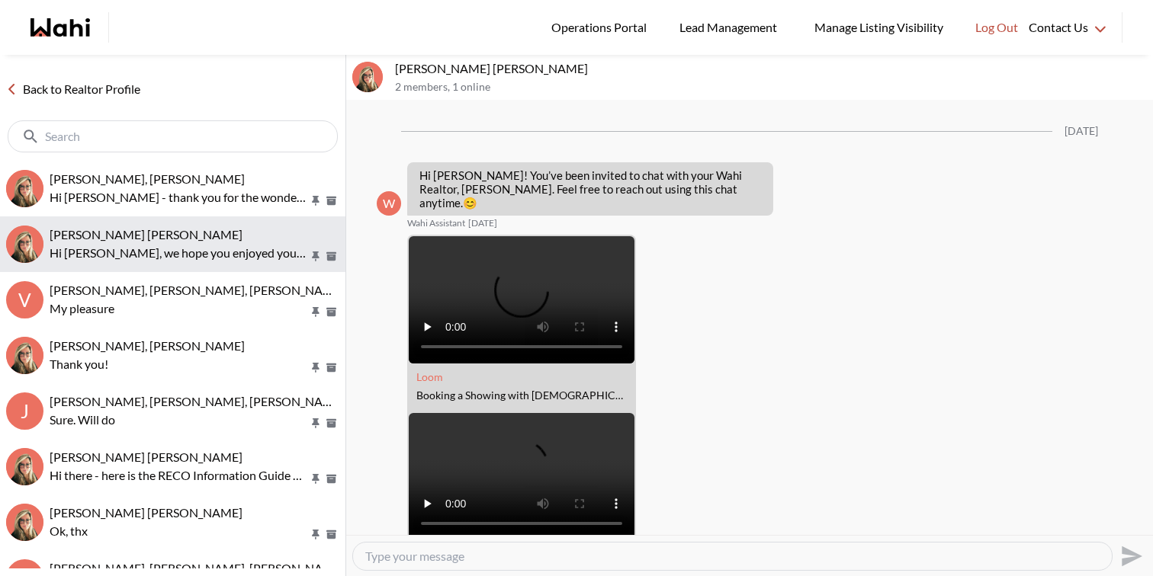
scroll to position [1903, 0]
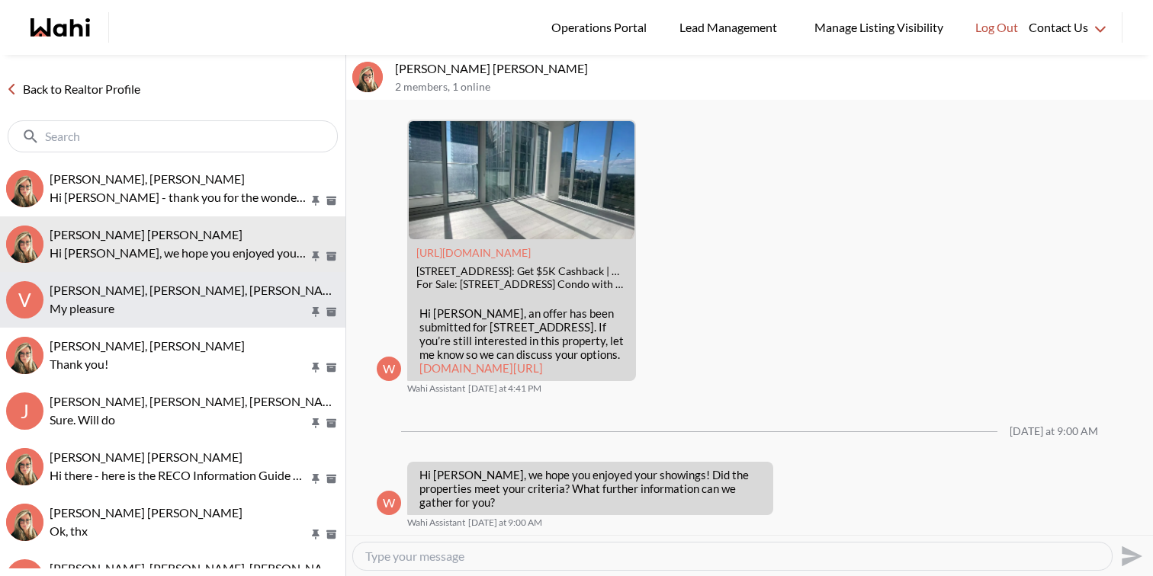
click at [161, 280] on button "V [PERSON_NAME], [PERSON_NAME], [PERSON_NAME], [PERSON_NAME] My pleasure" at bounding box center [172, 300] width 345 height 56
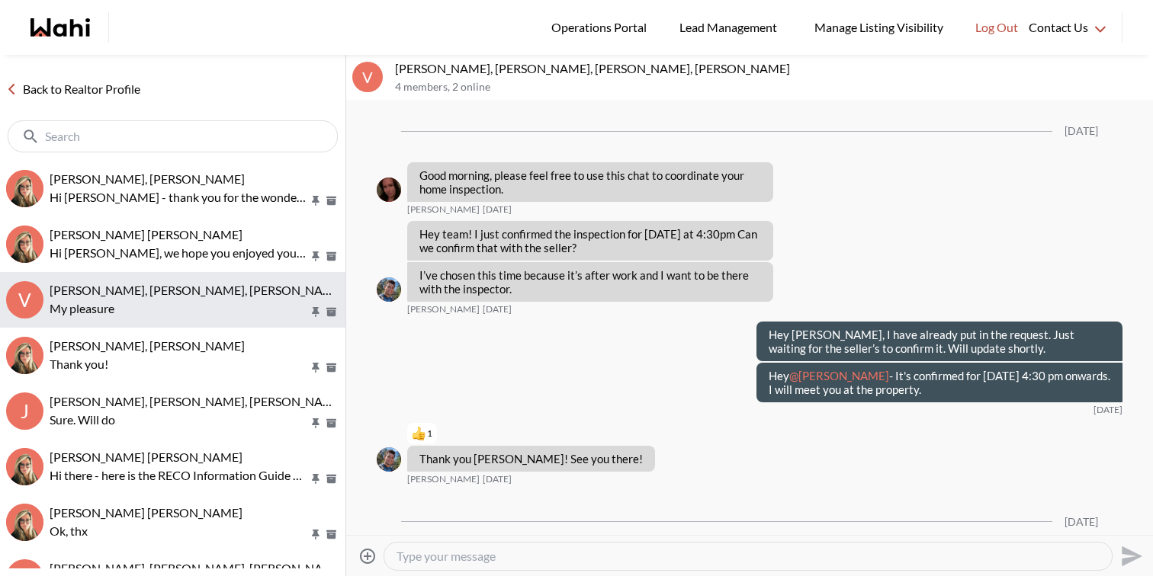
scroll to position [1576, 0]
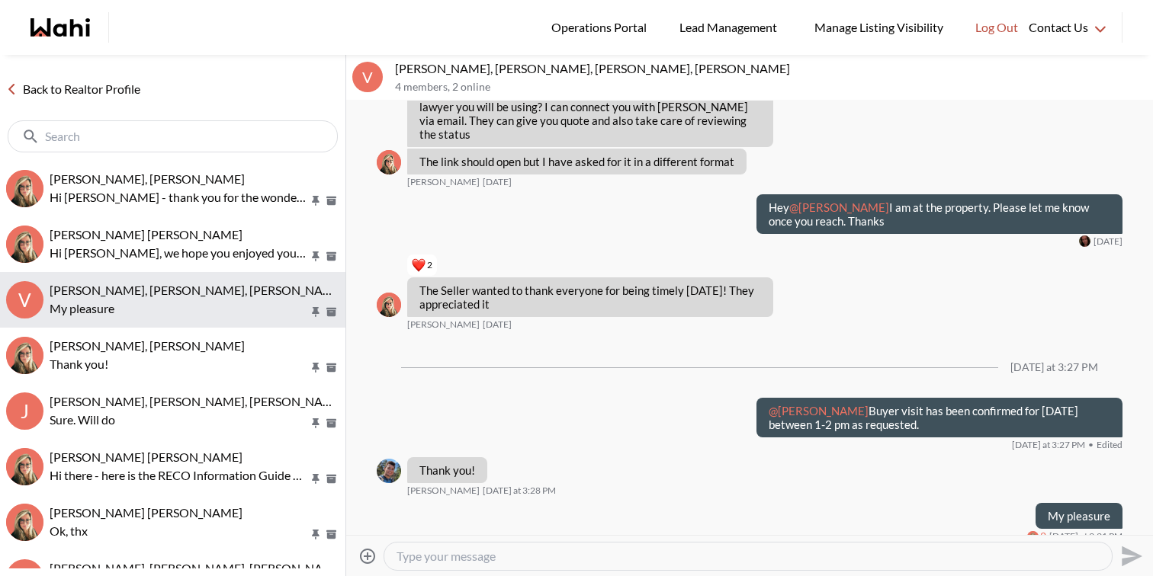
click at [159, 306] on p "My pleasure" at bounding box center [179, 309] width 259 height 18
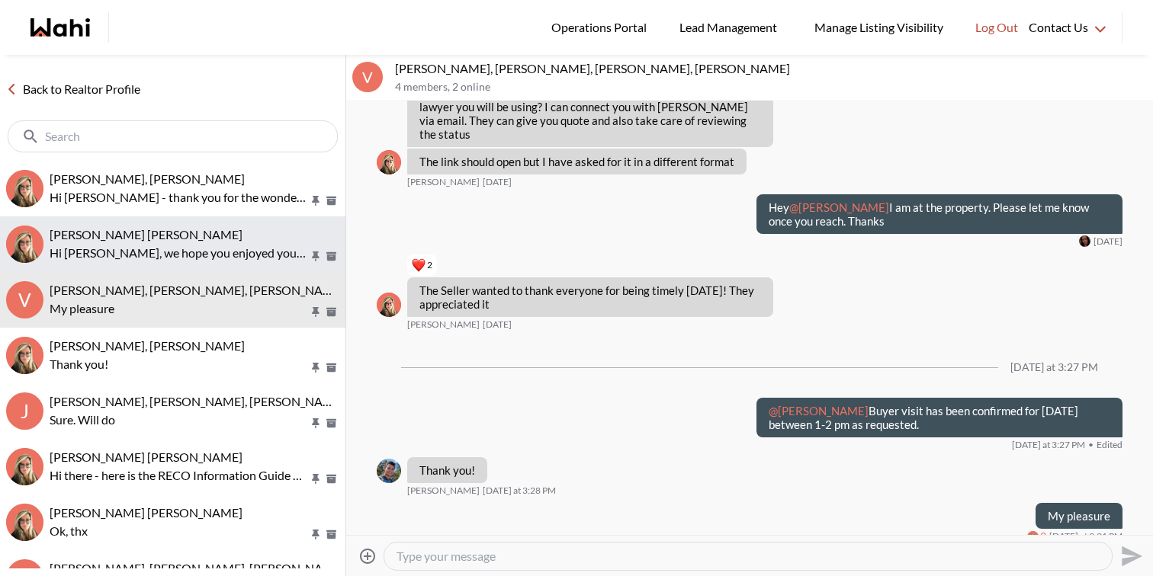
click at [159, 249] on p "Hi [PERSON_NAME], we hope you enjoyed your showings! Did the properties meet yo…" at bounding box center [179, 253] width 259 height 18
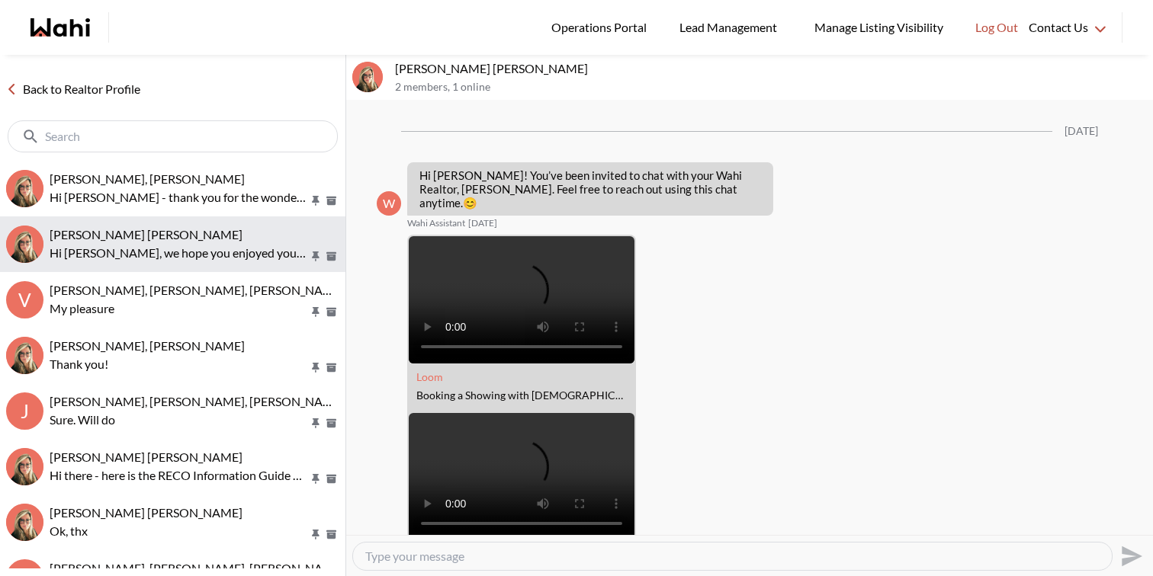
scroll to position [1903, 0]
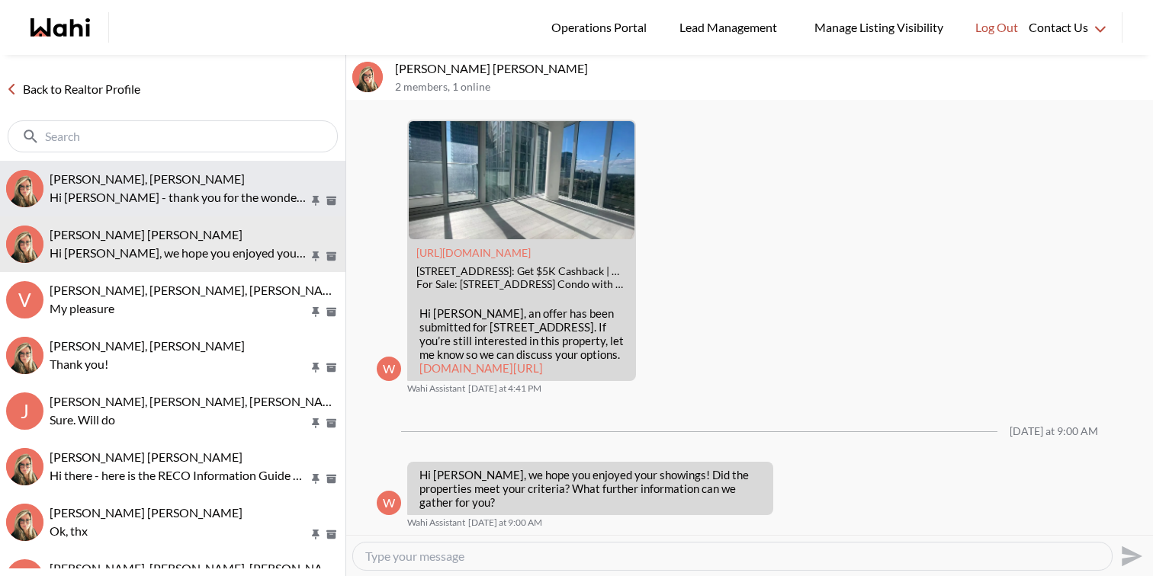
click at [163, 194] on p "Hi [PERSON_NAME] - thank you for the wonderful review! Very much appreciated" at bounding box center [179, 197] width 259 height 18
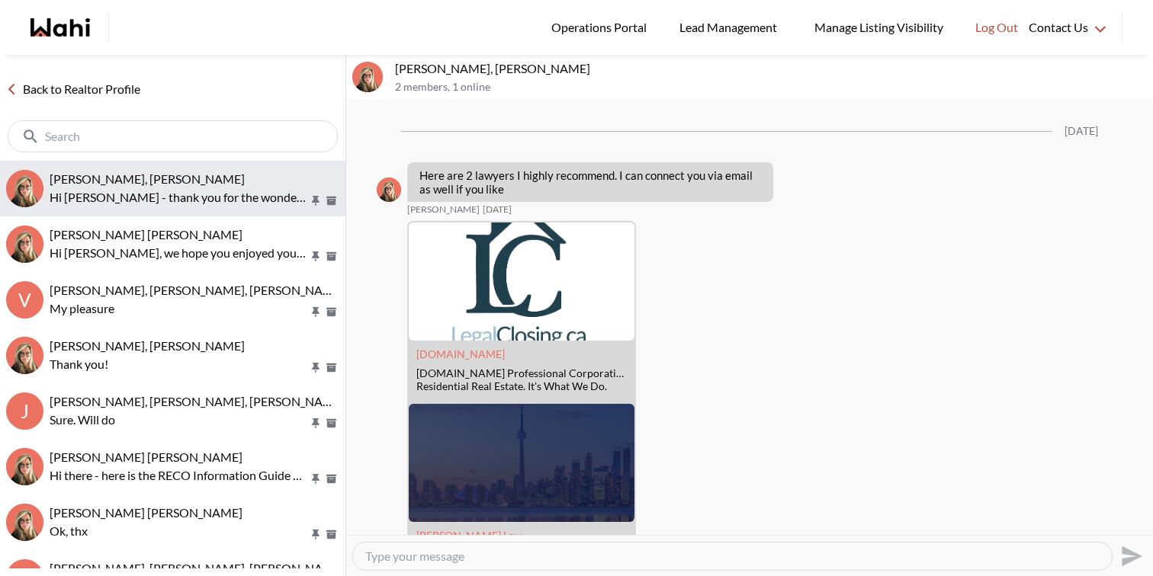
scroll to position [2692, 0]
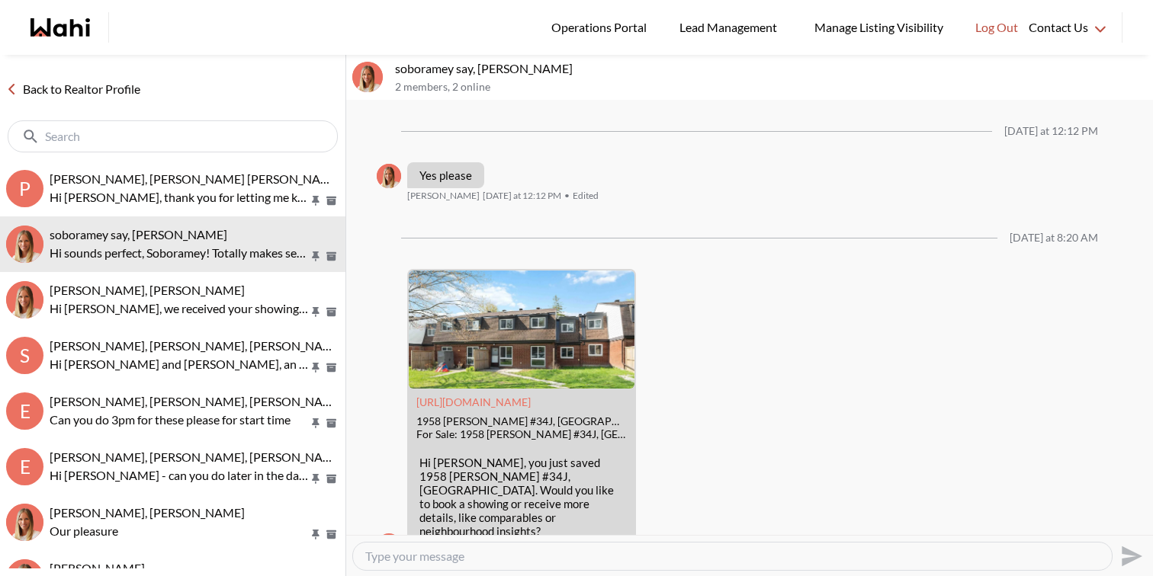
scroll to position [1520, 0]
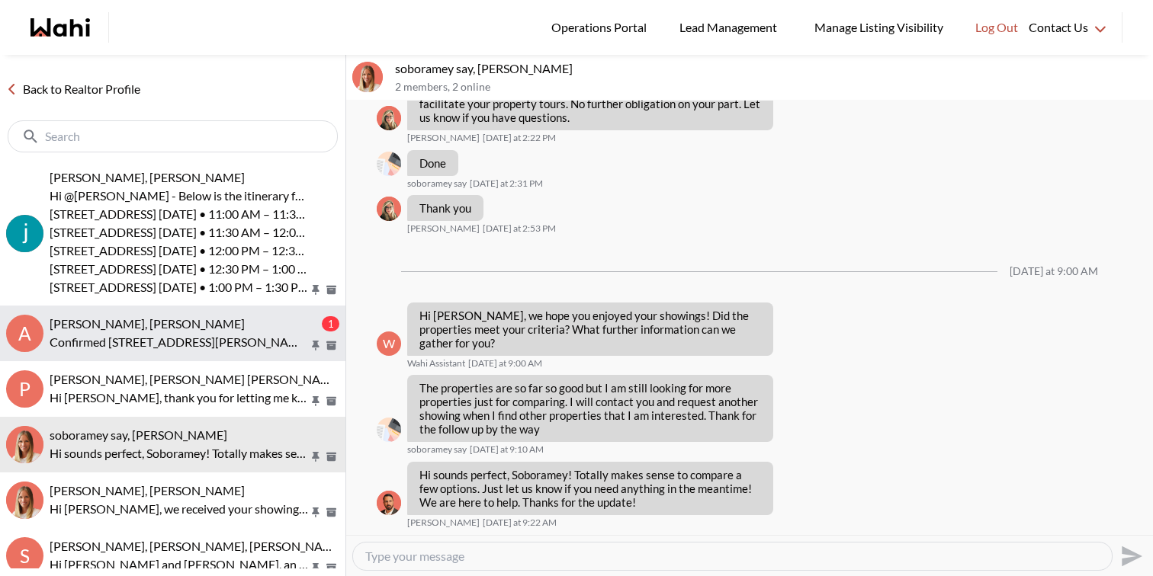
click at [226, 347] on p "Confirmed [STREET_ADDRESS][PERSON_NAME] [DATE] • 1:30 PM" at bounding box center [179, 342] width 259 height 18
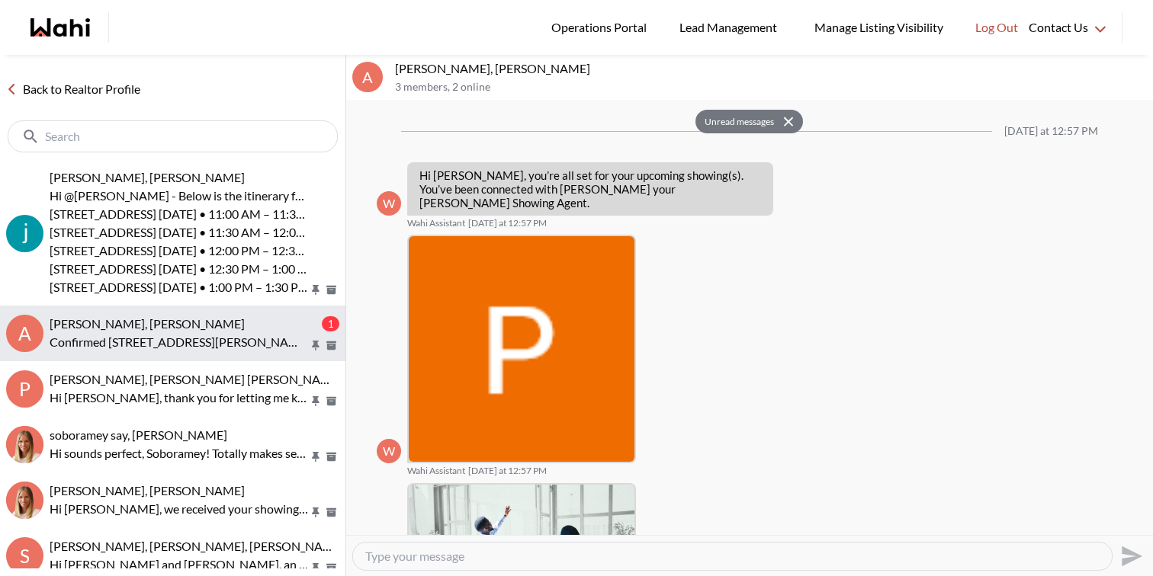
scroll to position [515, 0]
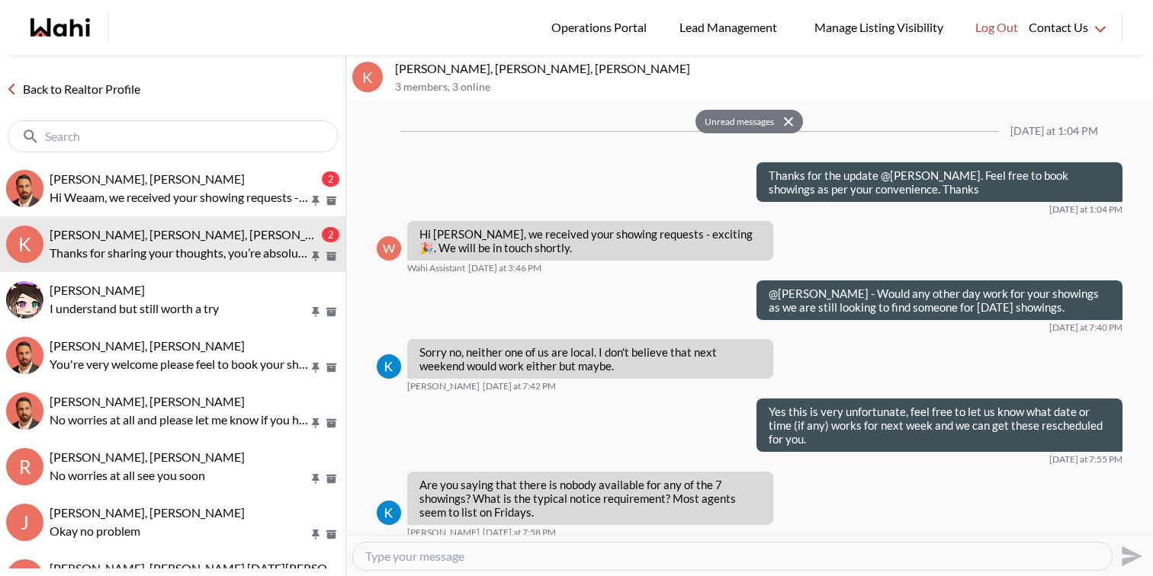
scroll to position [2102, 0]
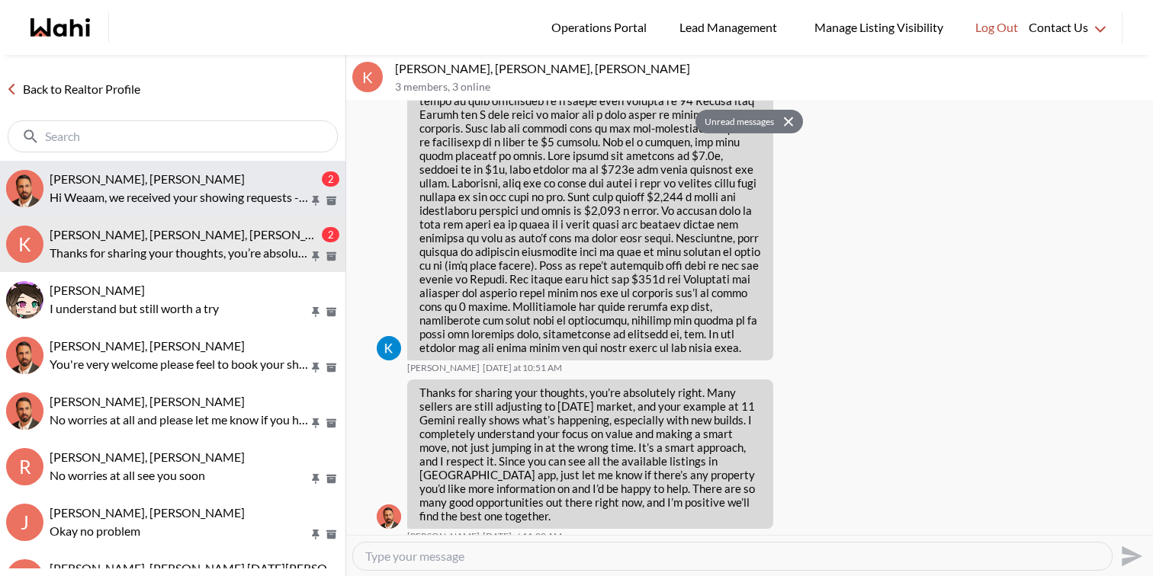
click at [162, 200] on p "Hi Weaam, we received your showing requests - exciting 🎉 . We will be in touch …" at bounding box center [179, 197] width 259 height 18
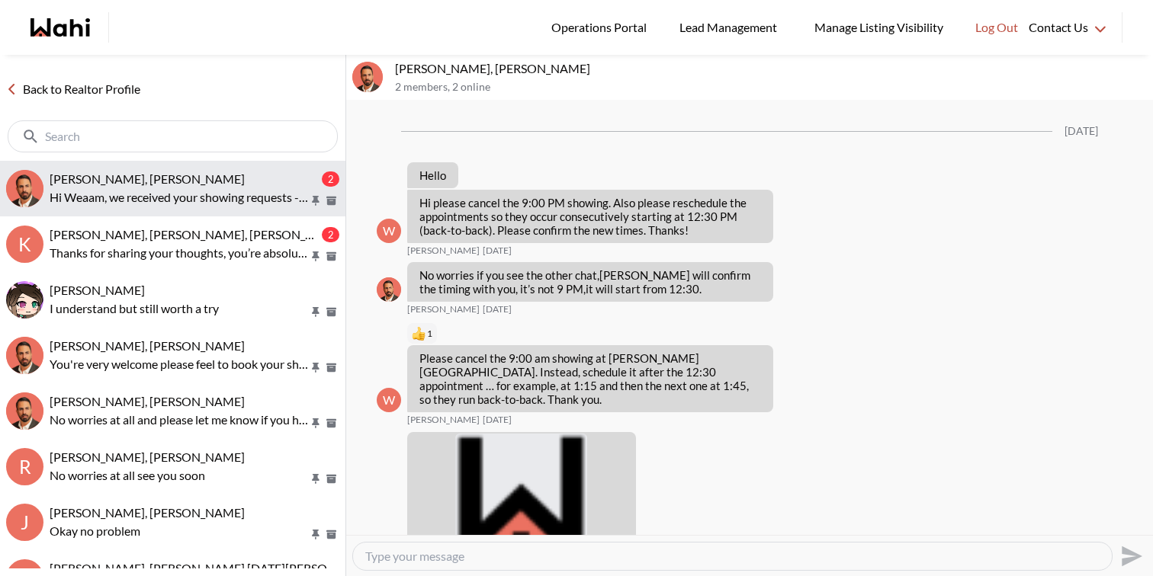
scroll to position [3101, 0]
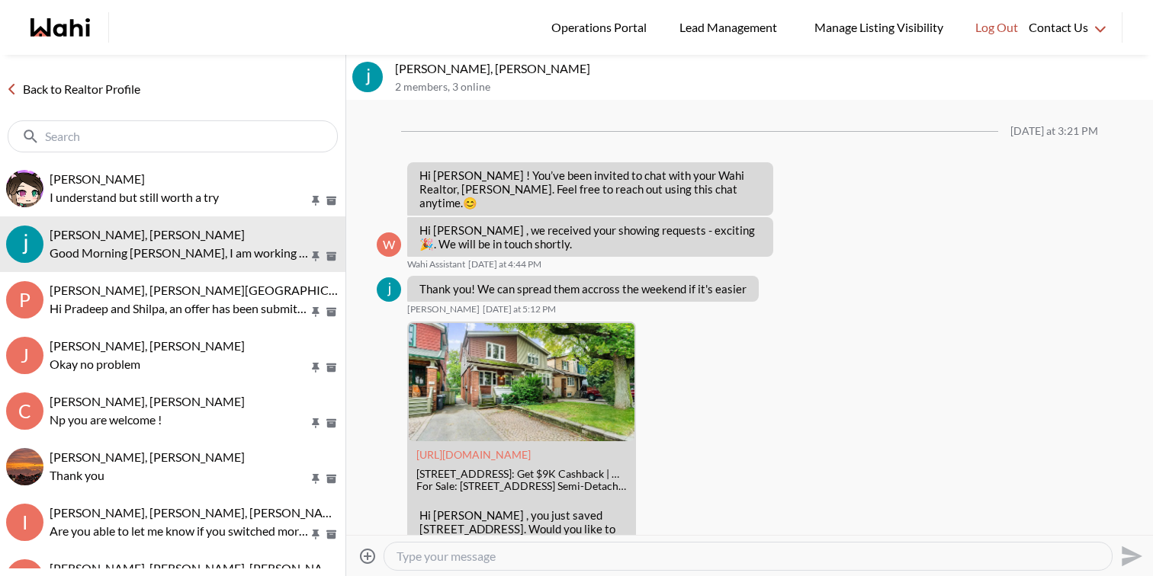
scroll to position [1465, 0]
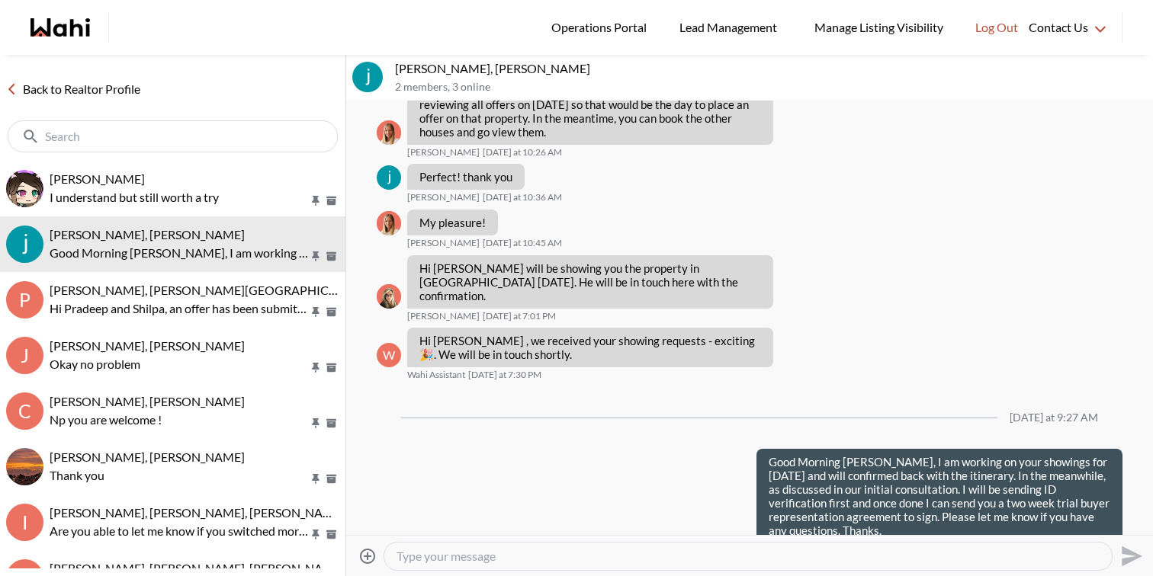
click at [499, 553] on textarea "Type your message" at bounding box center [747, 556] width 703 height 15
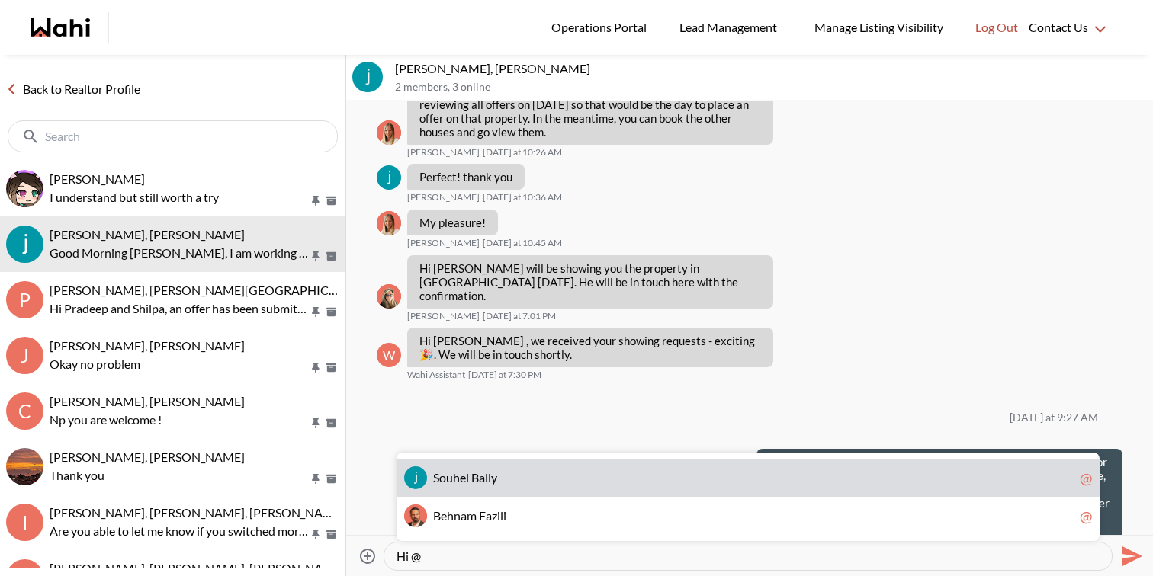
click at [501, 476] on span "S o u h e l B a l l y" at bounding box center [753, 477] width 640 height 15
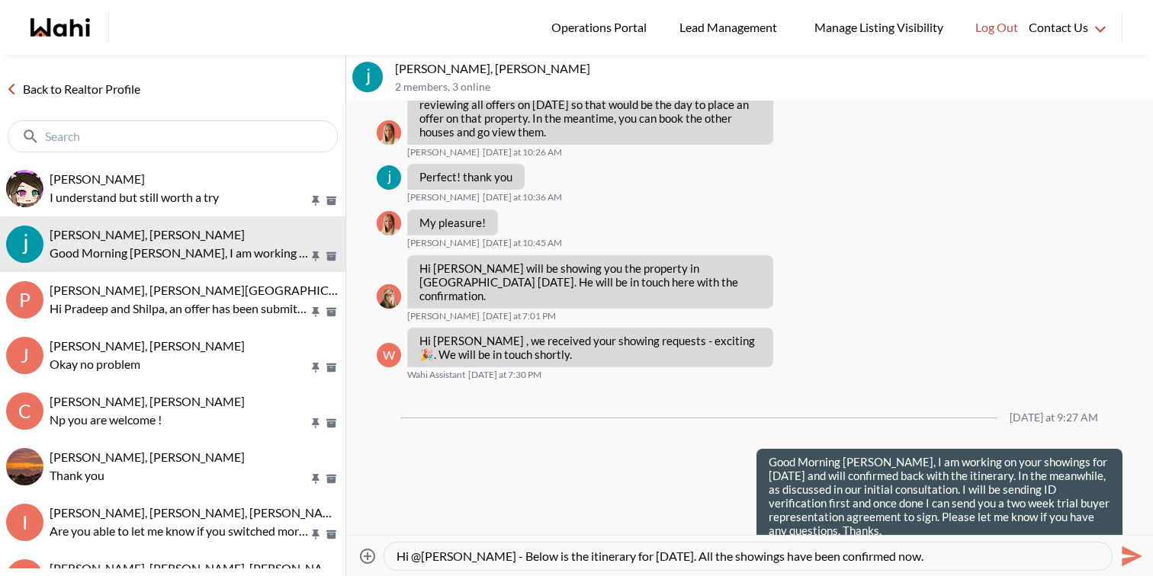
click at [976, 563] on textarea "Hi @Souhel Bally - Below is the itinerary for Saturday Oct 4th. All the showing…" at bounding box center [747, 556] width 703 height 15
paste textarea "270 Melody Common #23, Oakville, ON, L6H 8A5 Sat, October 4th • 10:30 AM – 11:0…"
type textarea "Hi @Souhel Bally - Below is the itinerary for Saturday Oct 4th. All the showing…"
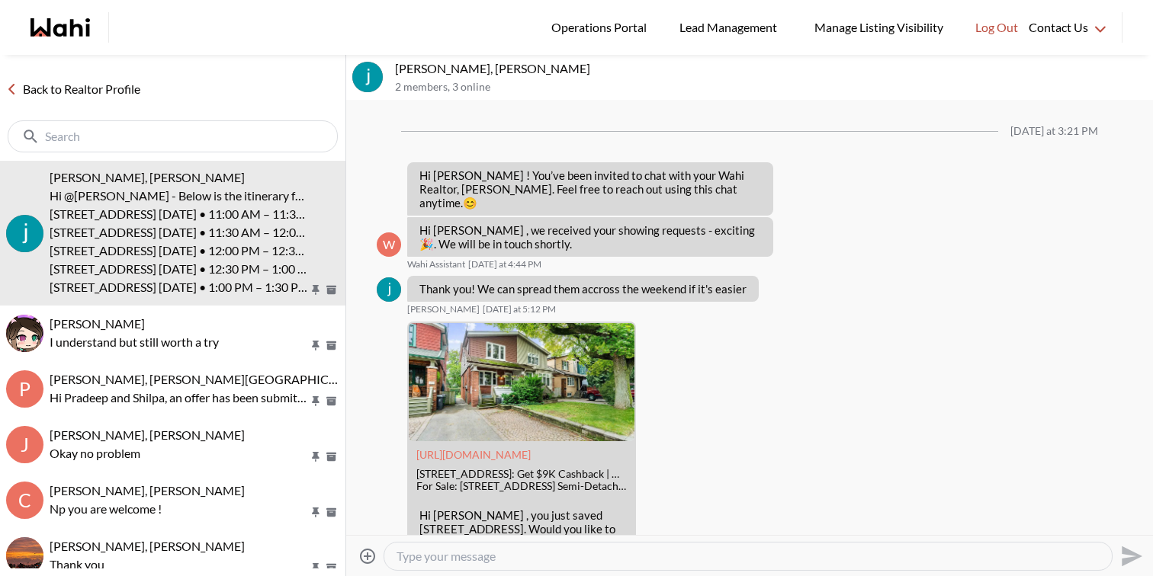
scroll to position [1753, 0]
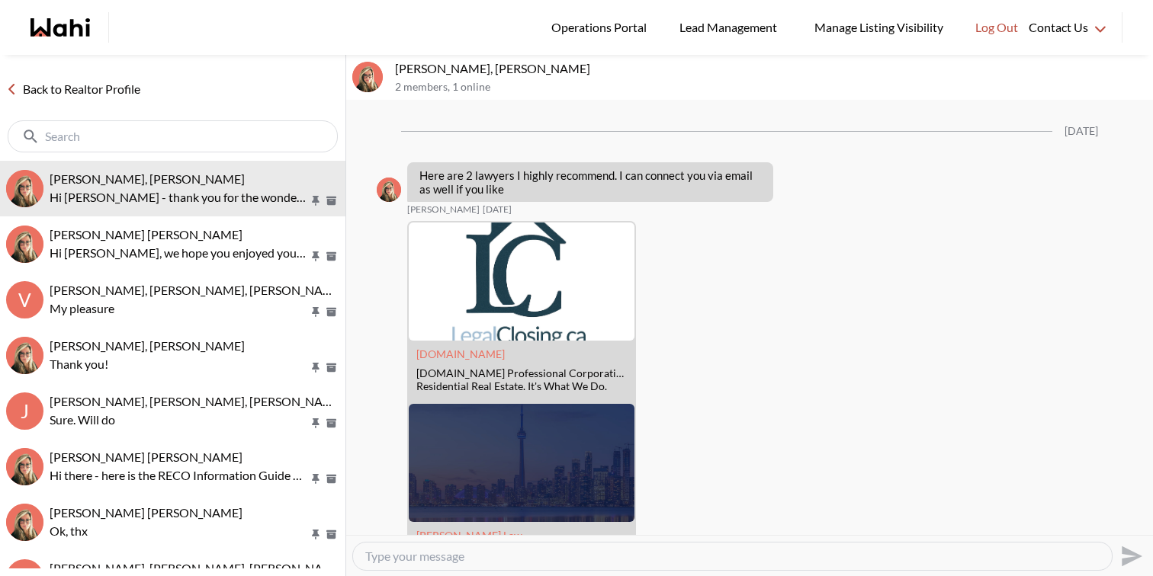
scroll to position [2692, 0]
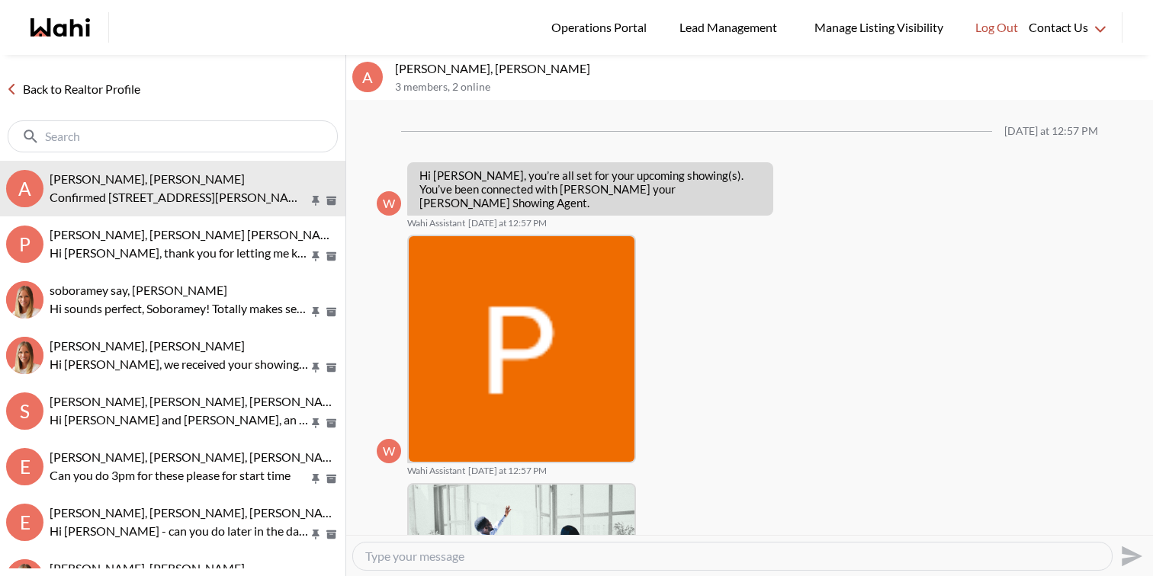
scroll to position [515, 0]
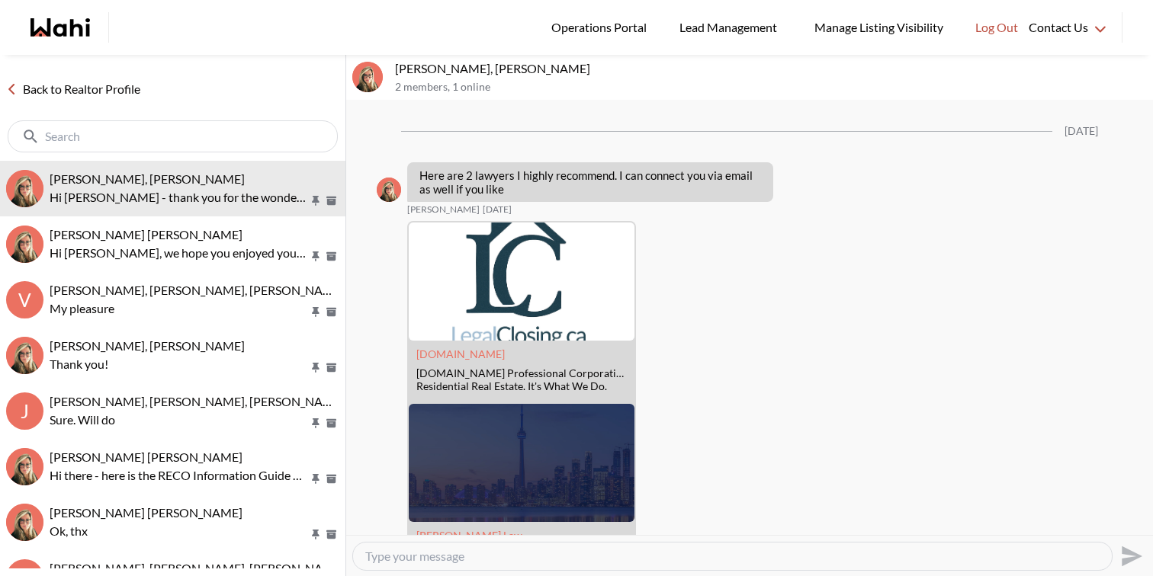
scroll to position [2692, 0]
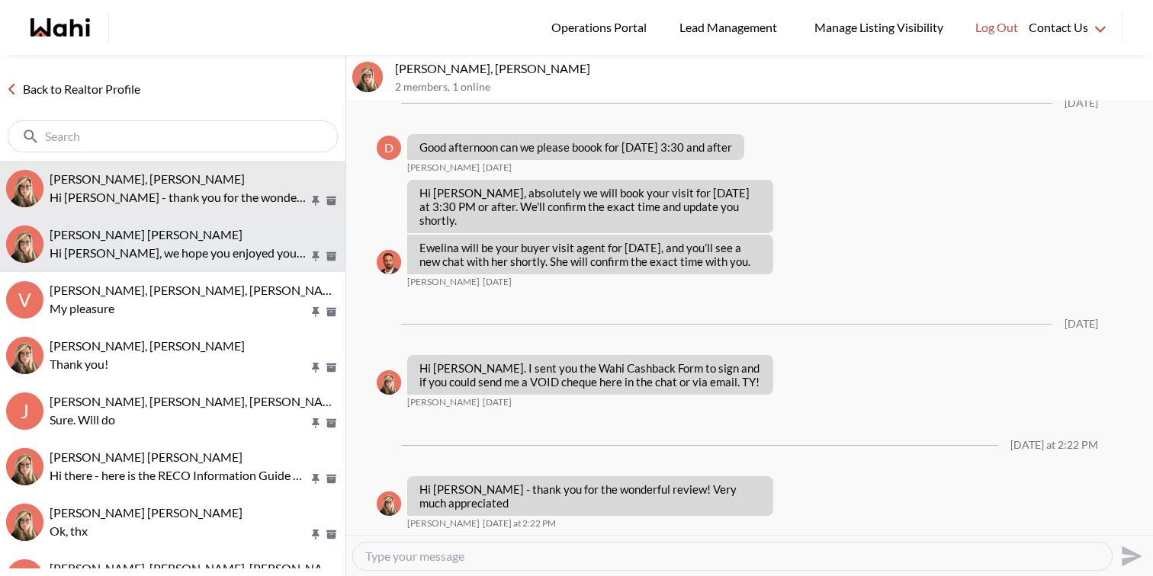
click at [65, 242] on div "[PERSON_NAME] [PERSON_NAME] Hi [PERSON_NAME], we hope you enjoyed your showings…" at bounding box center [195, 244] width 290 height 35
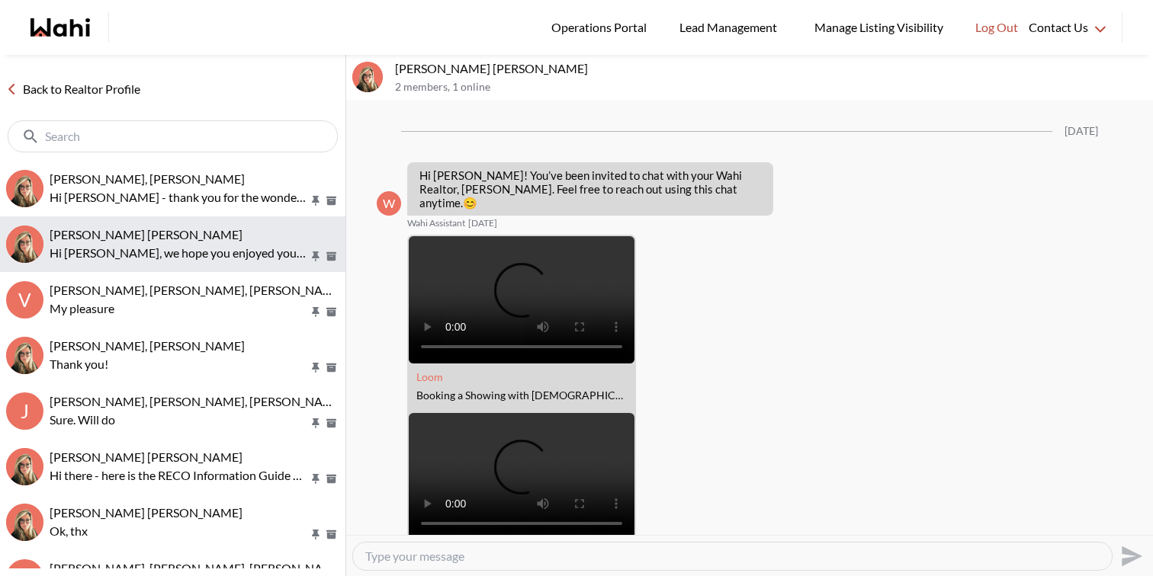
scroll to position [1903, 0]
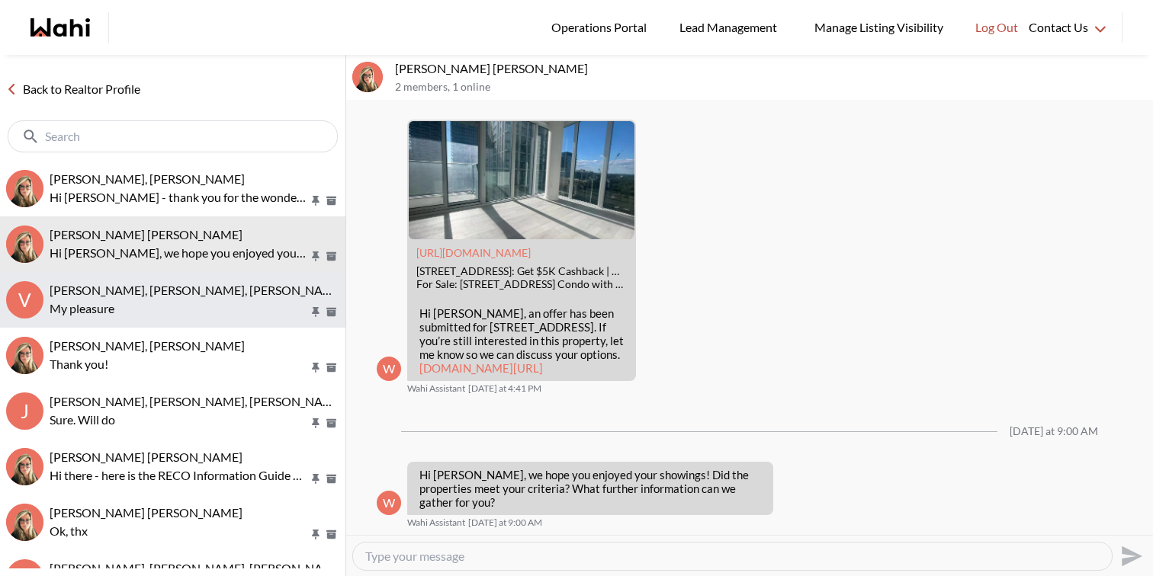
click at [89, 293] on span "[PERSON_NAME], [PERSON_NAME], [PERSON_NAME], [PERSON_NAME]" at bounding box center [247, 290] width 395 height 14
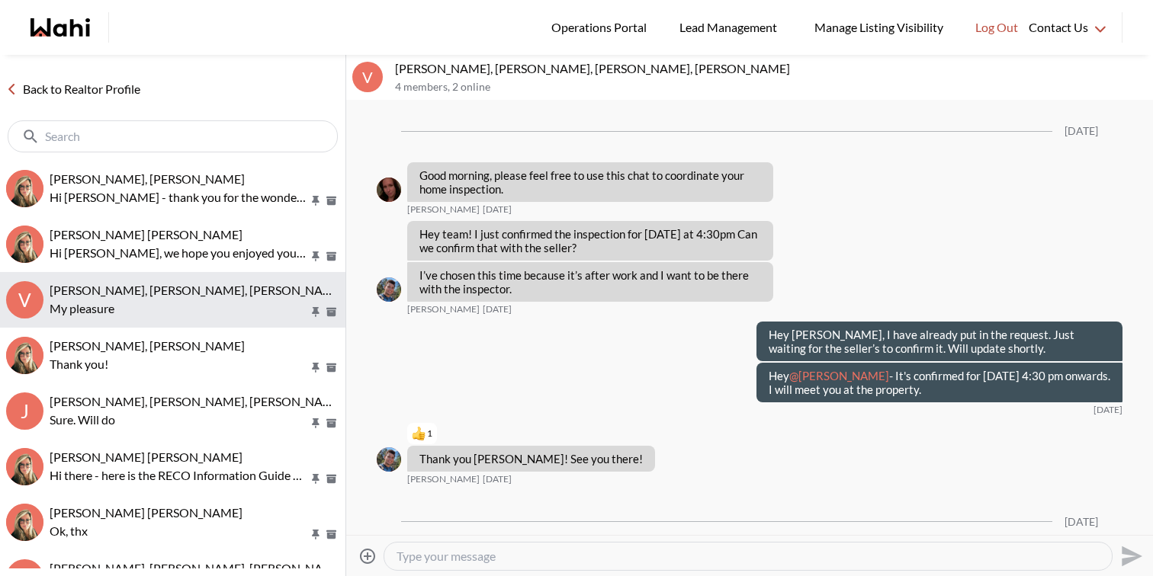
scroll to position [1576, 0]
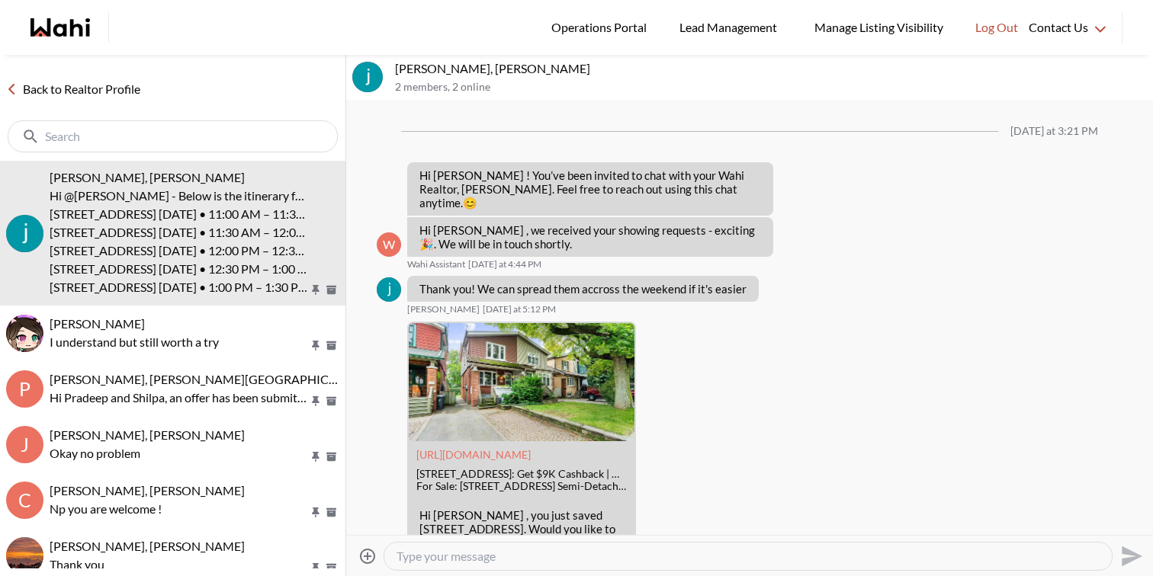
scroll to position [1753, 0]
